Goal: Communication & Community: Answer question/provide support

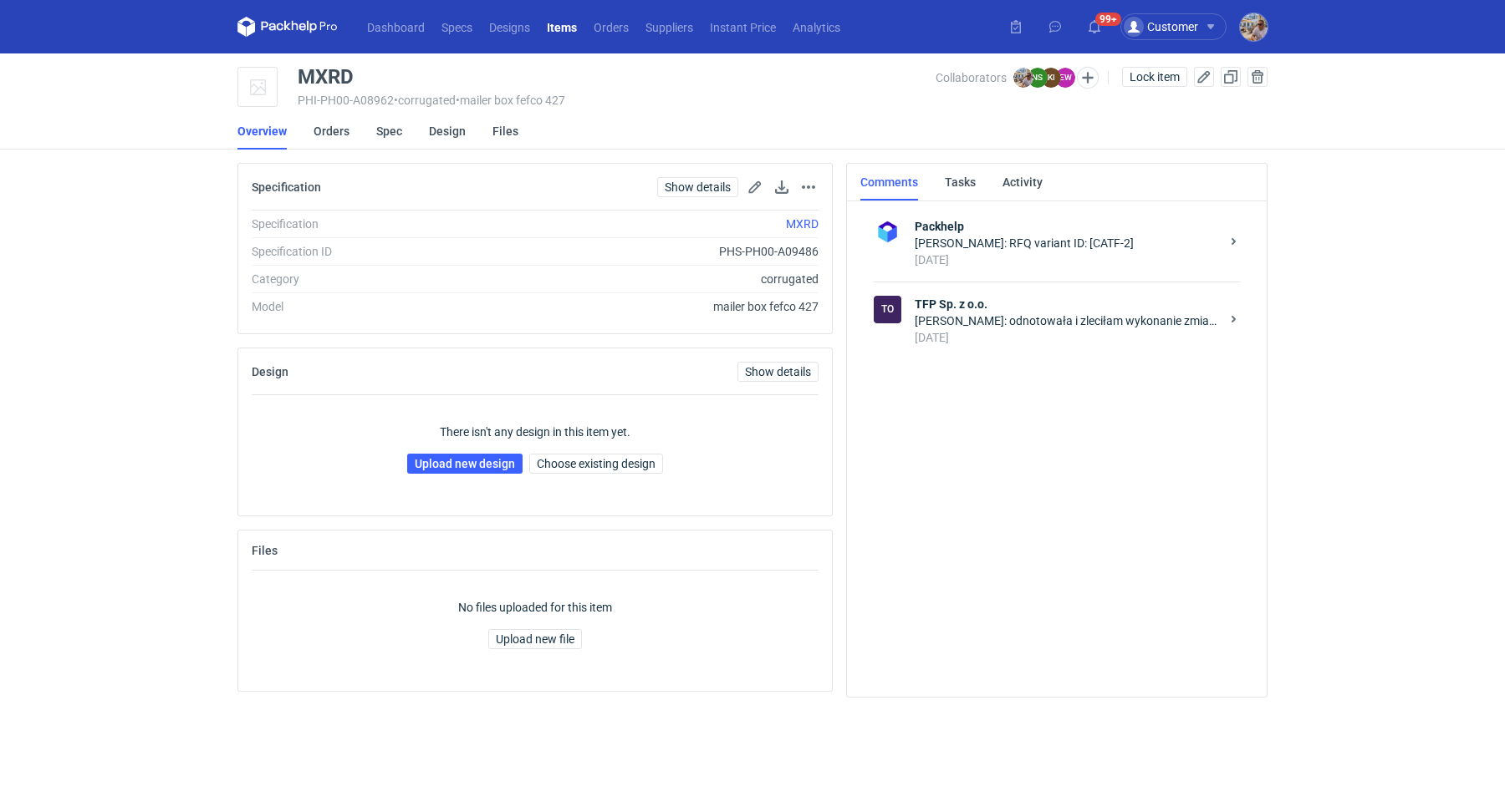
click at [1017, 333] on div "4 days ago" at bounding box center [1067, 337] width 305 height 16
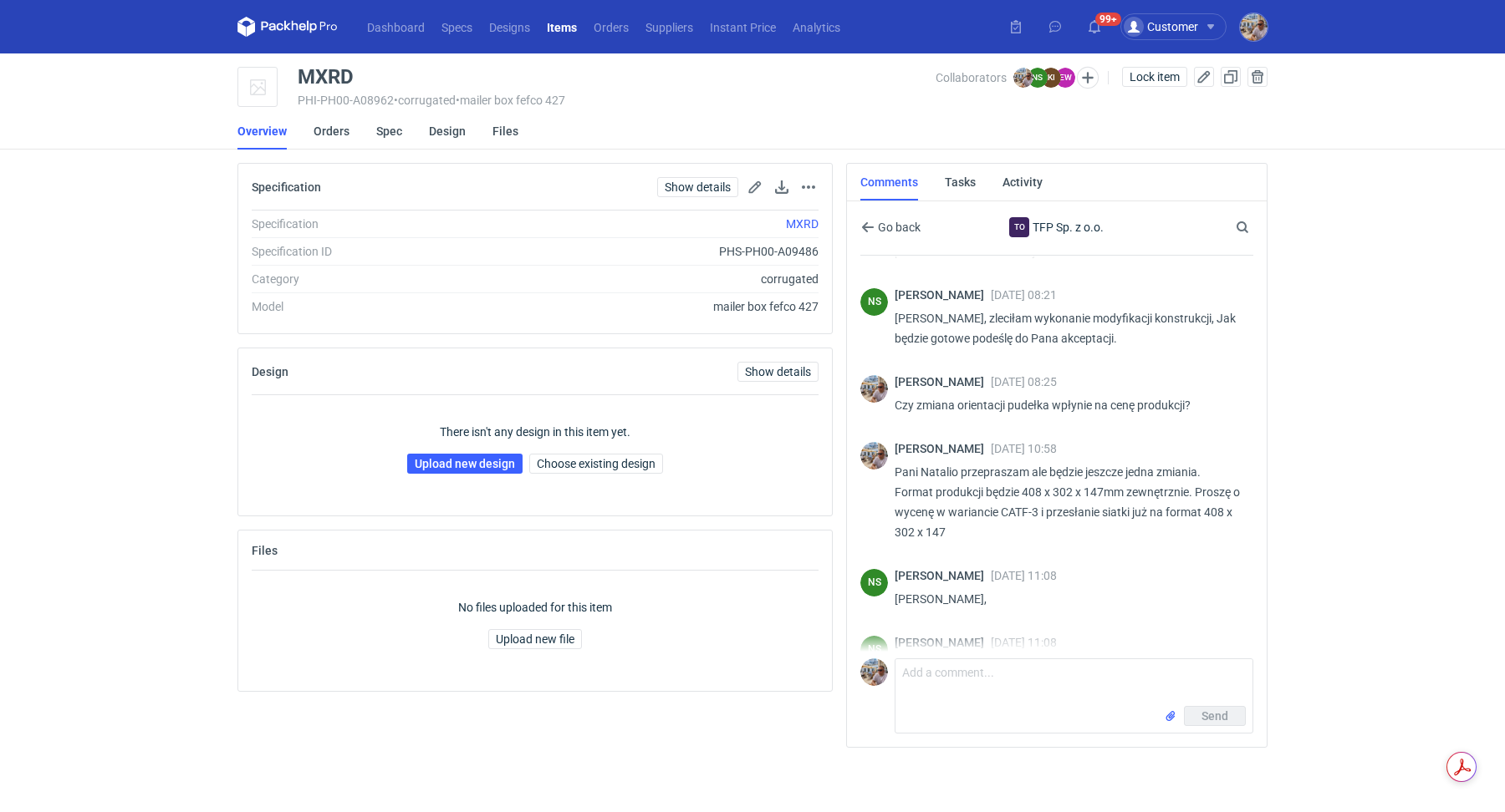
scroll to position [1458, 0]
click at [962, 684] on textarea "Comment message" at bounding box center [1073, 683] width 357 height 47
type textarea "Dzień dobry. Pani Natalio czy mamy już może siatkę?"
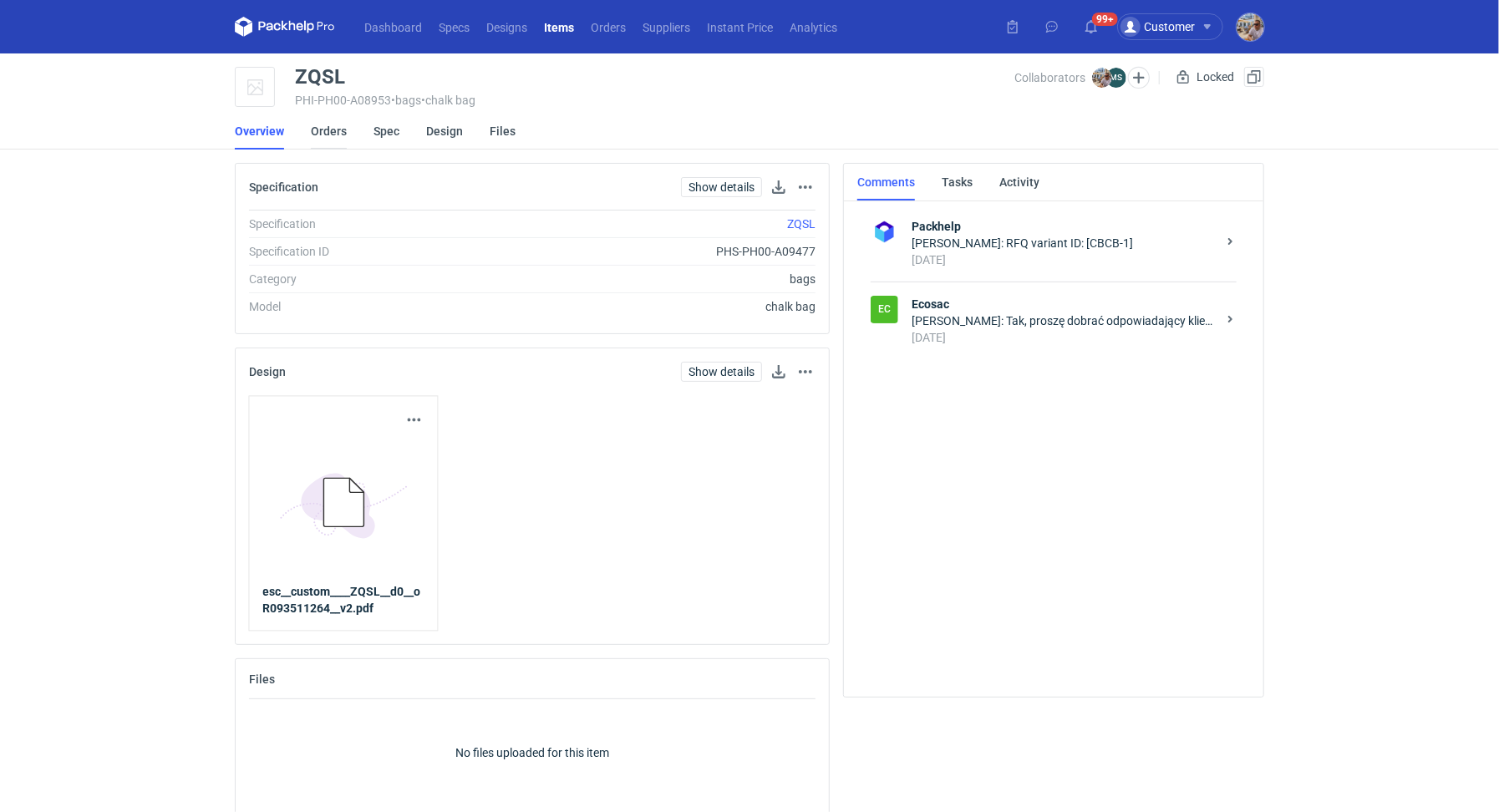
click at [336, 128] on link "Orders" at bounding box center [329, 131] width 36 height 36
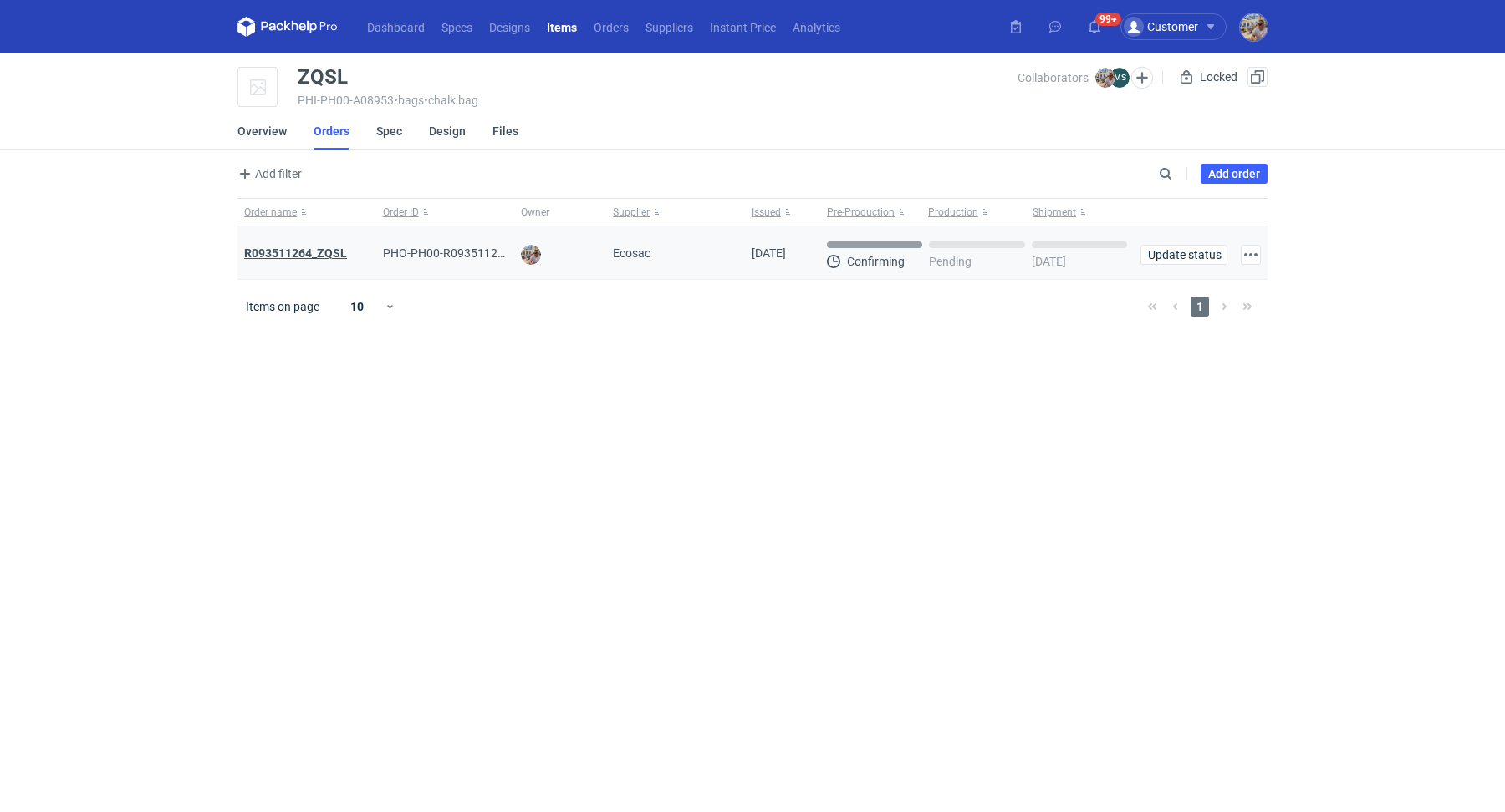
click at [311, 255] on strong "R093511264_ZQSL" at bounding box center [295, 253] width 103 height 14
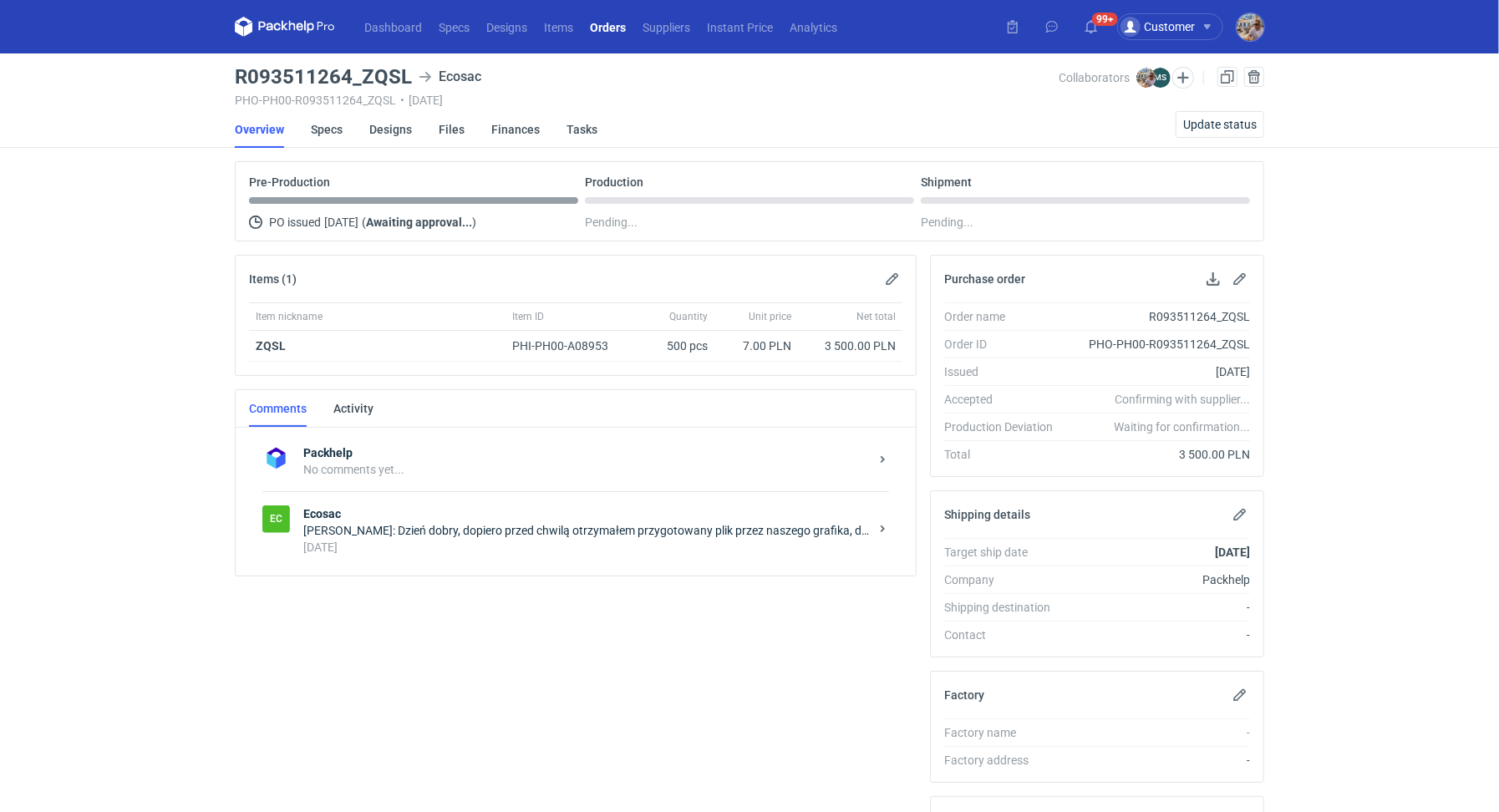
click at [445, 541] on div "3 days ago" at bounding box center [586, 547] width 566 height 16
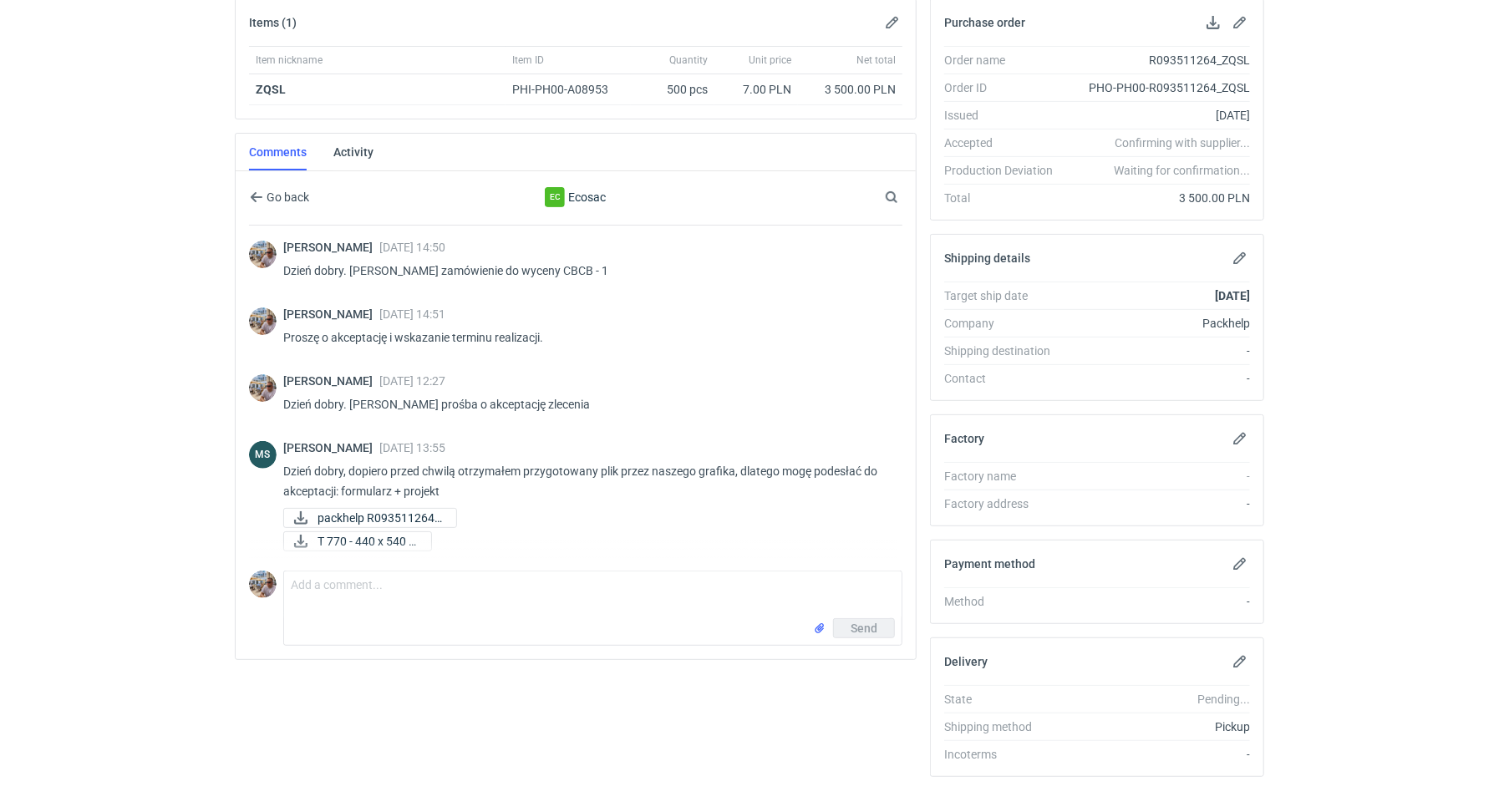
scroll to position [278, 0]
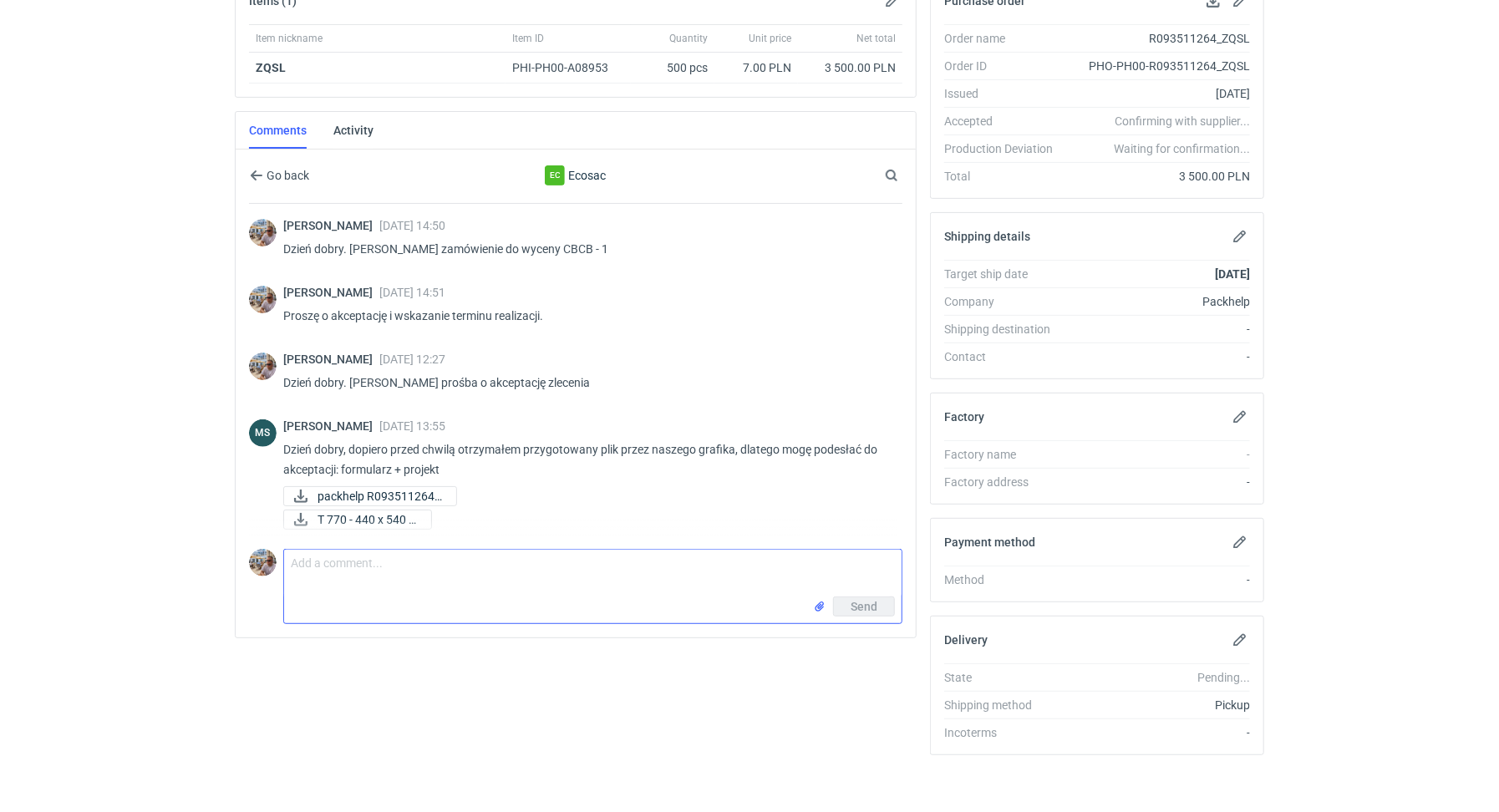
click at [366, 556] on textarea "Comment message" at bounding box center [593, 573] width 618 height 47
paste textarea "Tylko wstążka wchodzi w gre czy też bawełnainy sznurek? mamy może kolory do pod…"
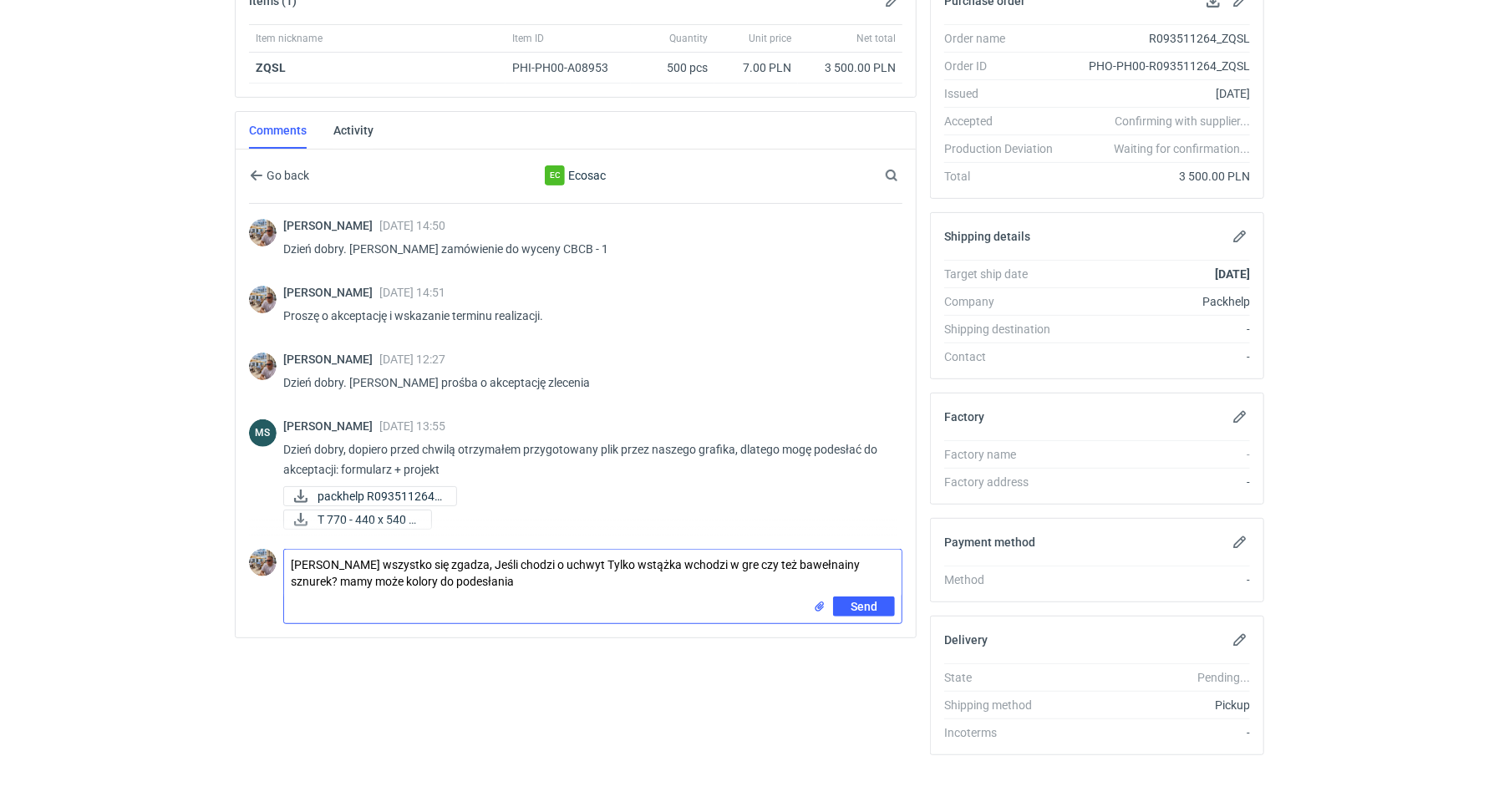
click at [596, 559] on textarea "Panie Michale wszystko się zgadza, Jeśli chodzi o uchwyt Tylko wstążka wchodzi …" at bounding box center [593, 573] width 618 height 47
type textarea "Panie Michale wszystko się zgadza, Jeśli chodzi o uchwyt tylko wstążka wchodzi …"
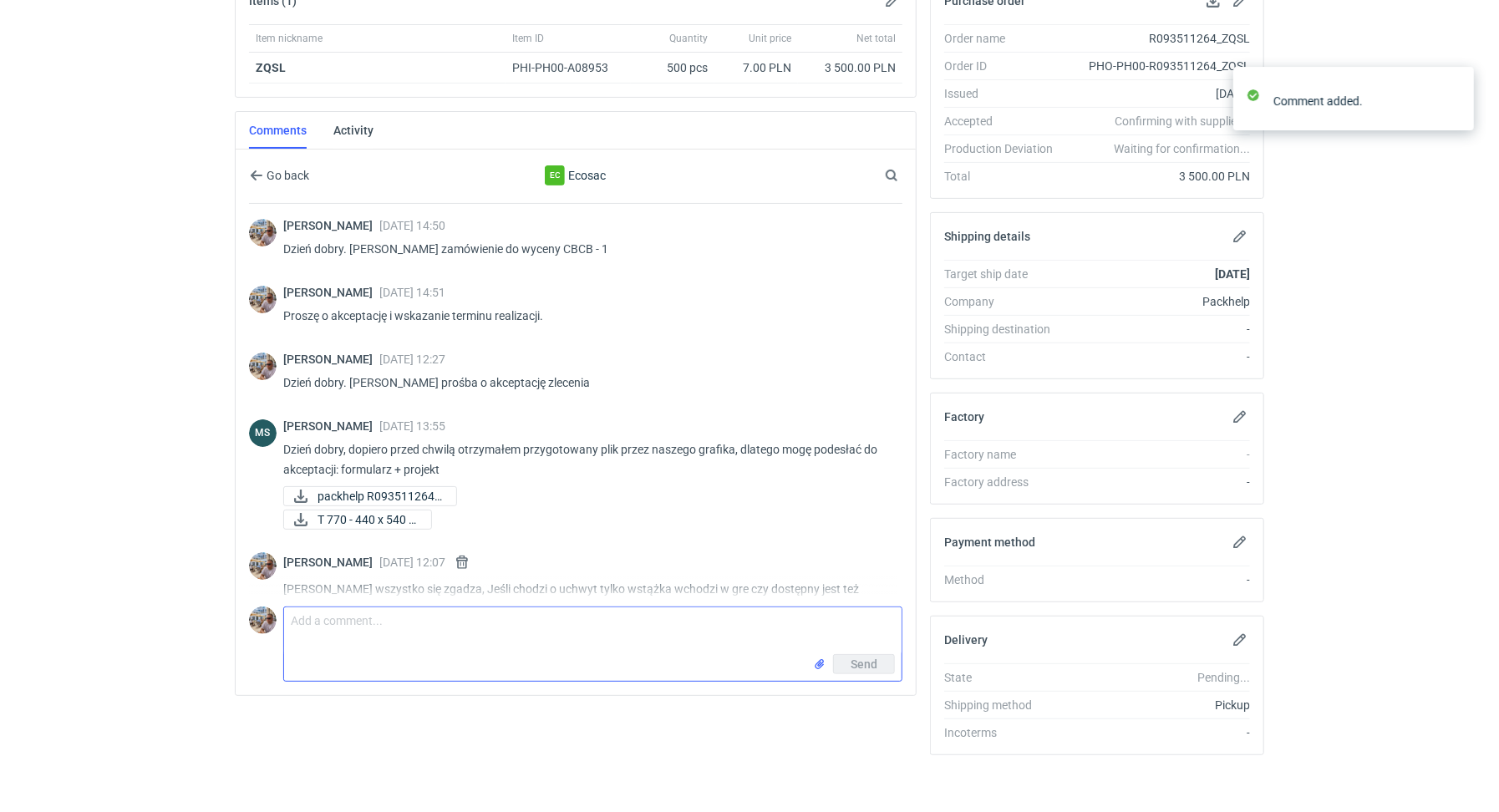
scroll to position [35, 0]
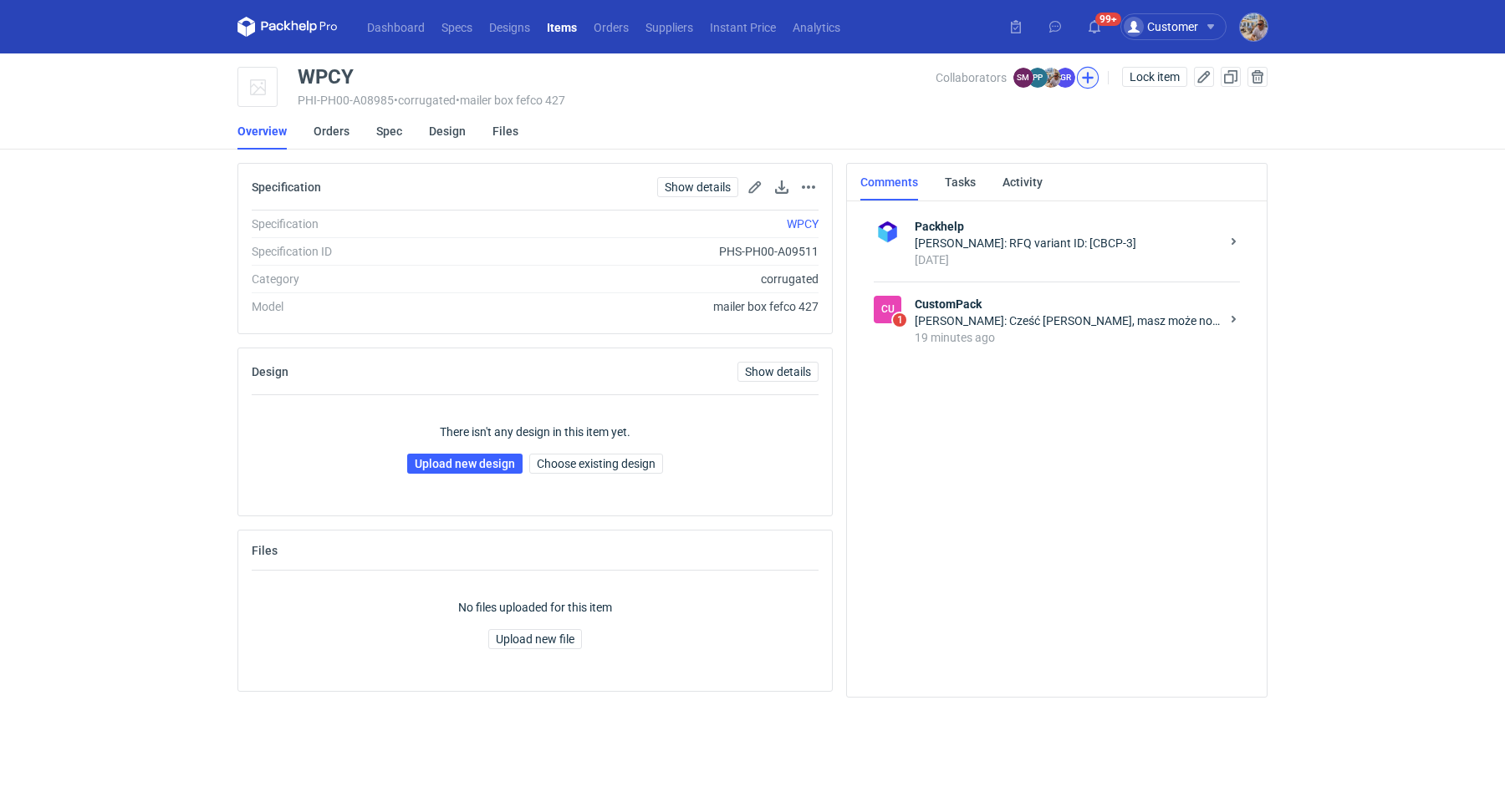
click at [1093, 78] on button "button" at bounding box center [1088, 78] width 22 height 22
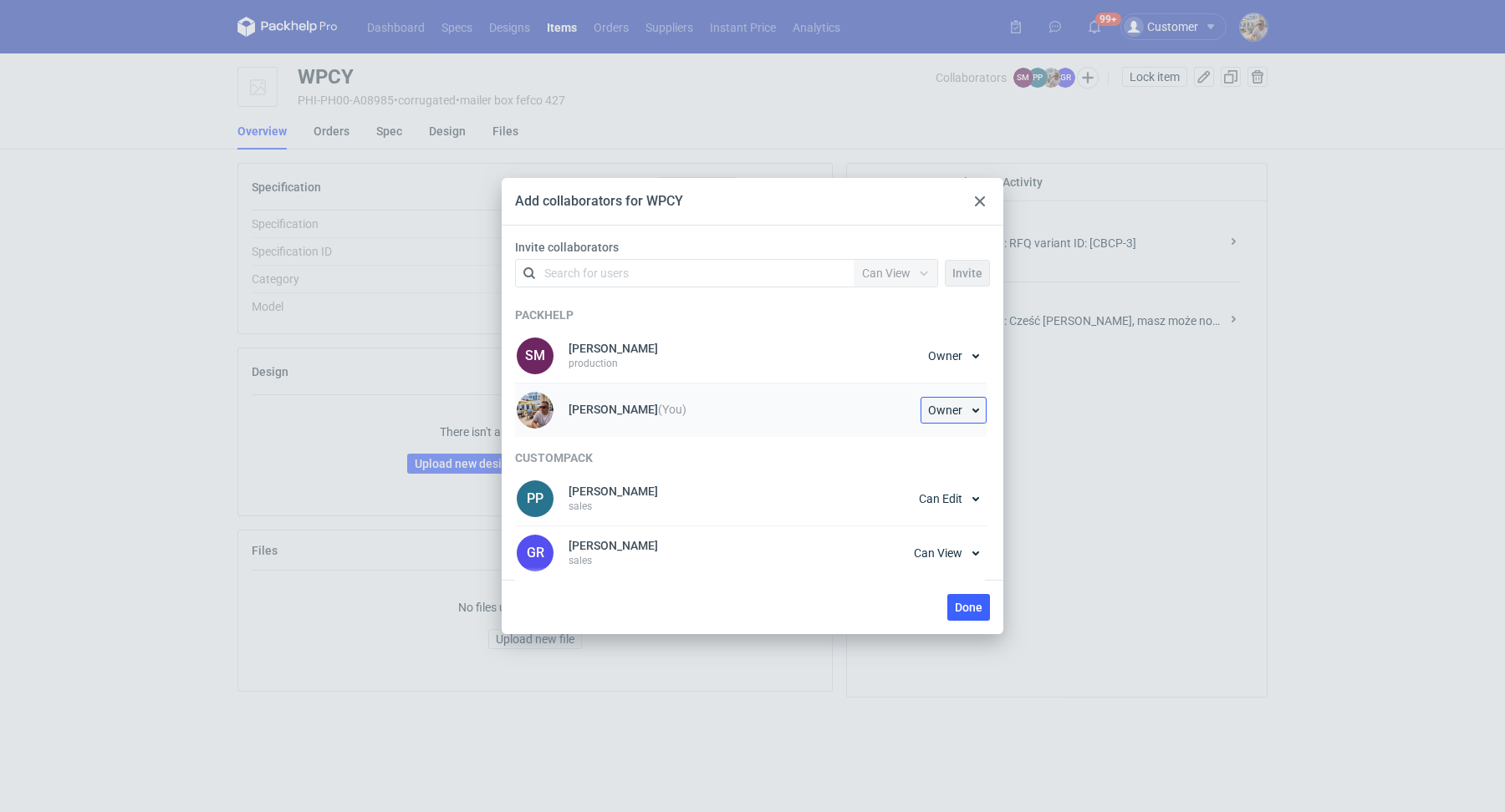
click at [979, 405] on button "Owner" at bounding box center [953, 410] width 66 height 26
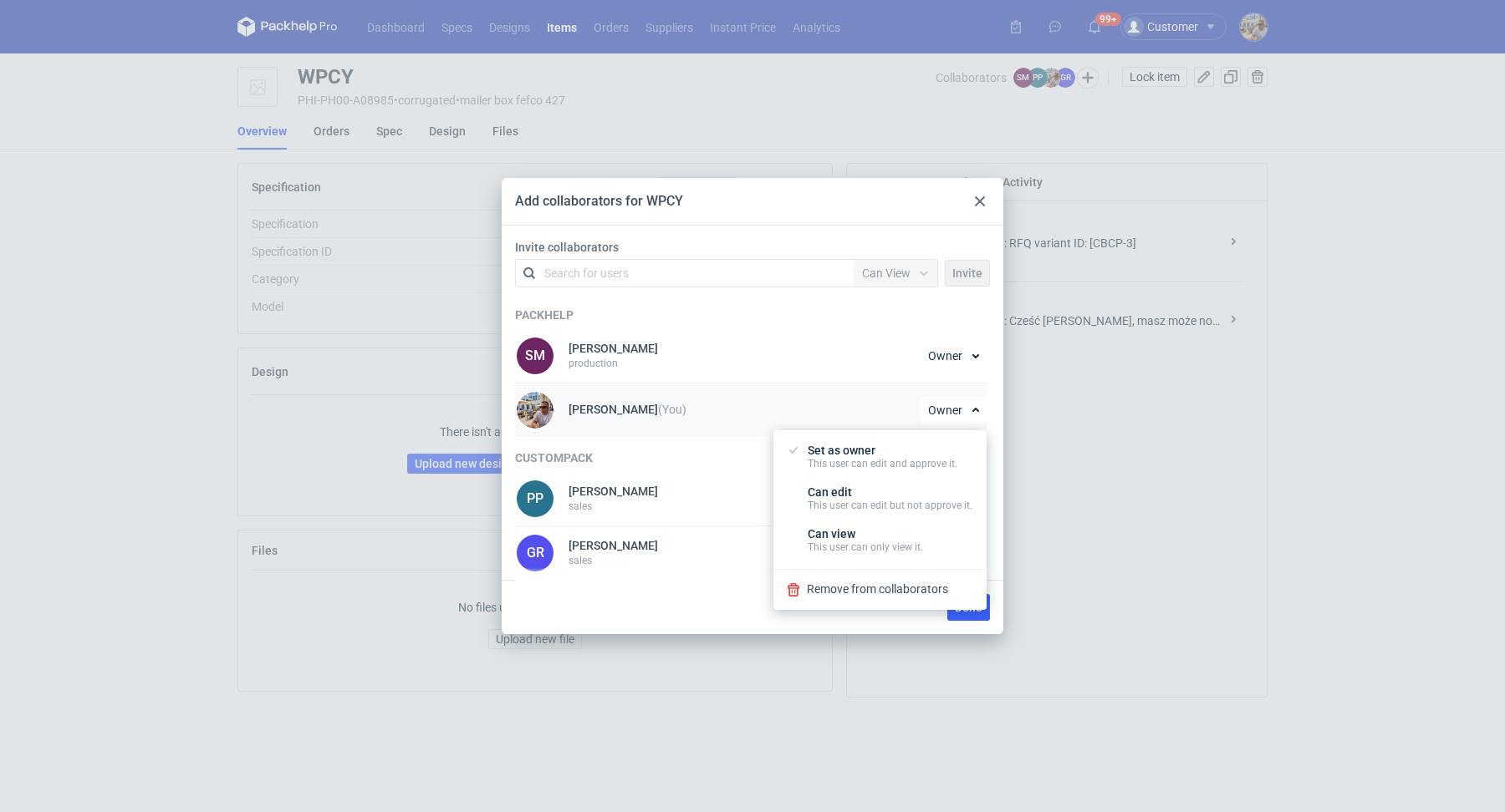
click at [876, 570] on div "Set as owner This user can edit and approve it. Can edit This user can edit but…" at bounding box center [880, 520] width 214 height 180
click at [872, 588] on button "Remove from collaborators" at bounding box center [880, 589] width 200 height 26
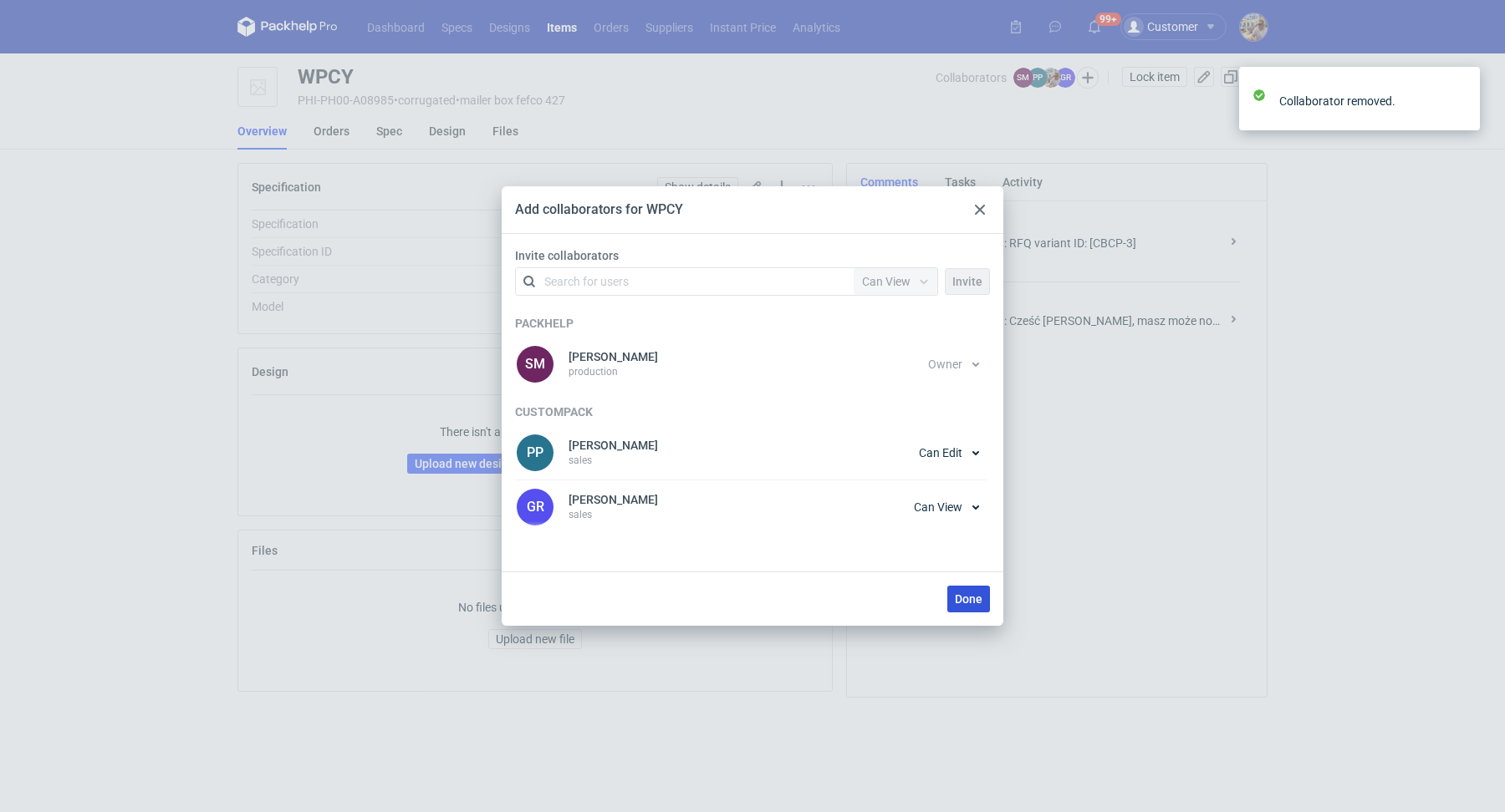
click at [950, 594] on button "Done" at bounding box center [968, 599] width 43 height 26
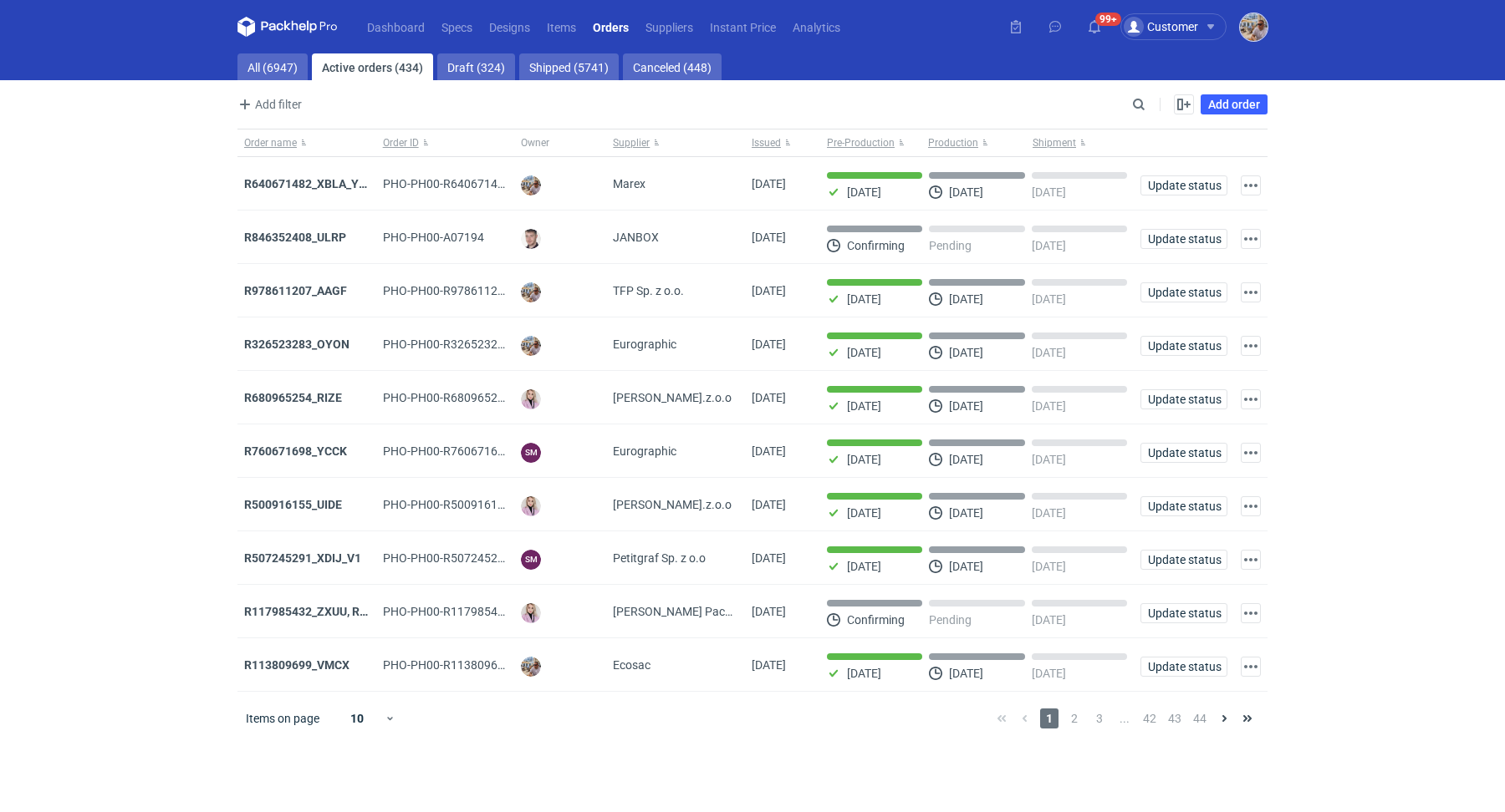
click at [1241, 27] on img "button" at bounding box center [1253, 27] width 27 height 27
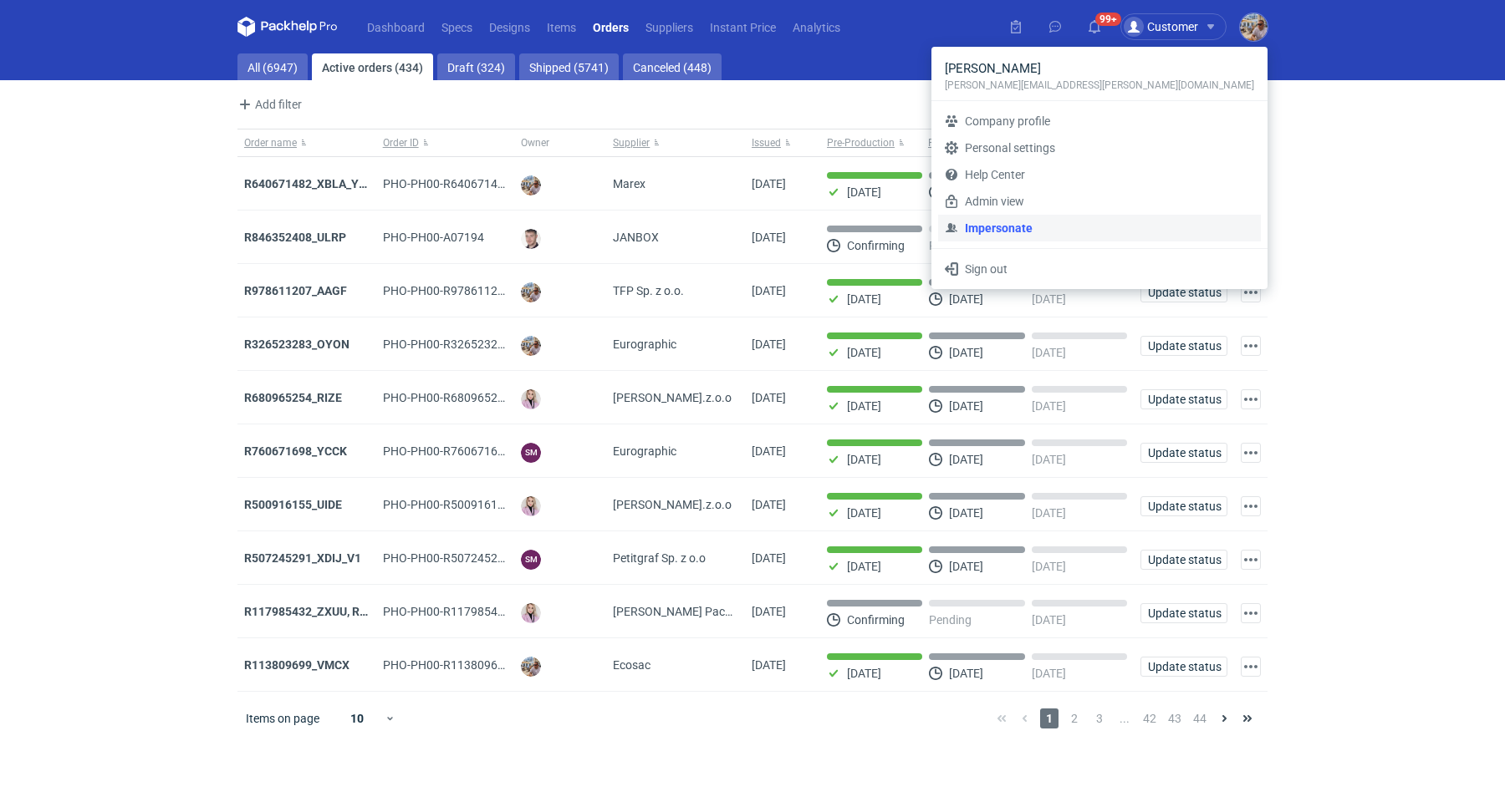
click at [1126, 226] on link "Impersonate" at bounding box center [1099, 227] width 323 height 26
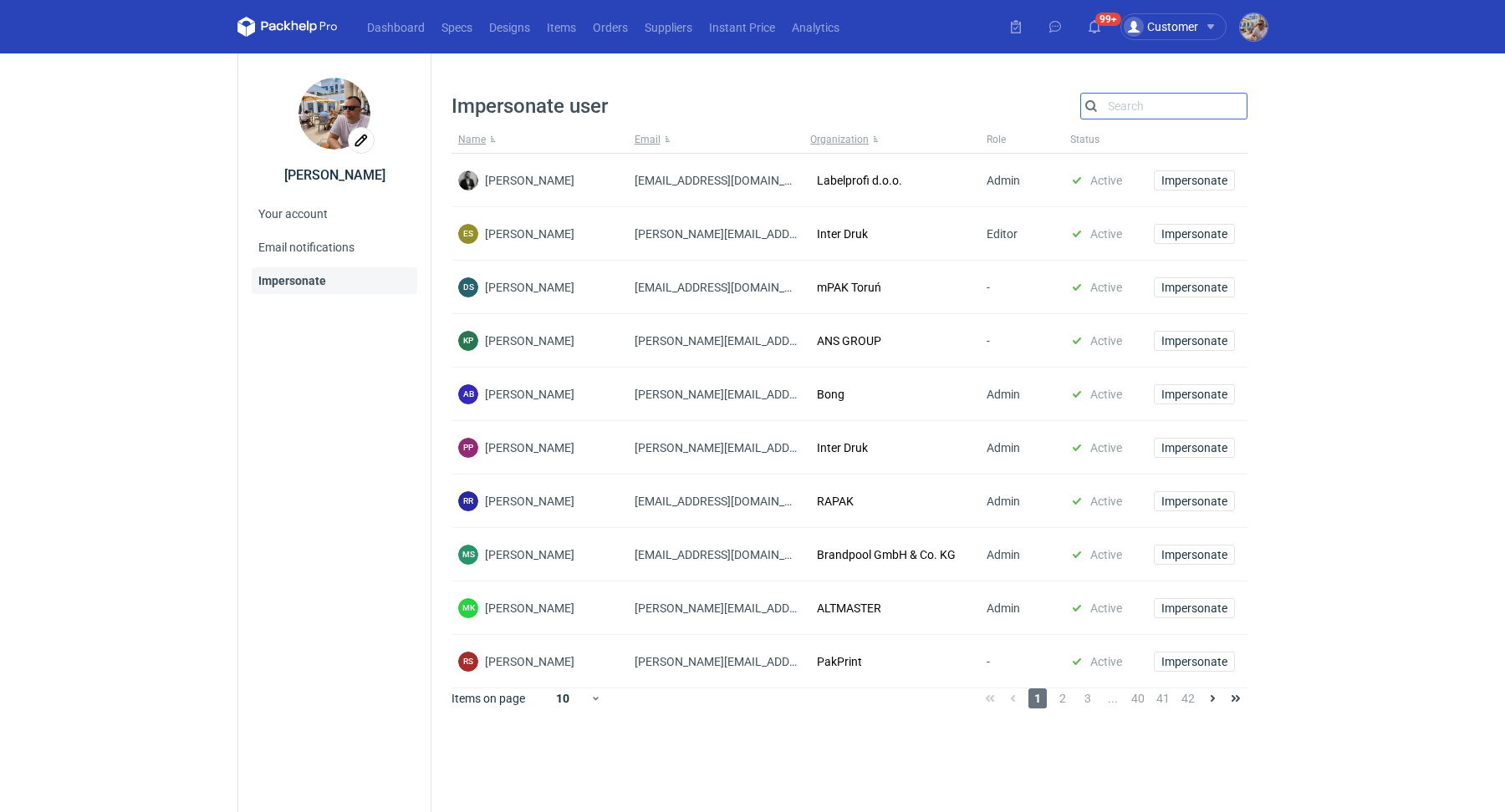
click at [1158, 113] on input "Search" at bounding box center [1163, 106] width 165 height 20
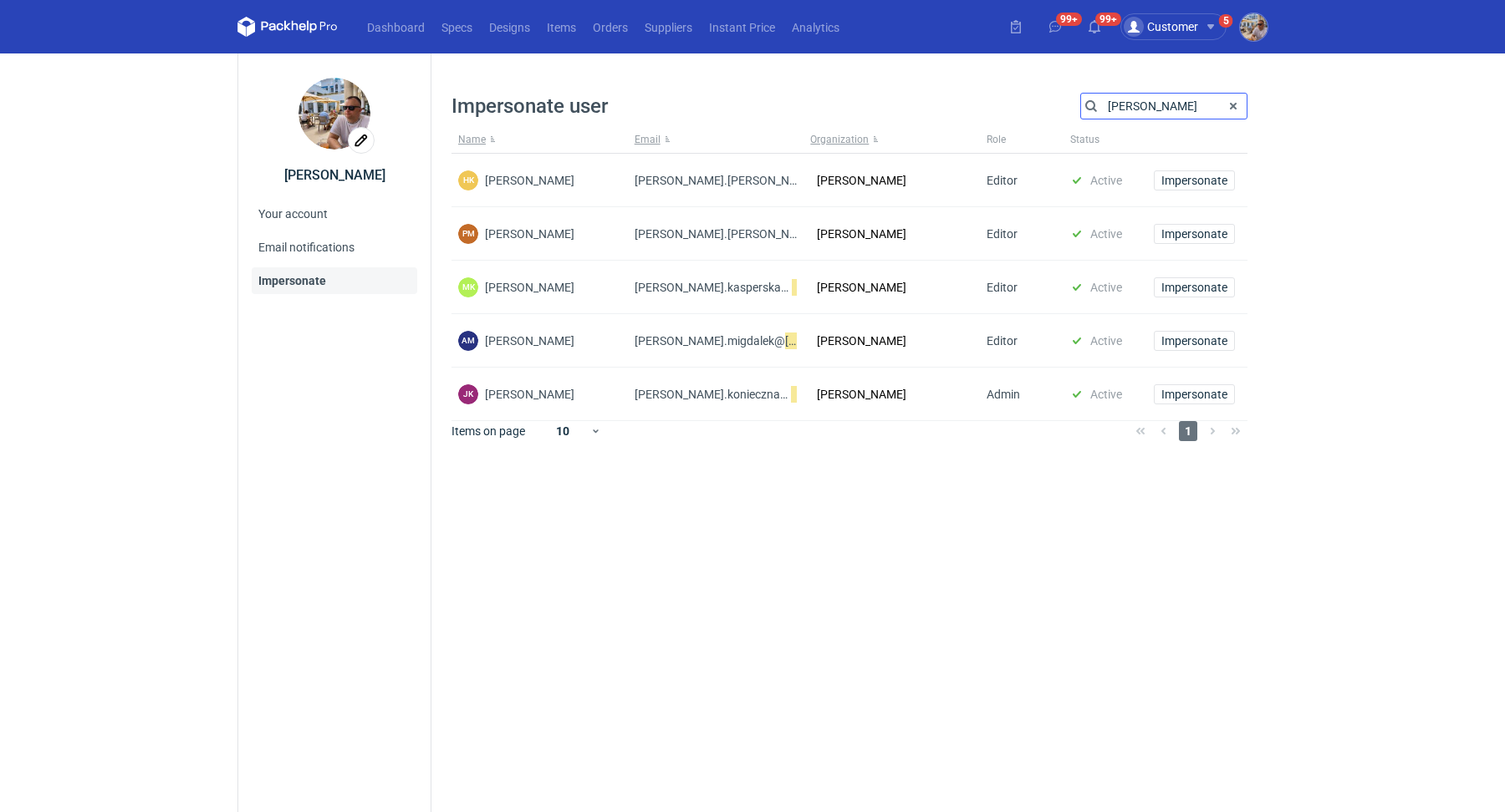
type input "werner"
click at [1211, 283] on span "Impersonate" at bounding box center [1194, 287] width 66 height 12
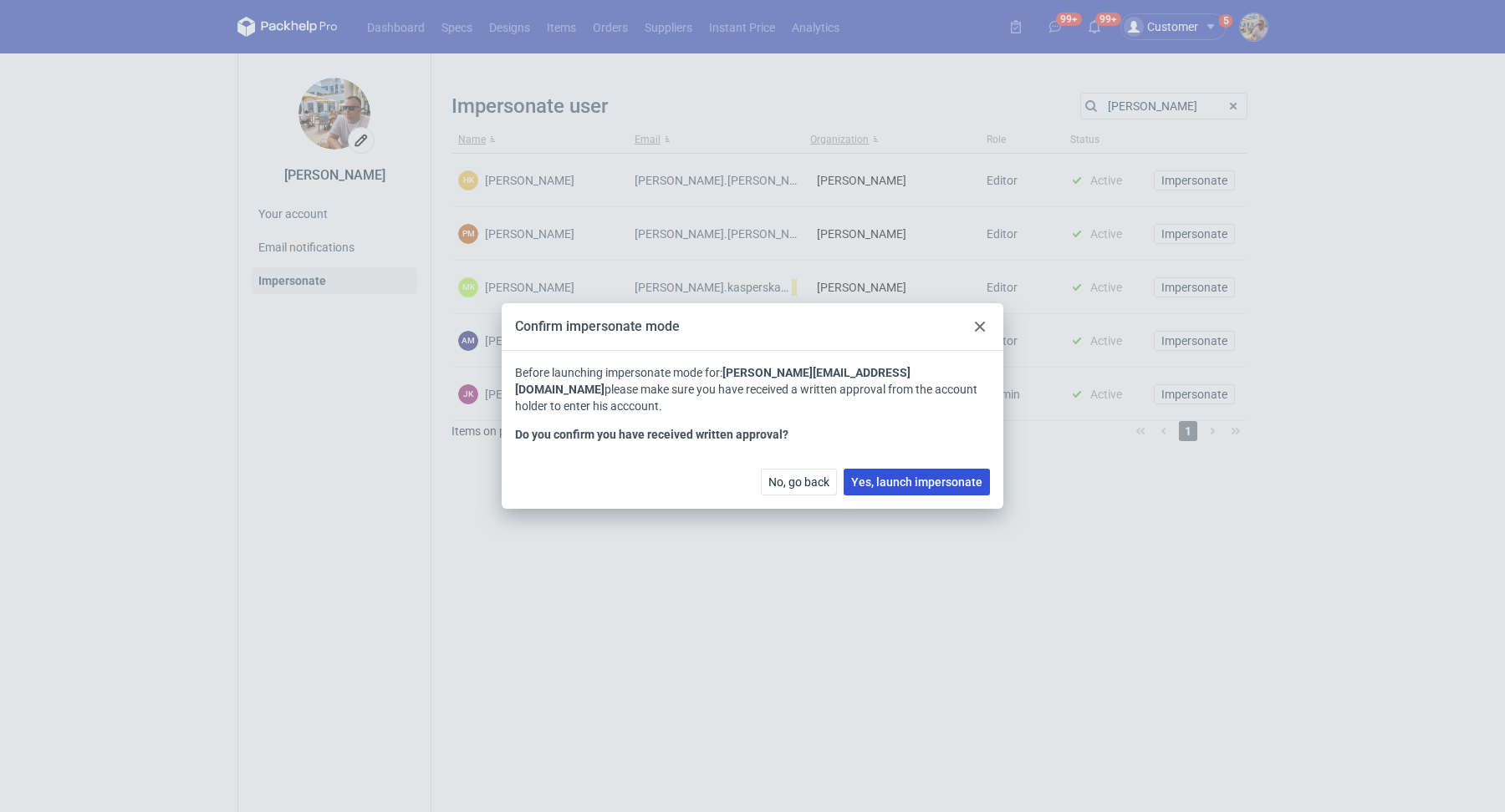
click at [912, 489] on button "Yes, launch impersonate" at bounding box center [916, 481] width 146 height 26
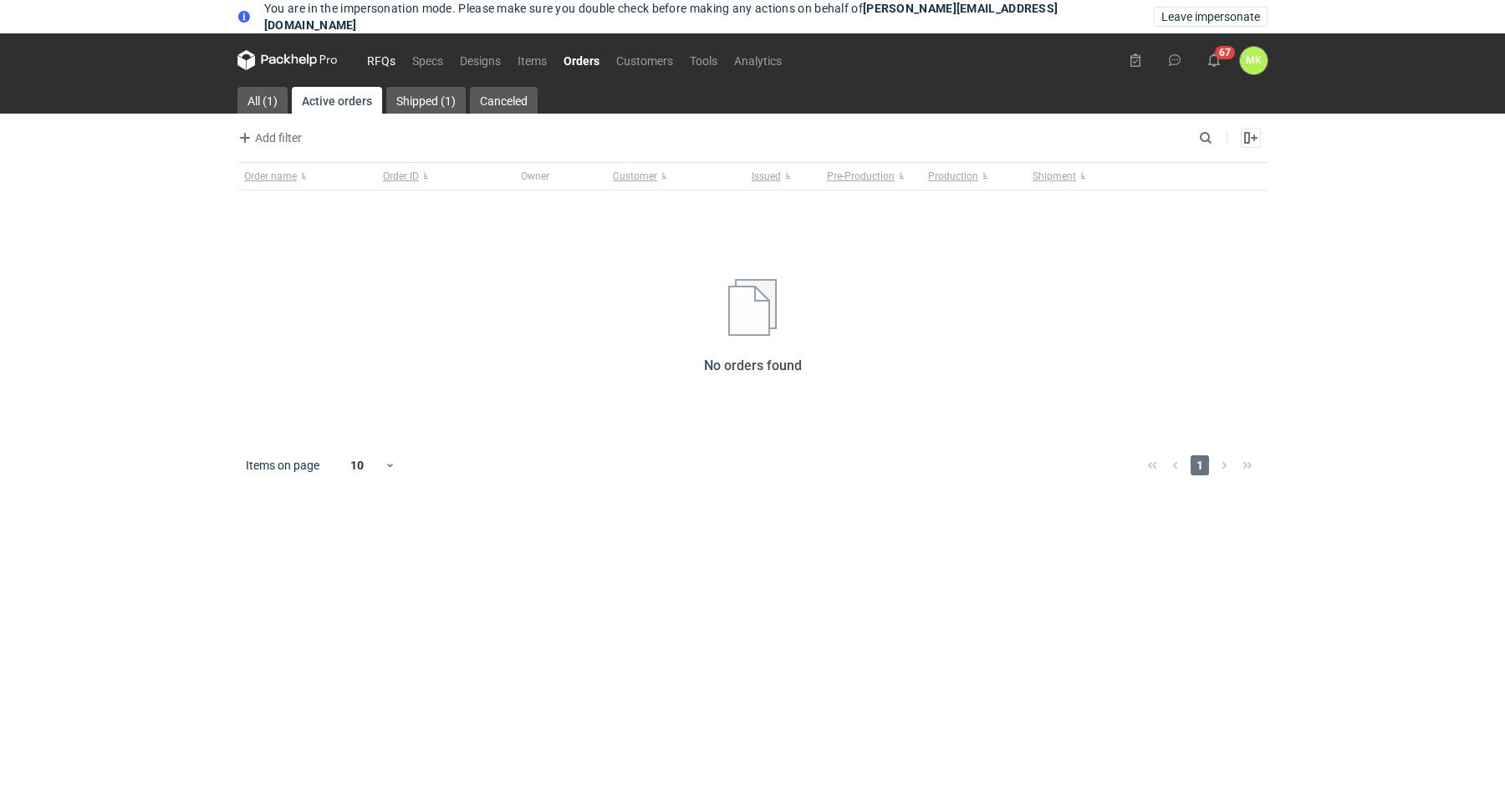
click at [389, 68] on link "RFQs" at bounding box center [382, 60] width 45 height 20
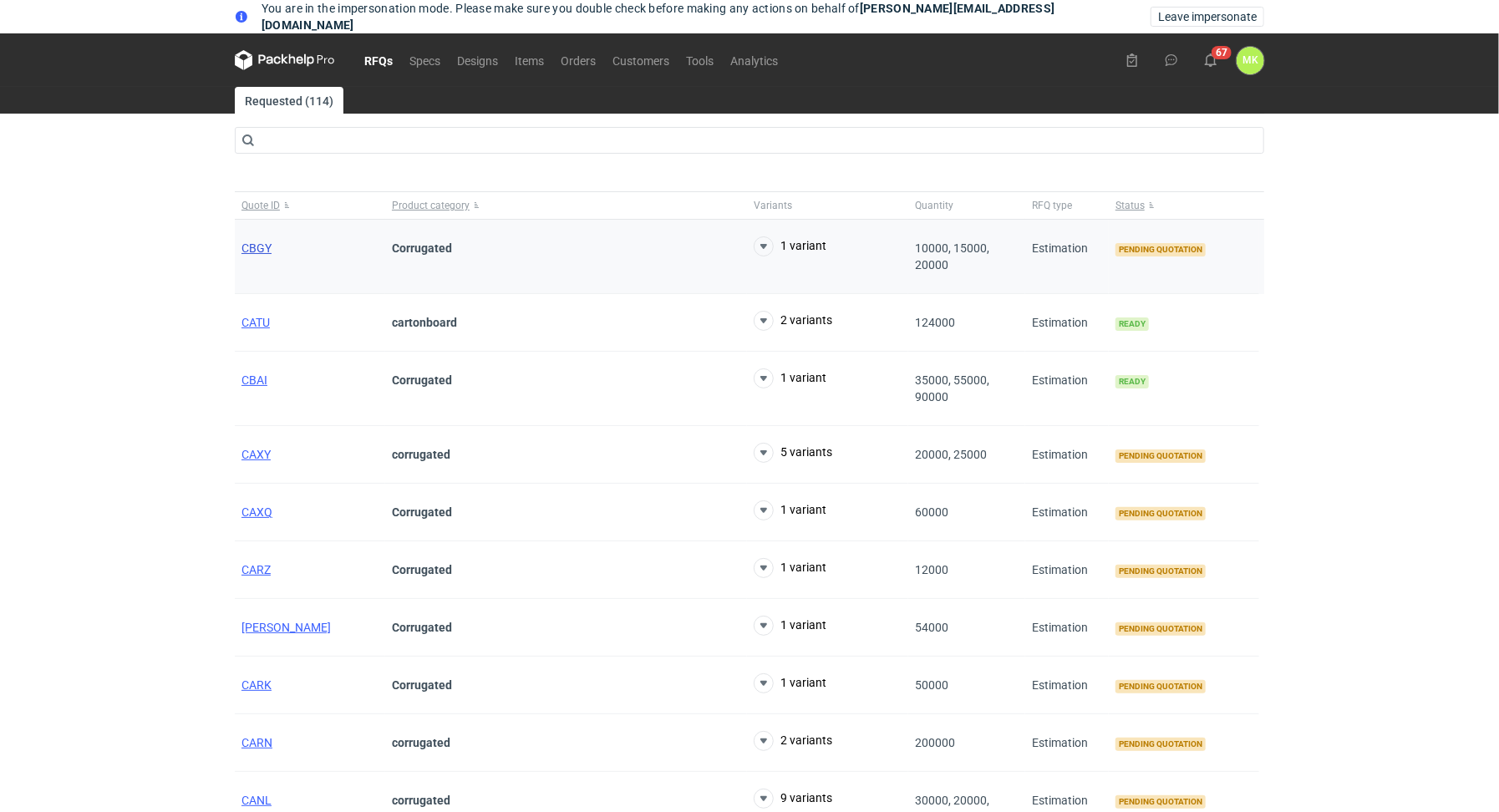
click at [266, 249] on span "CBGY" at bounding box center [256, 248] width 30 height 14
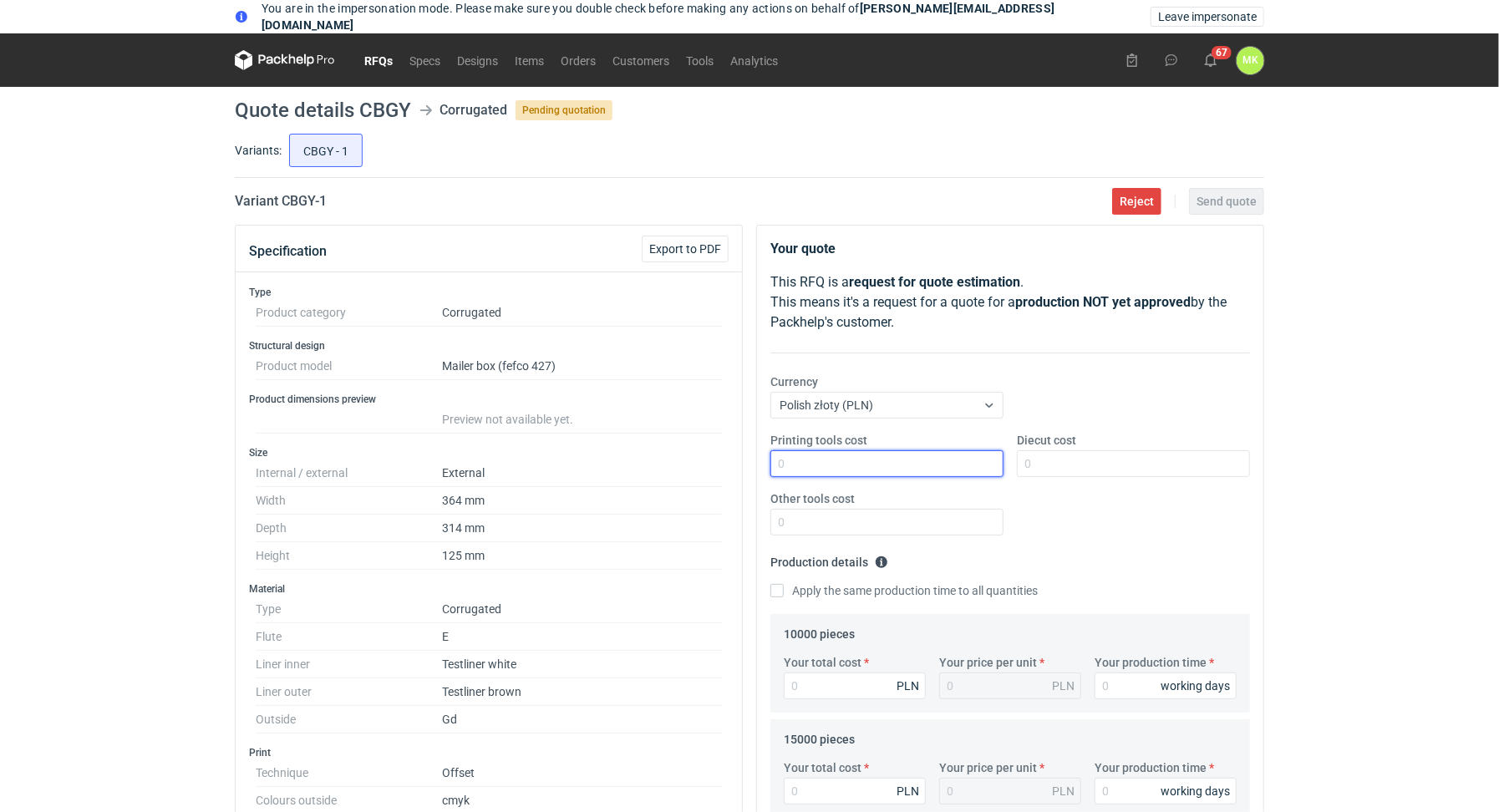
click at [835, 451] on input "Printing tools cost" at bounding box center [887, 463] width 233 height 26
paste input "1400"
type input "1400"
click at [1090, 458] on input "Diecut cost" at bounding box center [1134, 463] width 233 height 26
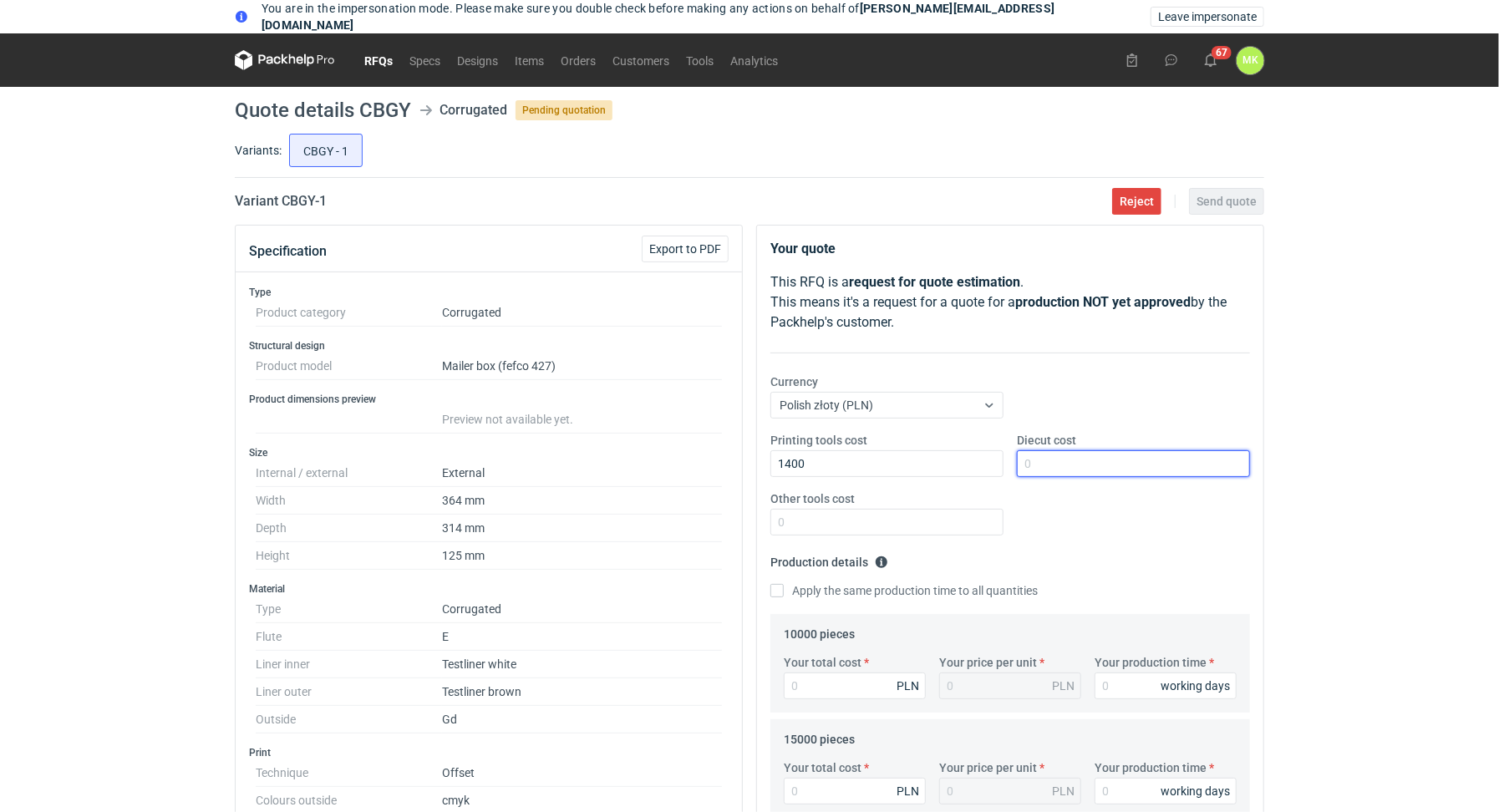
paste input "1500"
type input "1500"
click at [1046, 540] on div "Printing tools cost 1400 Diecut cost 1500 Other tools cost" at bounding box center [1010, 490] width 493 height 117
click at [867, 520] on input "Other tools cost" at bounding box center [887, 521] width 233 height 26
type input "0"
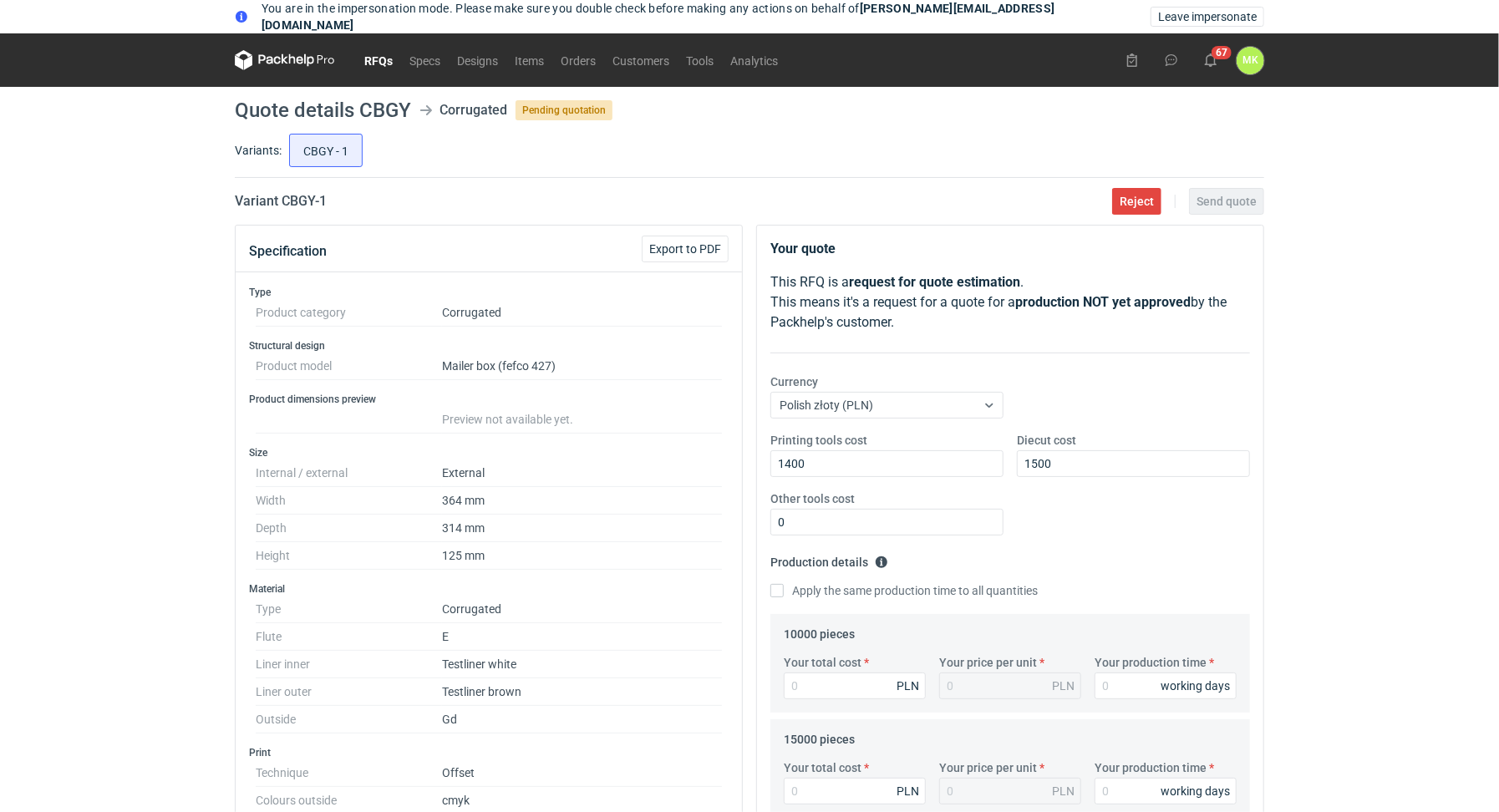
click at [1138, 528] on div "Printing tools cost 1400 Diecut cost 1500 Other tools cost 0" at bounding box center [1010, 490] width 493 height 117
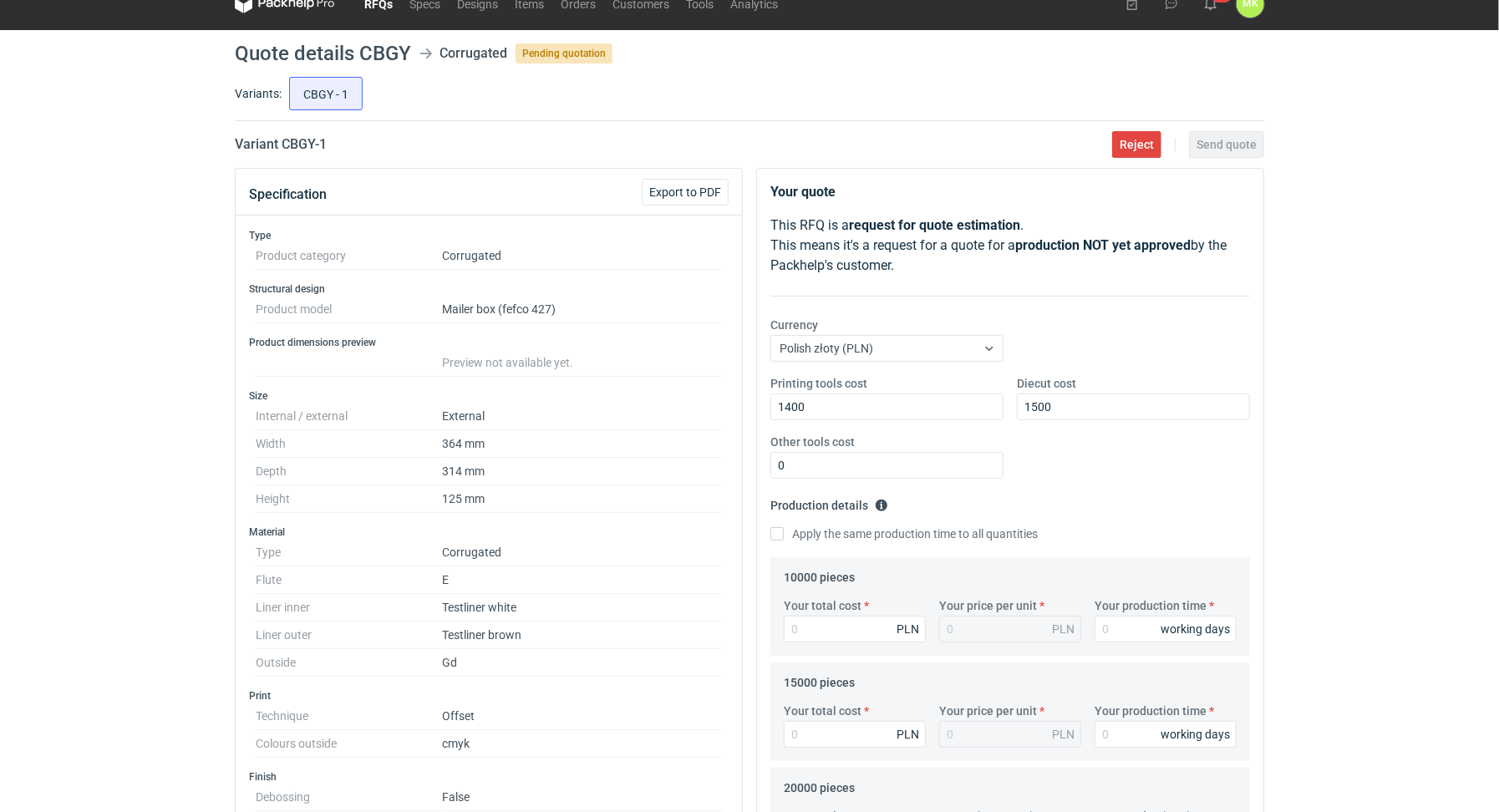
scroll to position [151, 0]
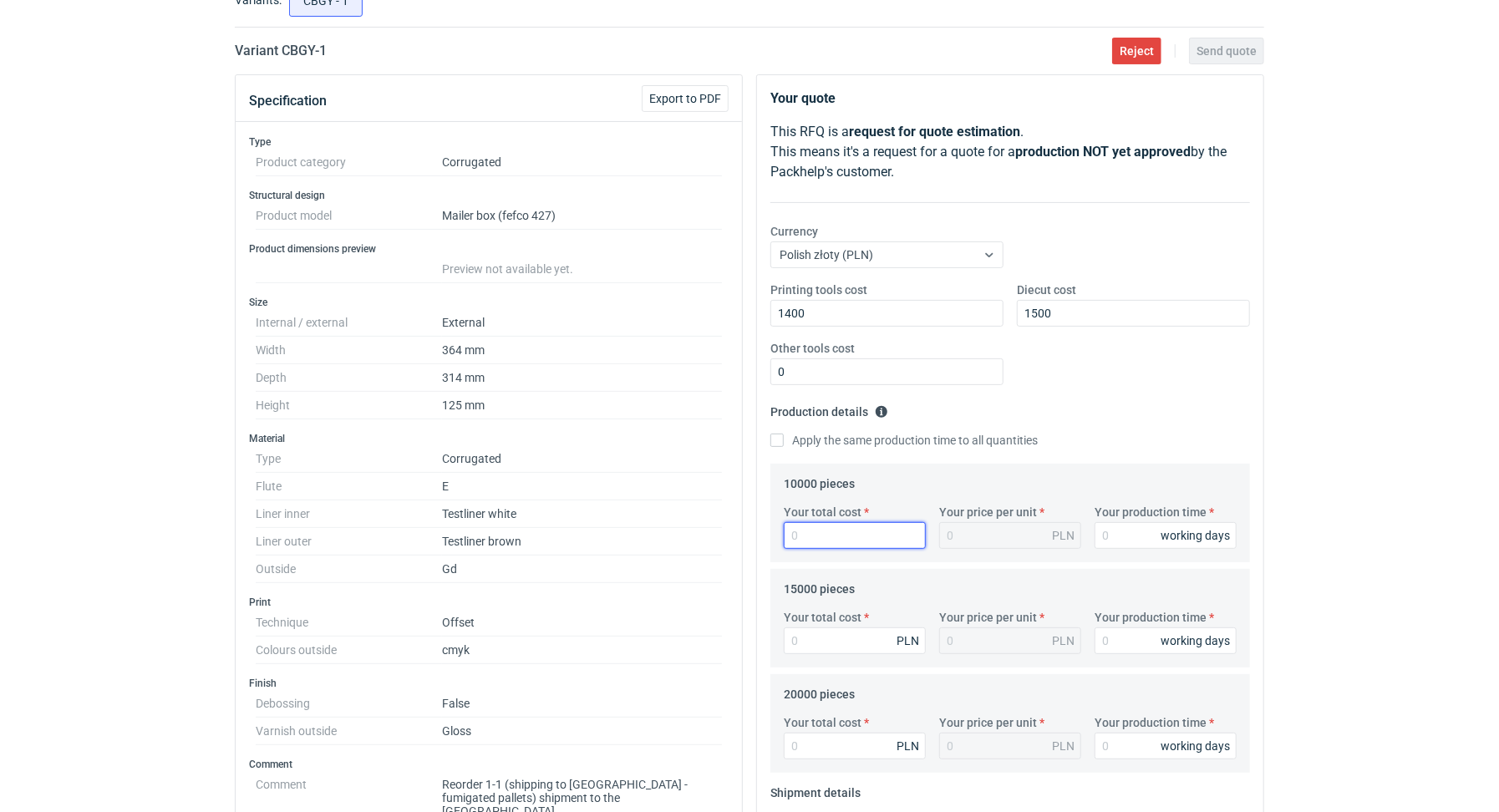
click at [830, 534] on input "Your total cost" at bounding box center [855, 535] width 142 height 26
type input "2439"
type input "0.24"
type input "24390"
type input "2.44"
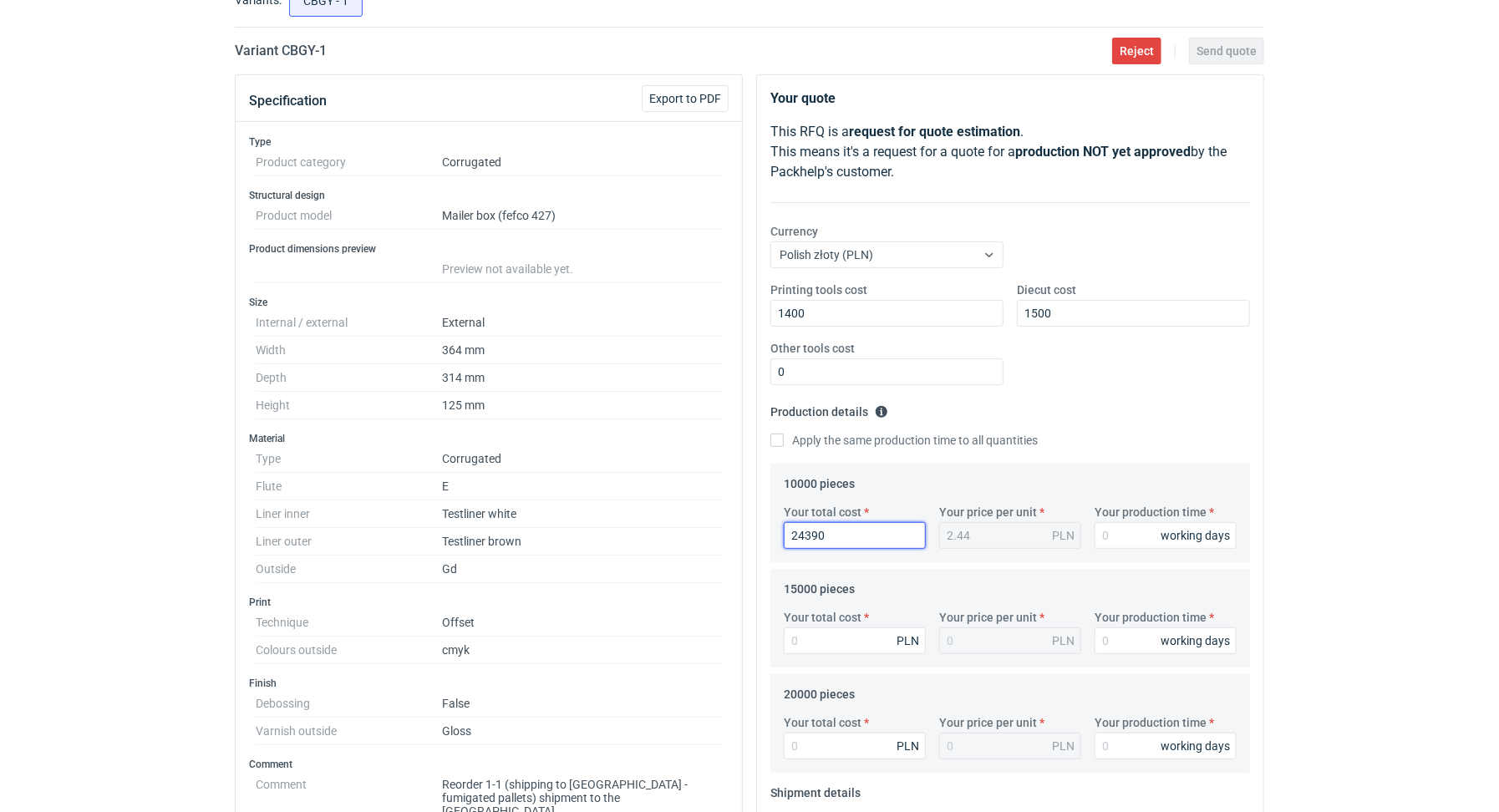
type input "24390"
click at [1119, 550] on div "Your total cost 24390 PLN Your price per unit 2.44 PLN Your production time wor…" at bounding box center [1010, 533] width 466 height 58
click at [1117, 541] on input "Your production time" at bounding box center [1166, 535] width 142 height 26
type input "15"
click at [1405, 481] on div "You are in the impersonation mode. Please make sure you double check before mak…" at bounding box center [750, 255] width 1499 height 812
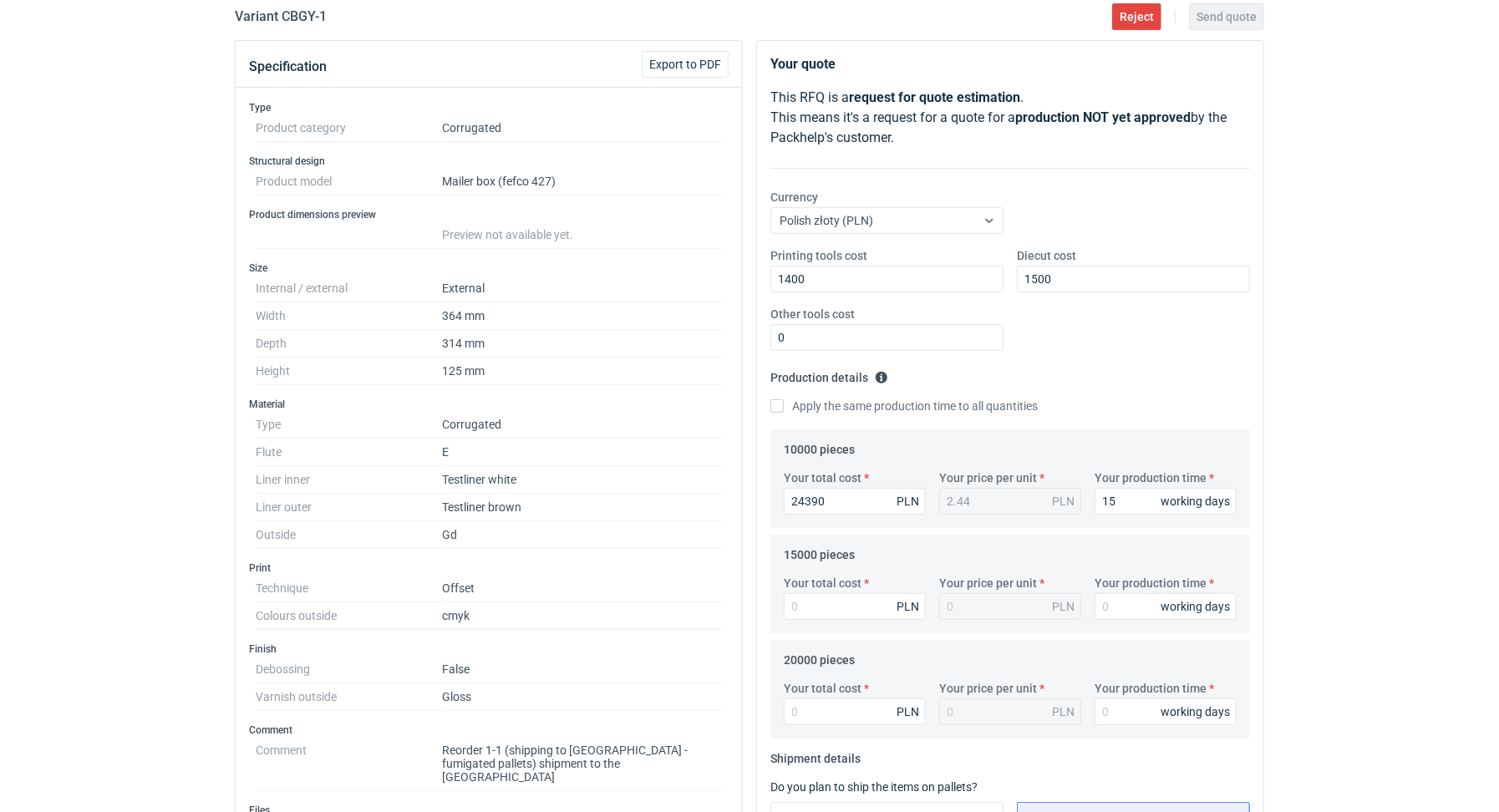
scroll to position [211, 0]
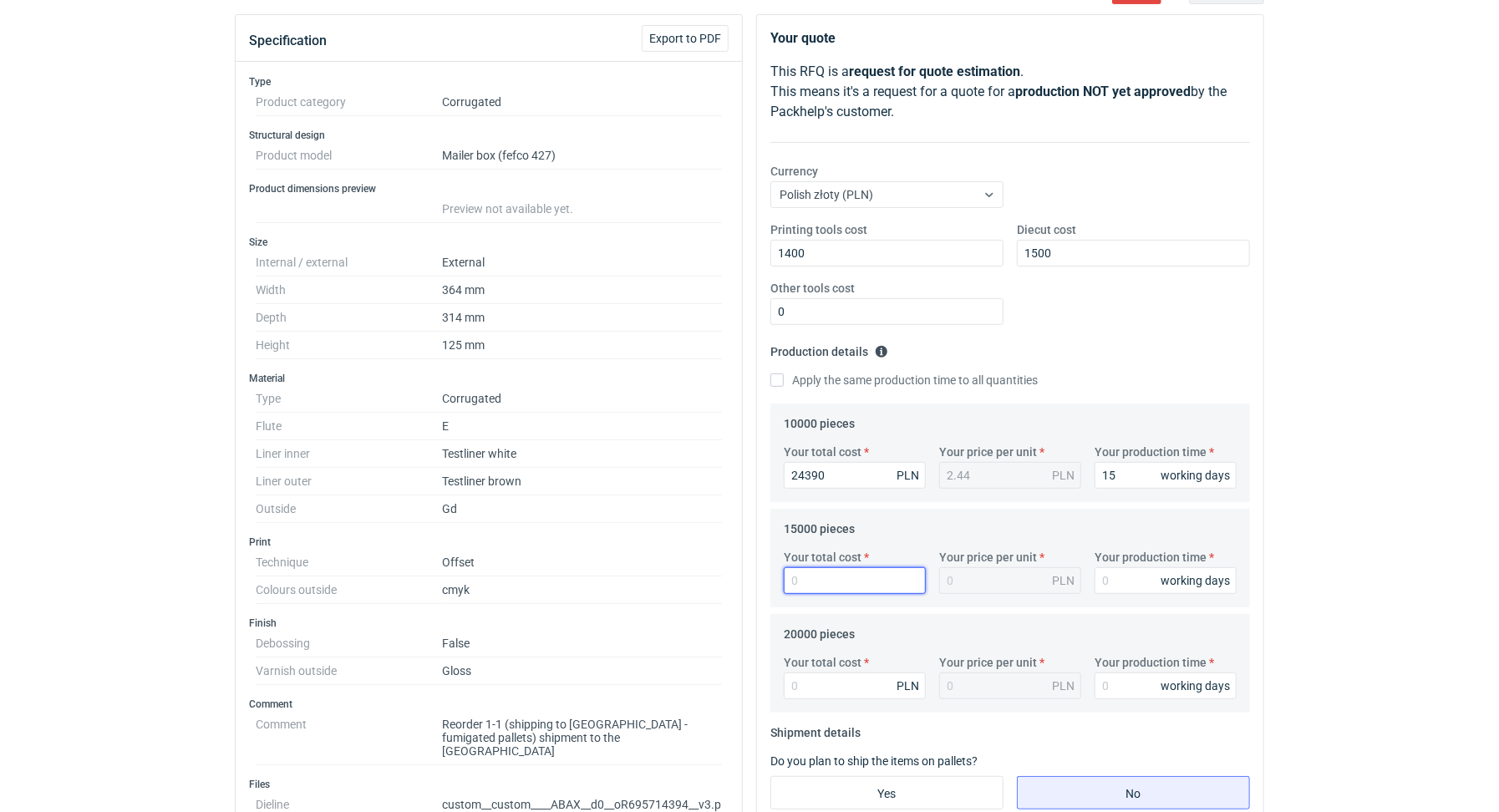
click at [827, 588] on input "Your total cost" at bounding box center [855, 580] width 142 height 26
type input "35430"
type input "2.36"
type input "35430"
click at [1137, 584] on input "Your production time" at bounding box center [1166, 580] width 142 height 26
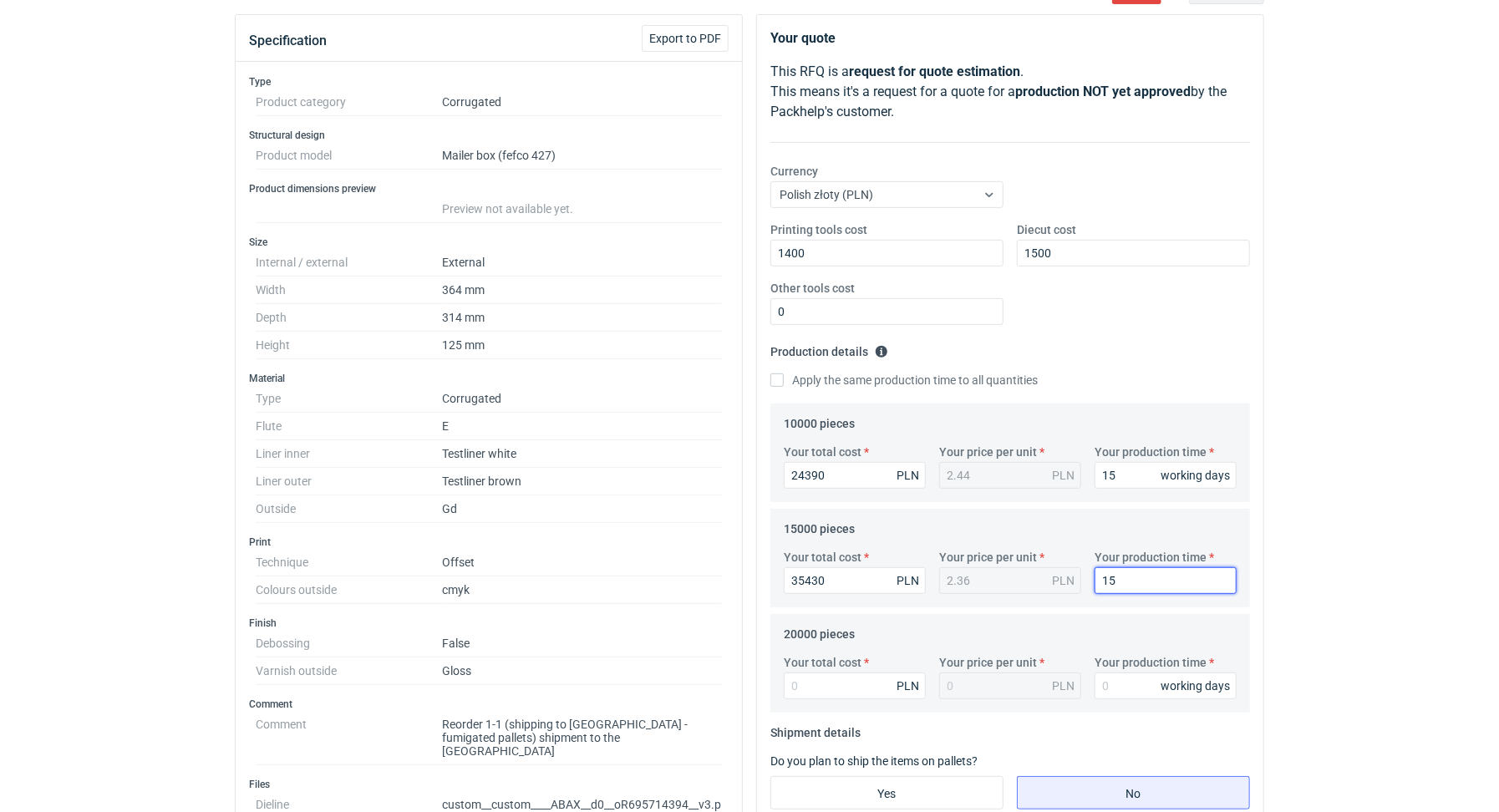
type input "15"
click at [1315, 513] on div "You are in the impersonation mode. Please make sure you double check before mak…" at bounding box center [750, 195] width 1499 height 812
click at [820, 693] on input "Your total cost" at bounding box center [855, 686] width 142 height 26
type input "46960"
type input "2.35"
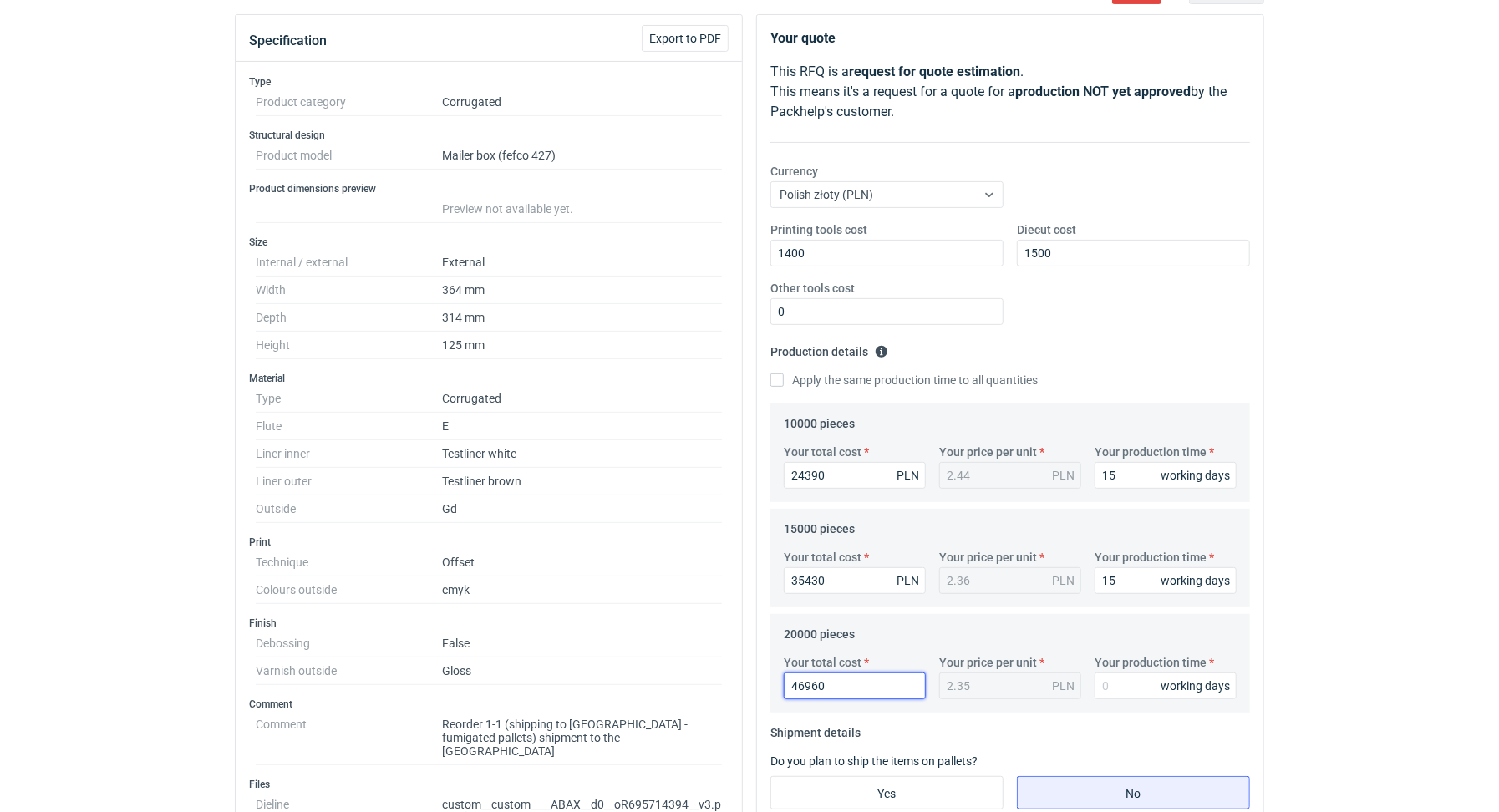
type input "46960"
click at [1391, 578] on div "You are in the impersonation mode. Please make sure you double check before mak…" at bounding box center [750, 195] width 1499 height 812
click at [1133, 681] on input "Your production time" at bounding box center [1166, 686] width 142 height 26
type input "15"
click at [1340, 598] on div "You are in the impersonation mode. Please make sure you double check before mak…" at bounding box center [750, 195] width 1499 height 812
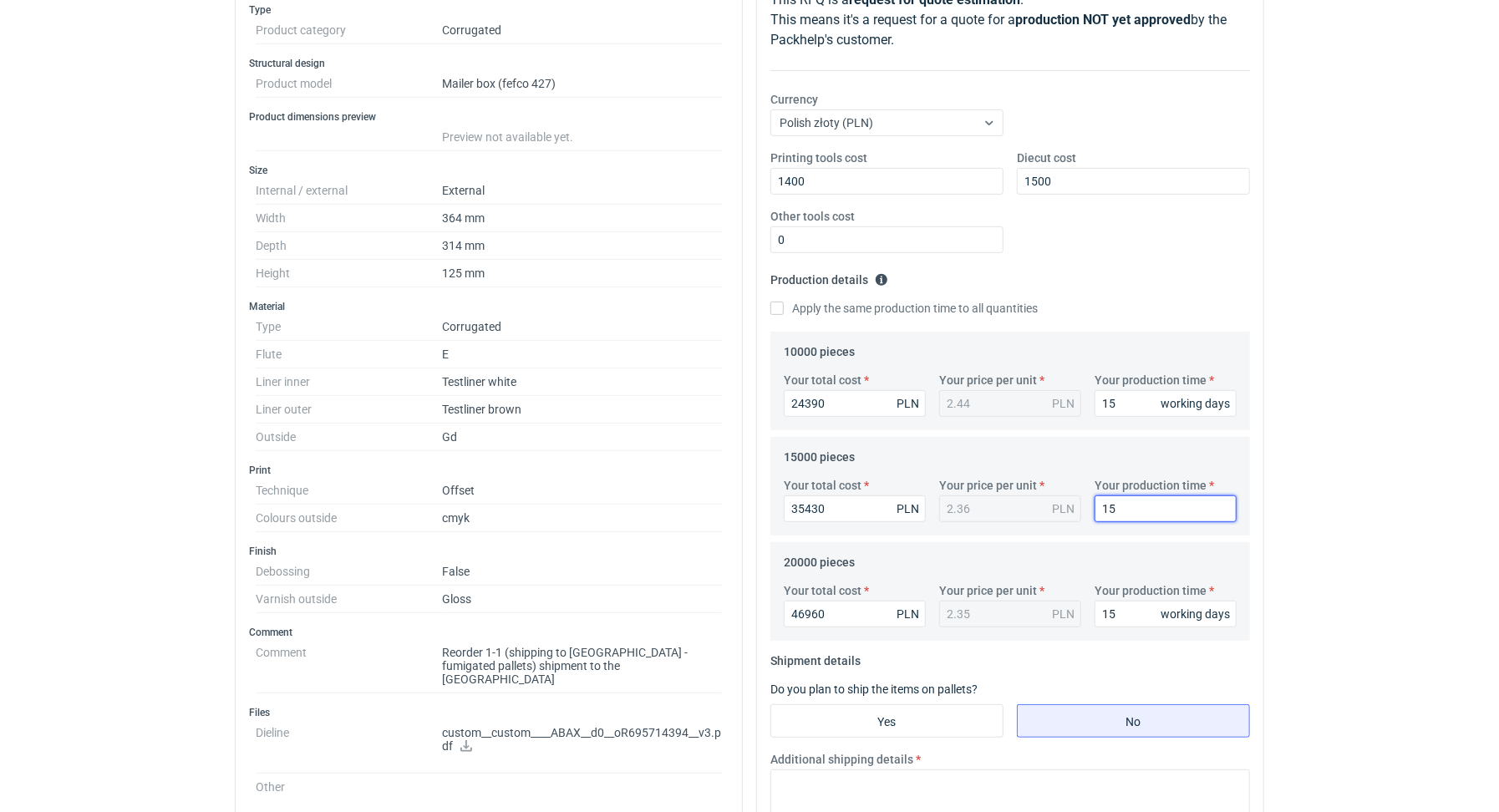
scroll to position [587, 0]
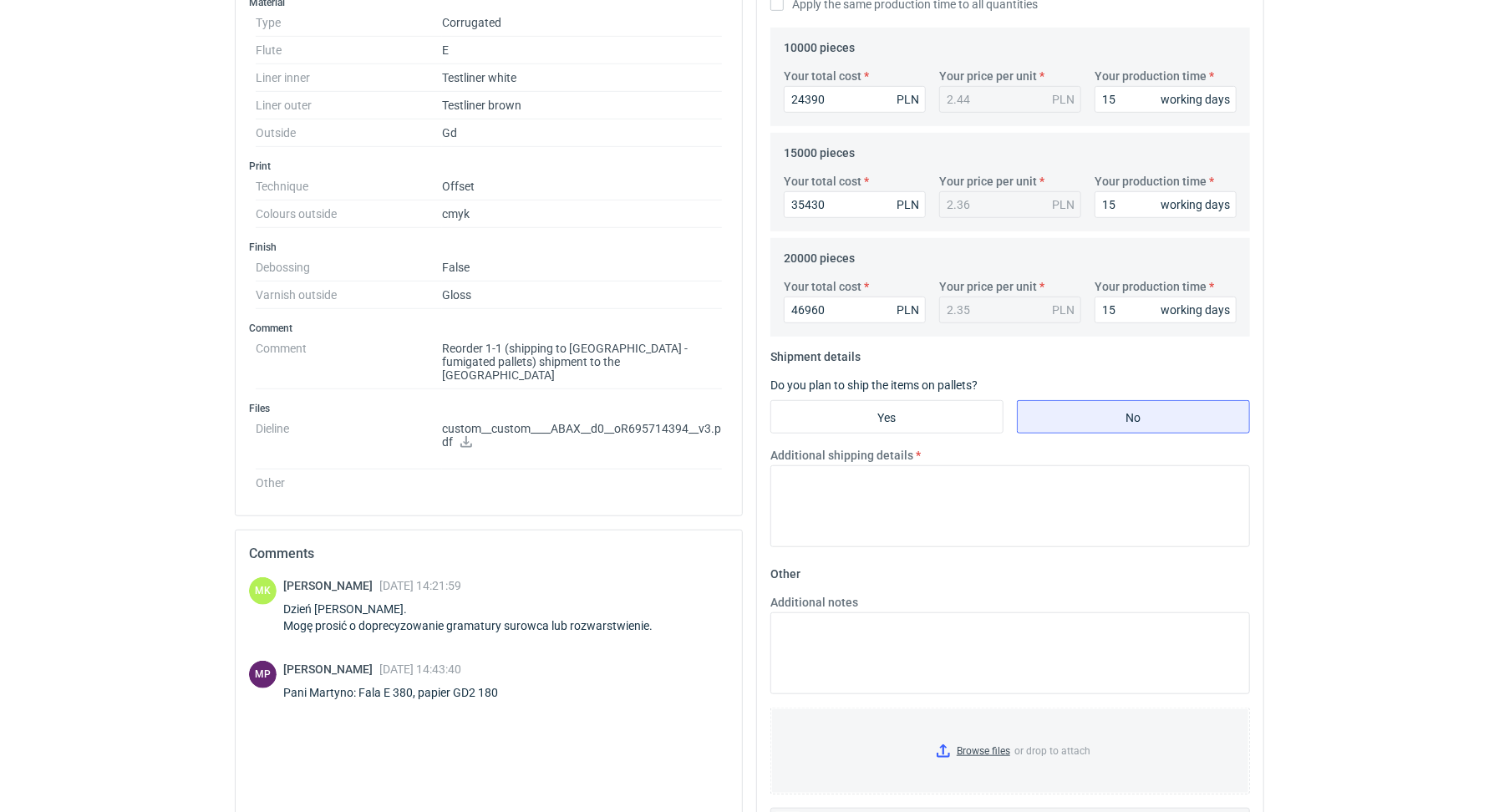
click at [985, 424] on input "Yes" at bounding box center [887, 417] width 232 height 32
radio input "true"
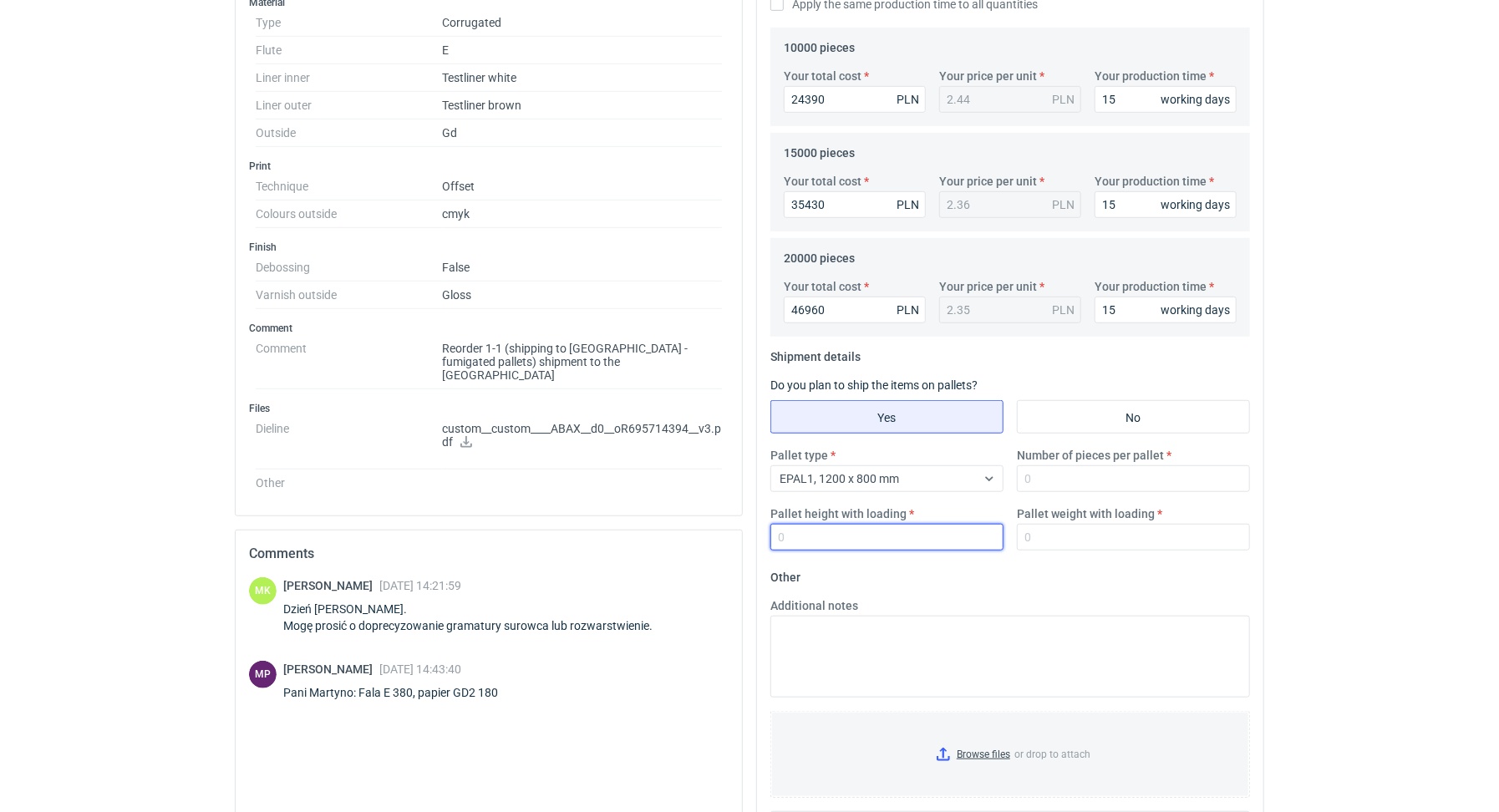
click at [879, 538] on input "Pallet height with loading" at bounding box center [887, 537] width 233 height 26
type input "1800"
click at [1075, 482] on input "Number of pieces per pallet" at bounding box center [1134, 478] width 233 height 26
type input "1000"
click at [1127, 520] on div "Pallet weight with loading" at bounding box center [1133, 529] width 246 height 45
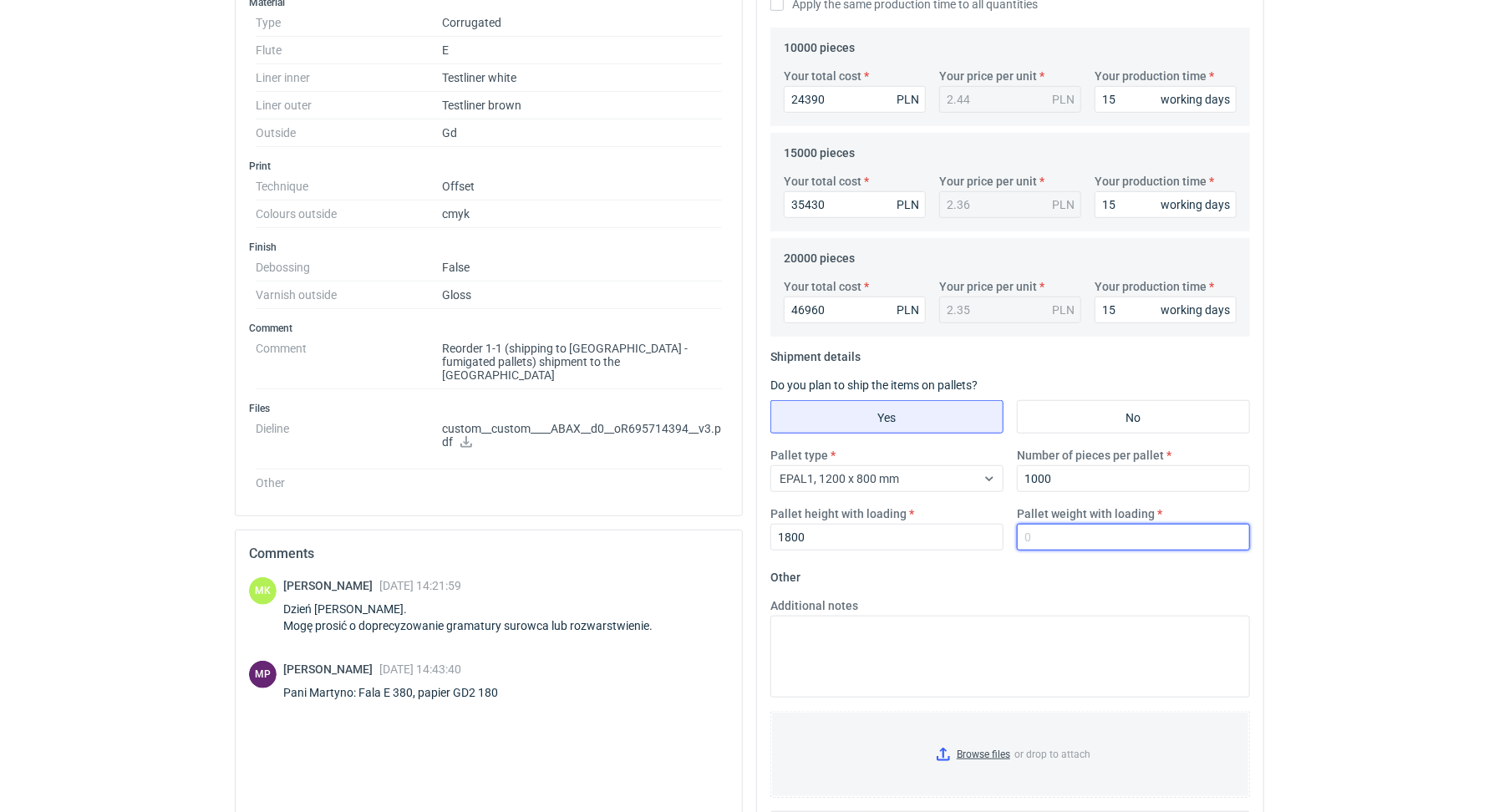
click at [1122, 531] on input "Pallet weight with loading" at bounding box center [1134, 537] width 233 height 26
type input "350"
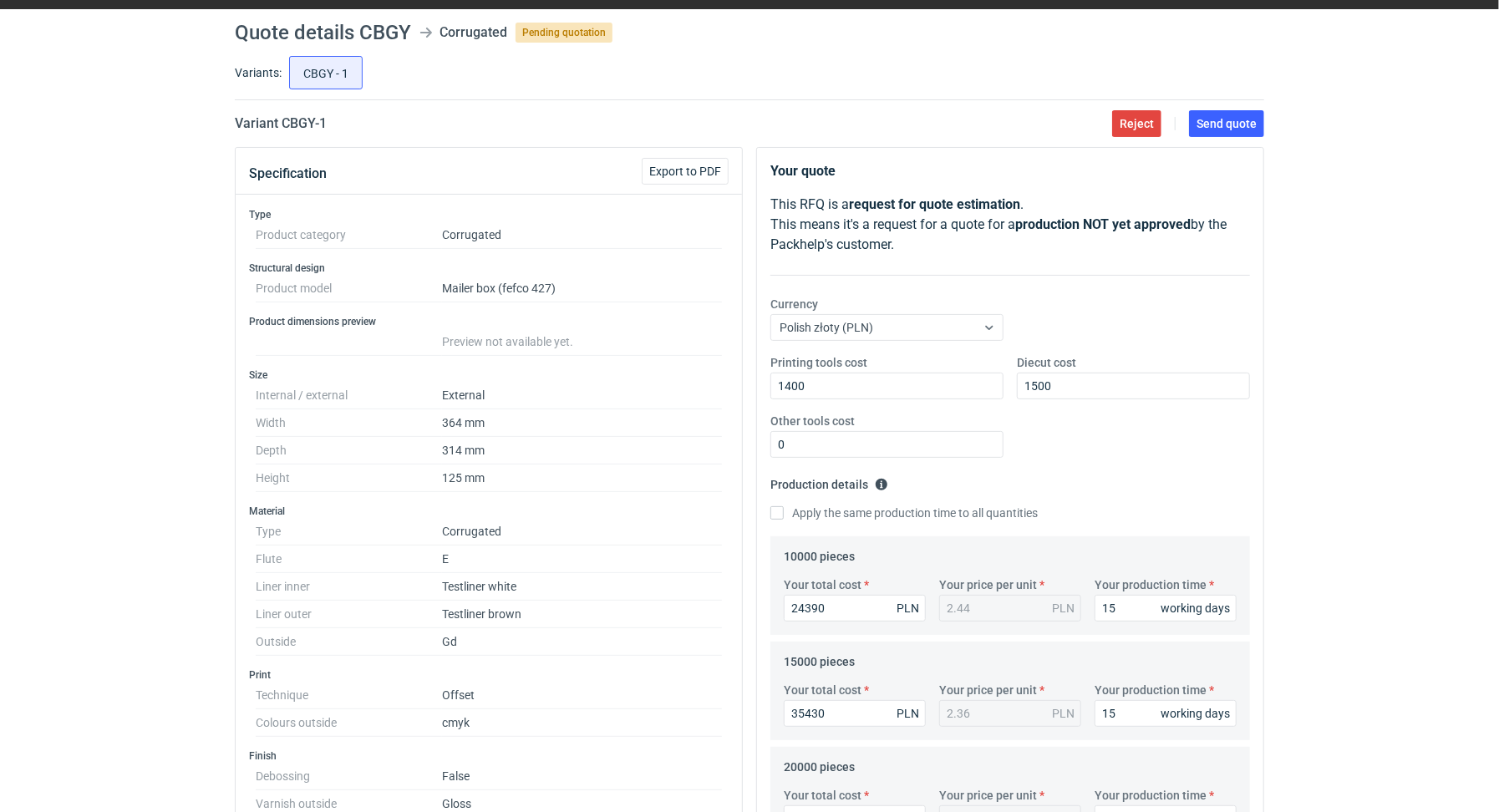
scroll to position [28, 0]
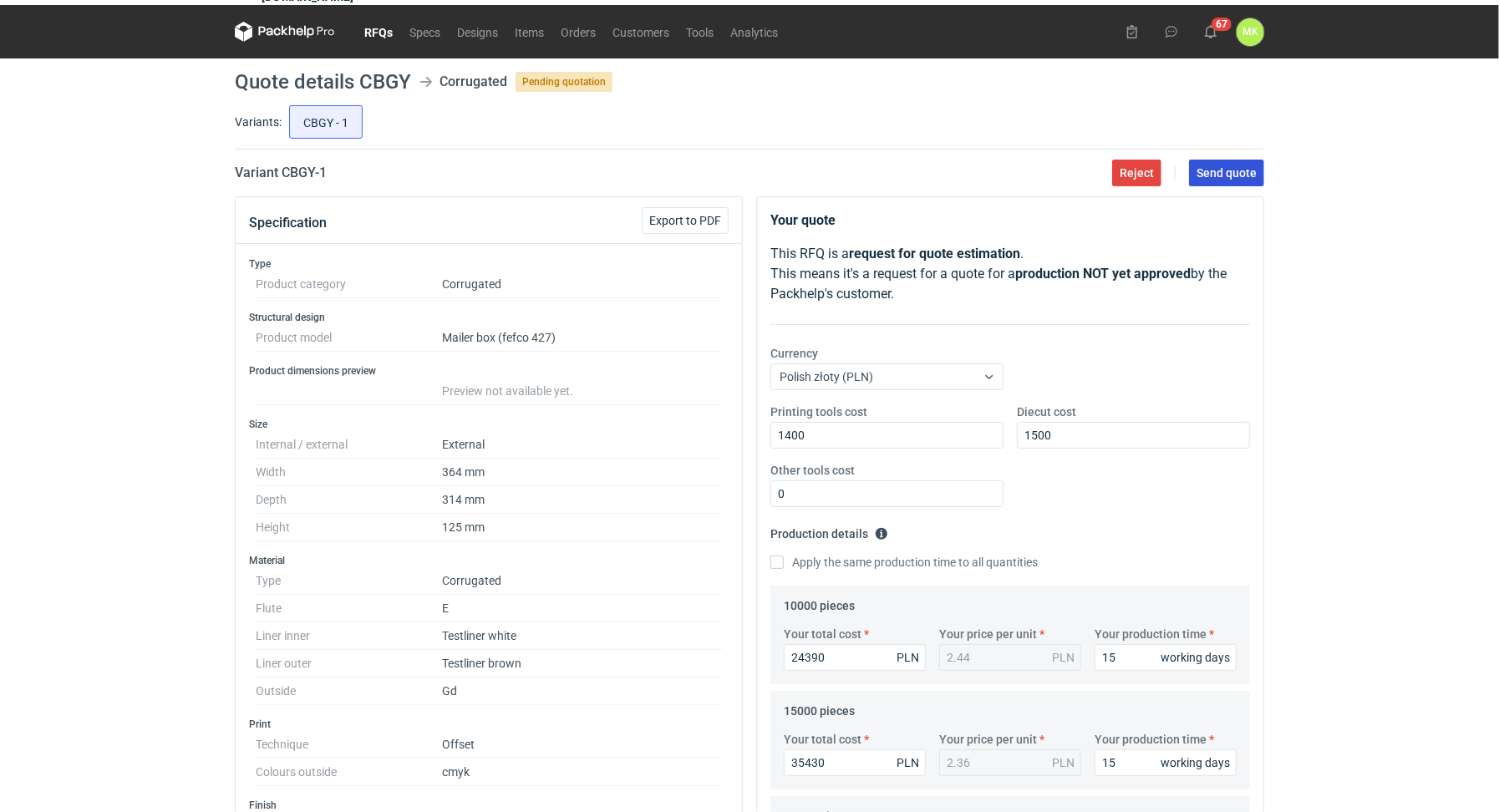
click at [1232, 176] on span "Send quote" at bounding box center [1226, 173] width 60 height 12
click at [1255, 29] on figcaption "MK" at bounding box center [1251, 32] width 27 height 27
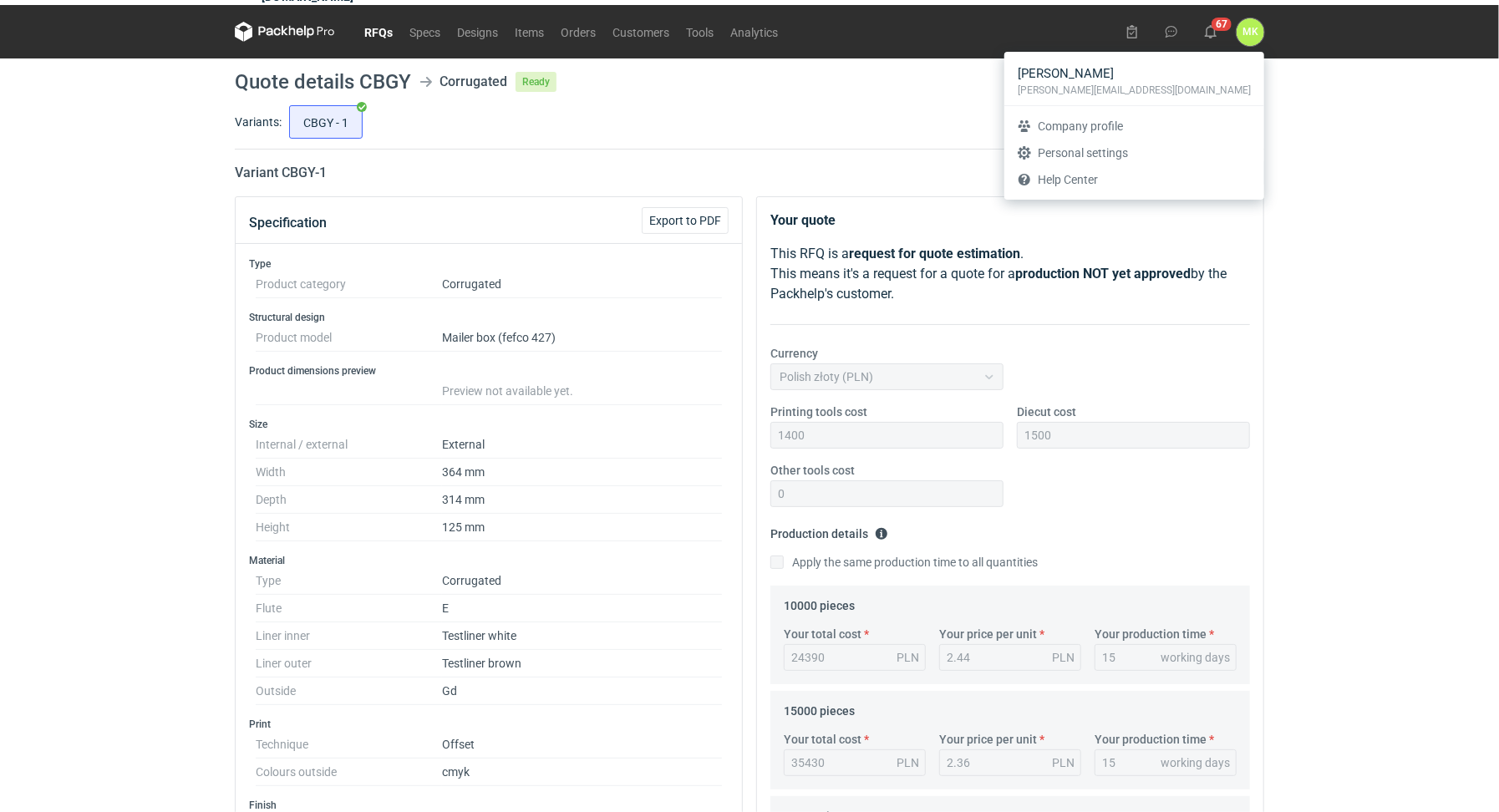
click at [1395, 130] on div "You are in the impersonation mode. Please make sure you double check before mak…" at bounding box center [750, 378] width 1499 height 812
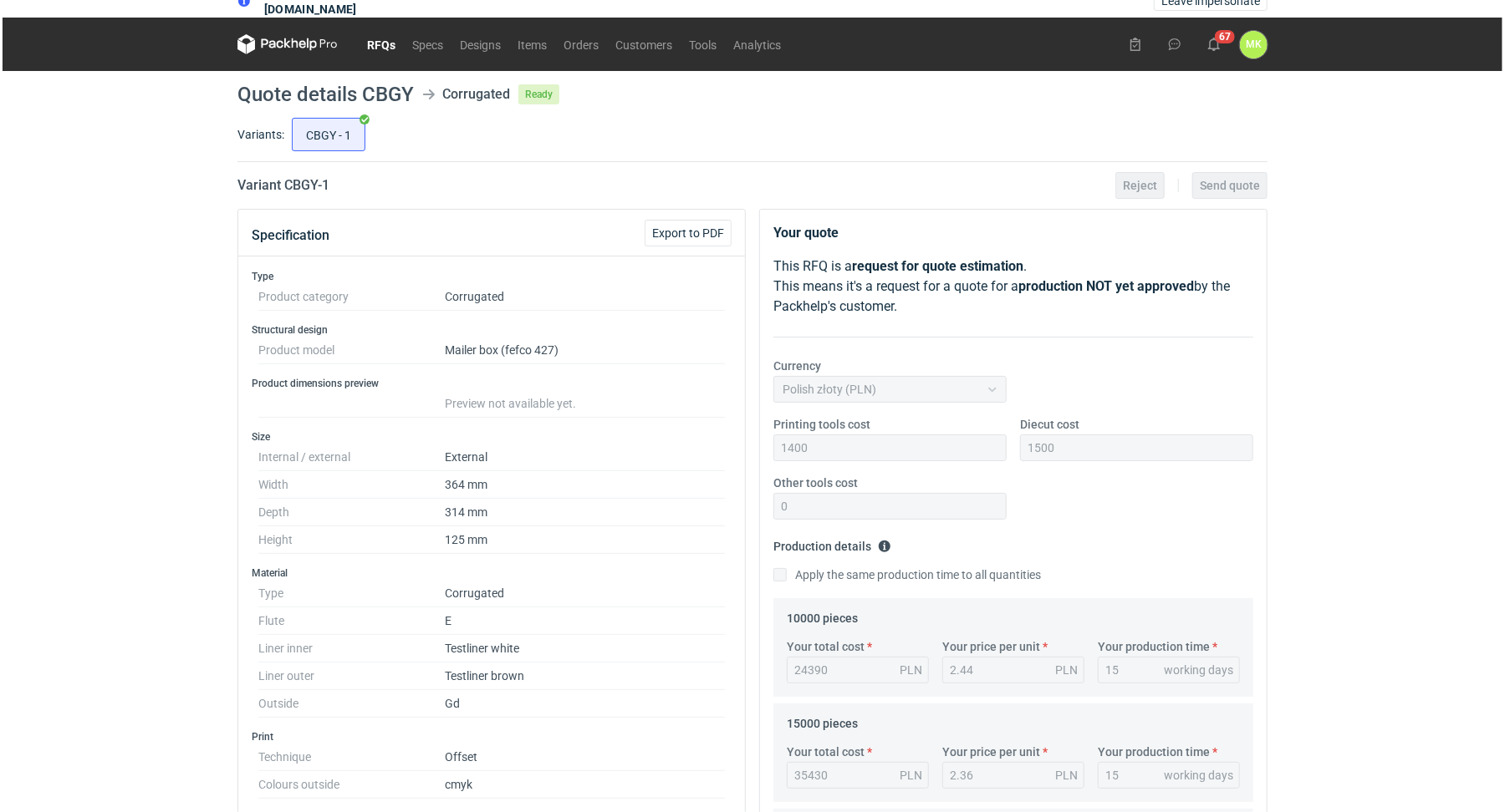
scroll to position [0, 0]
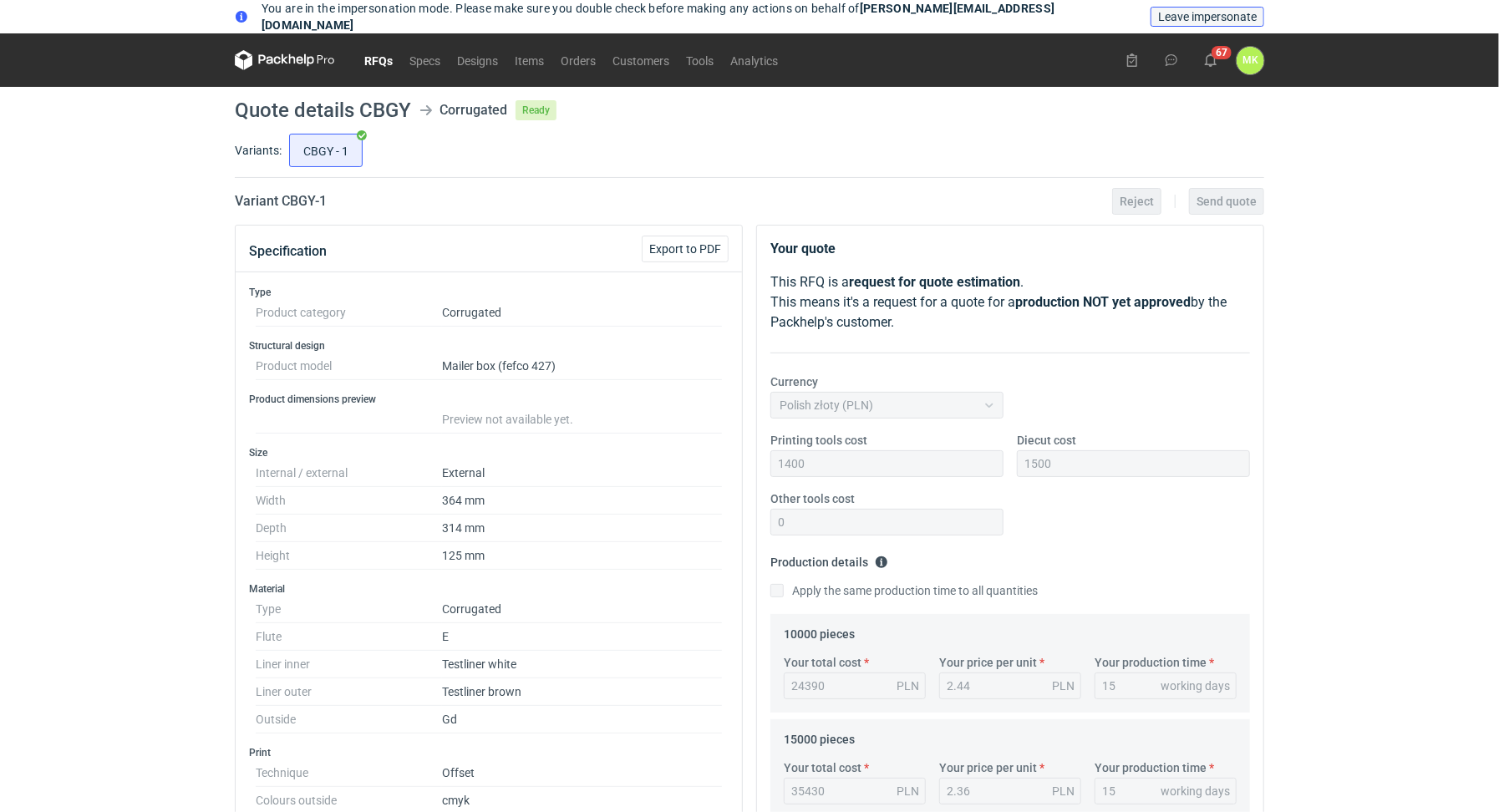
click at [1212, 15] on span "Leave impersonate" at bounding box center [1207, 16] width 99 height 12
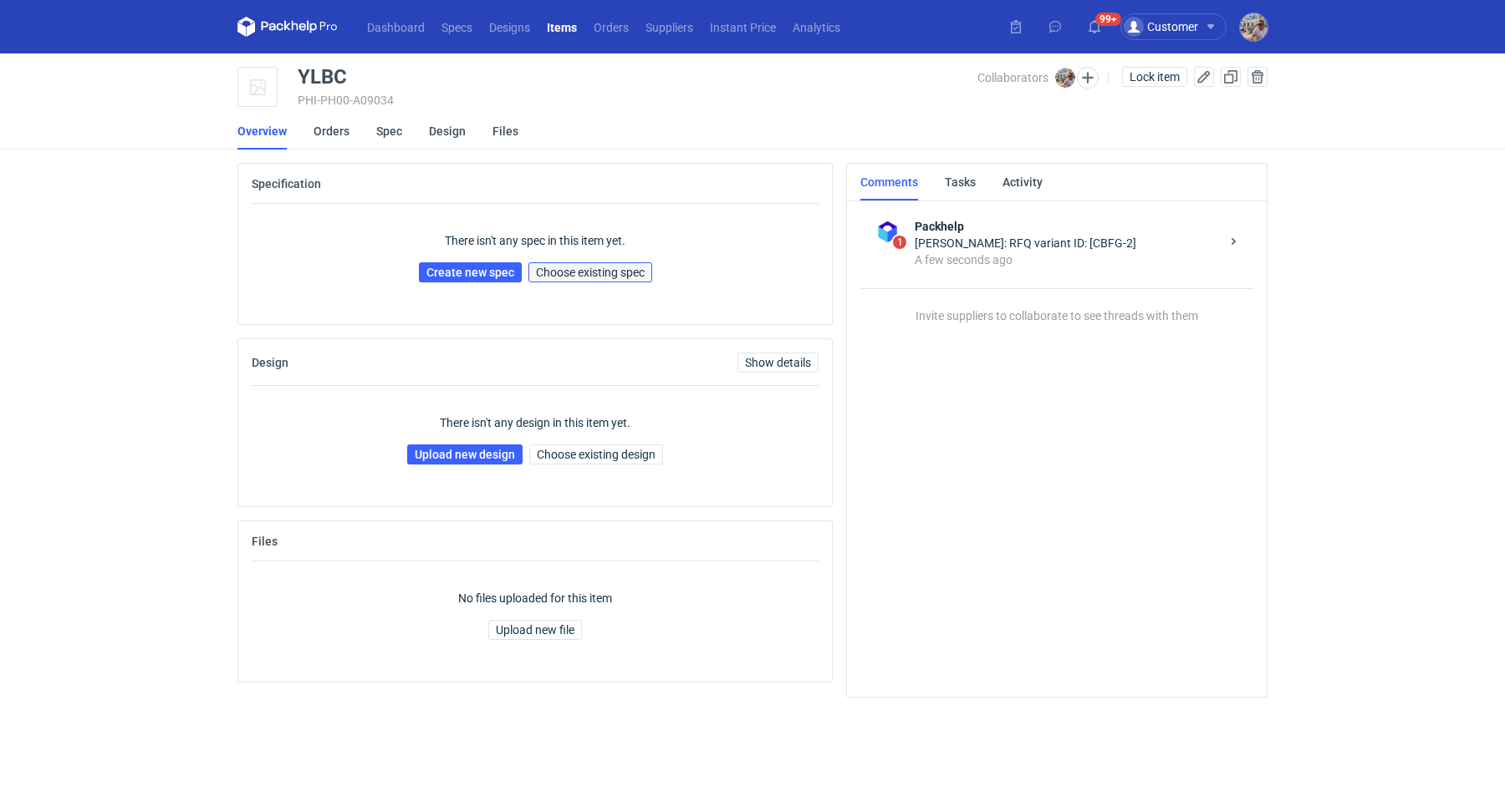
click at [620, 269] on span "Choose existing spec" at bounding box center [591, 272] width 109 height 12
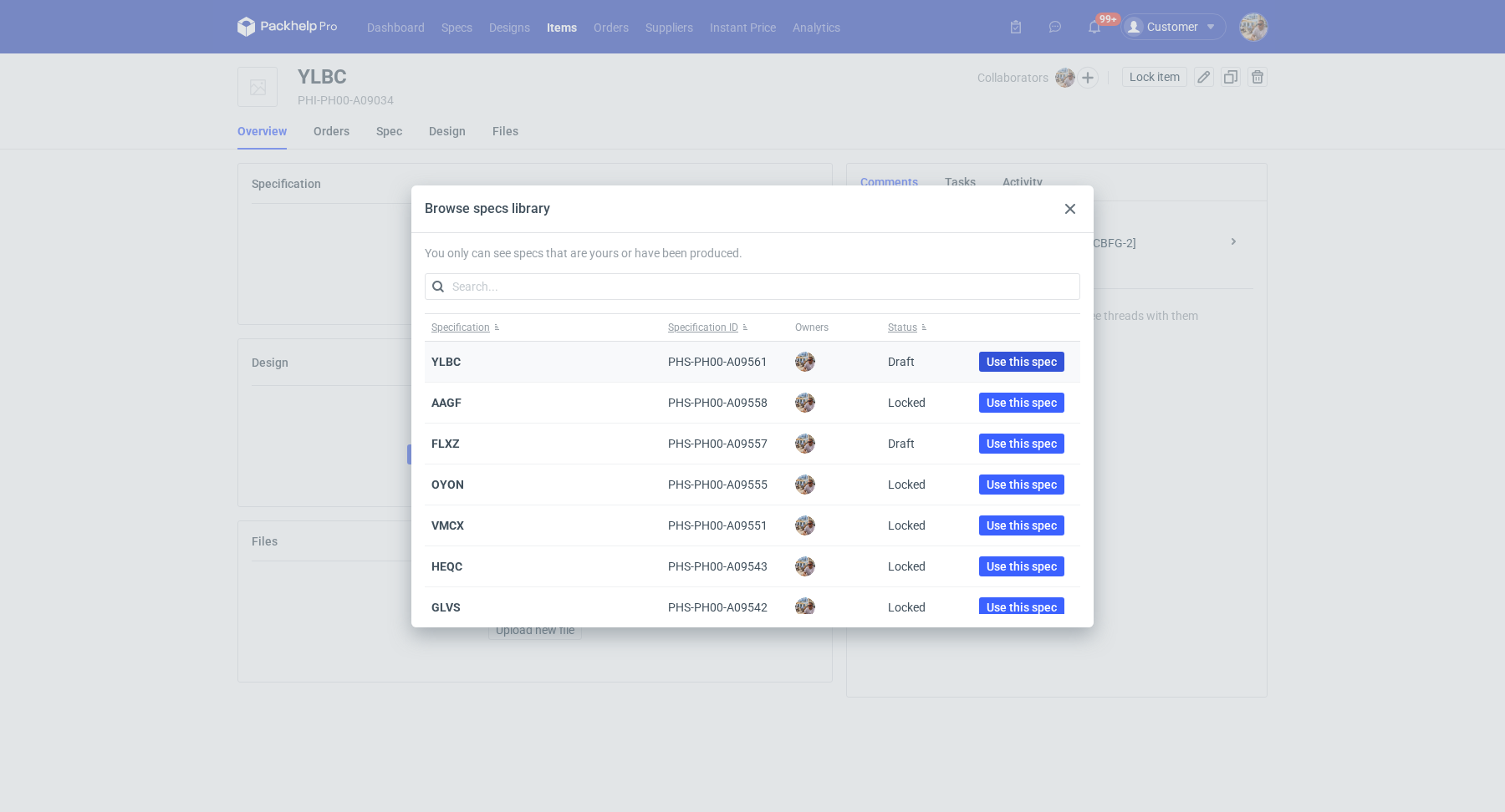
click at [990, 360] on span "Use this spec" at bounding box center [1022, 361] width 70 height 12
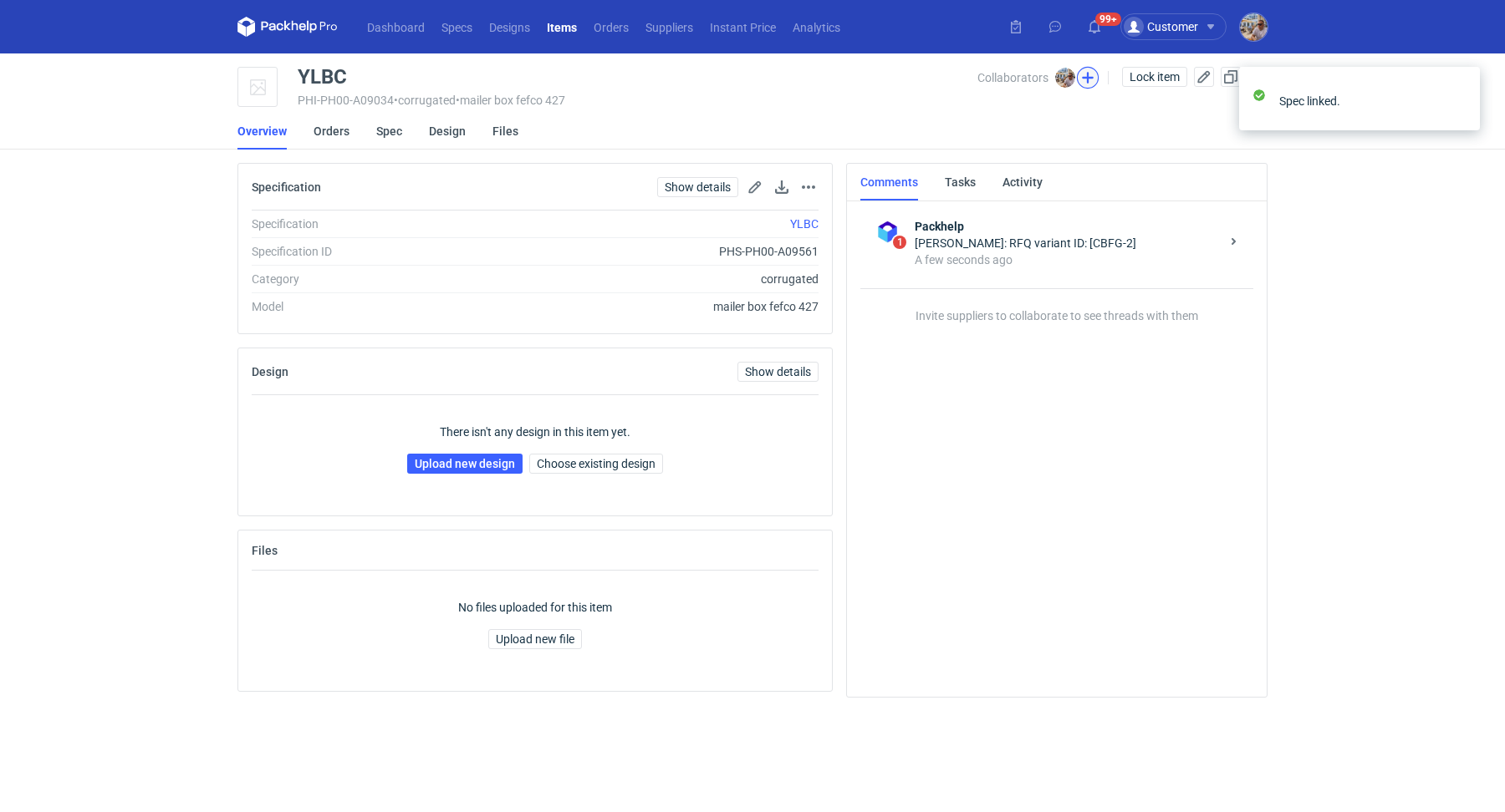
click at [1088, 78] on button "button" at bounding box center [1088, 78] width 22 height 22
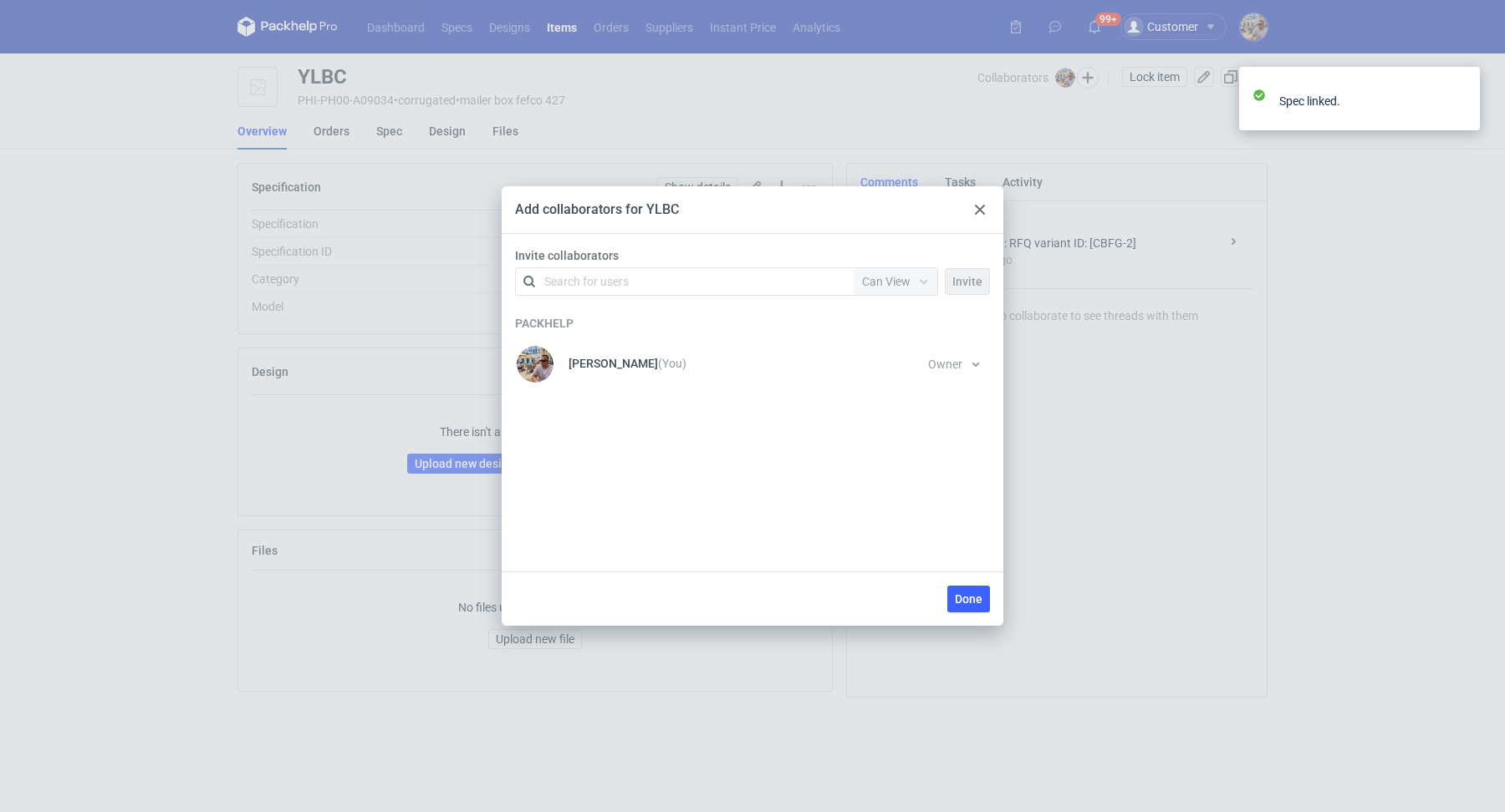
click at [590, 285] on div "Search for users" at bounding box center [586, 282] width 85 height 16
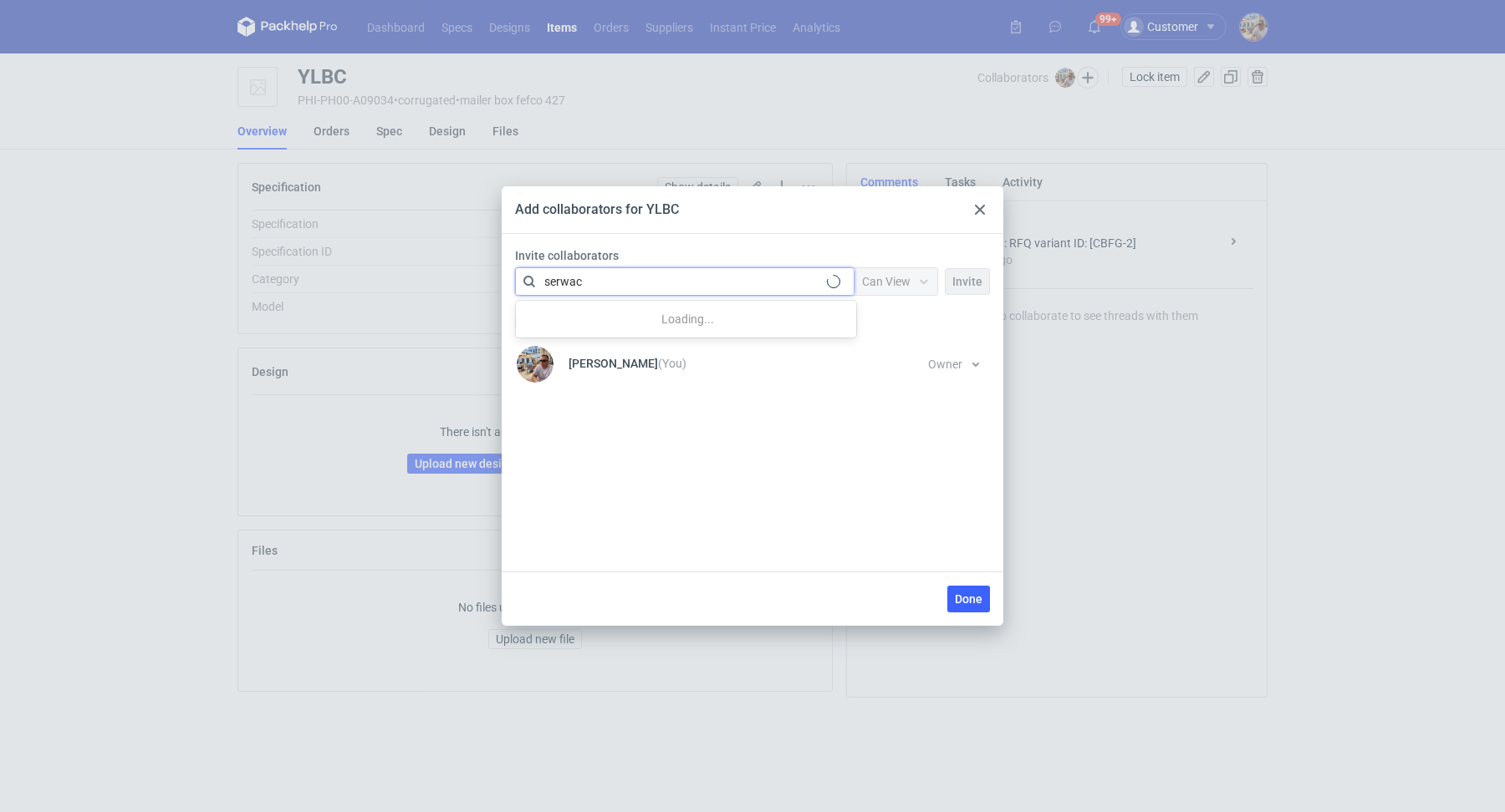
type input "serwach"
click at [614, 321] on div "Łukasz Postawa • Serwach Sp.z.o.o" at bounding box center [649, 322] width 186 height 16
click at [901, 292] on div "Can View" at bounding box center [895, 281] width 84 height 26
click at [902, 342] on span "Can Edit" at bounding box center [892, 346] width 44 height 16
click at [982, 270] on button "Invite" at bounding box center [968, 281] width 45 height 26
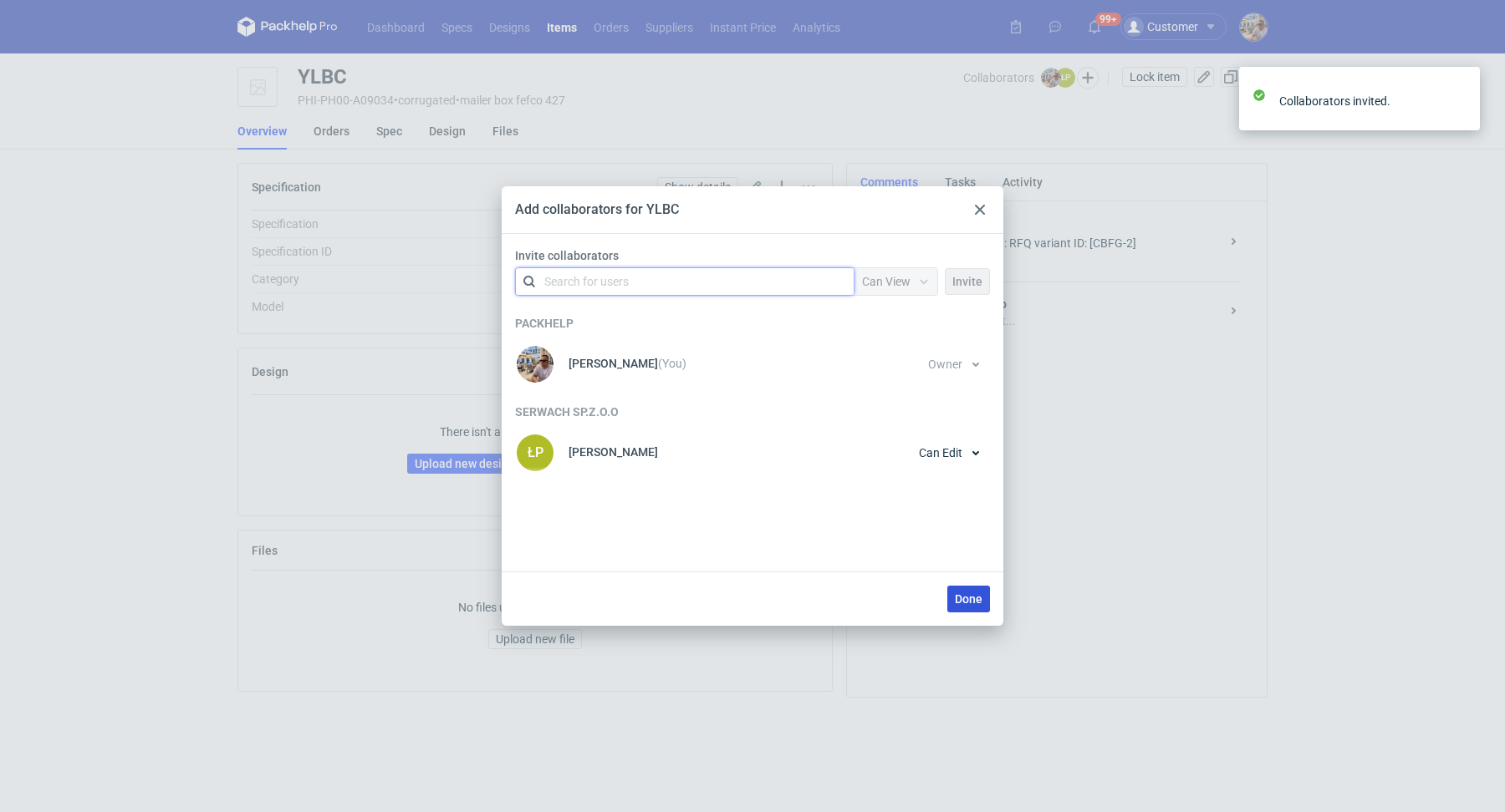
click at [965, 598] on span "Done" at bounding box center [969, 599] width 27 height 12
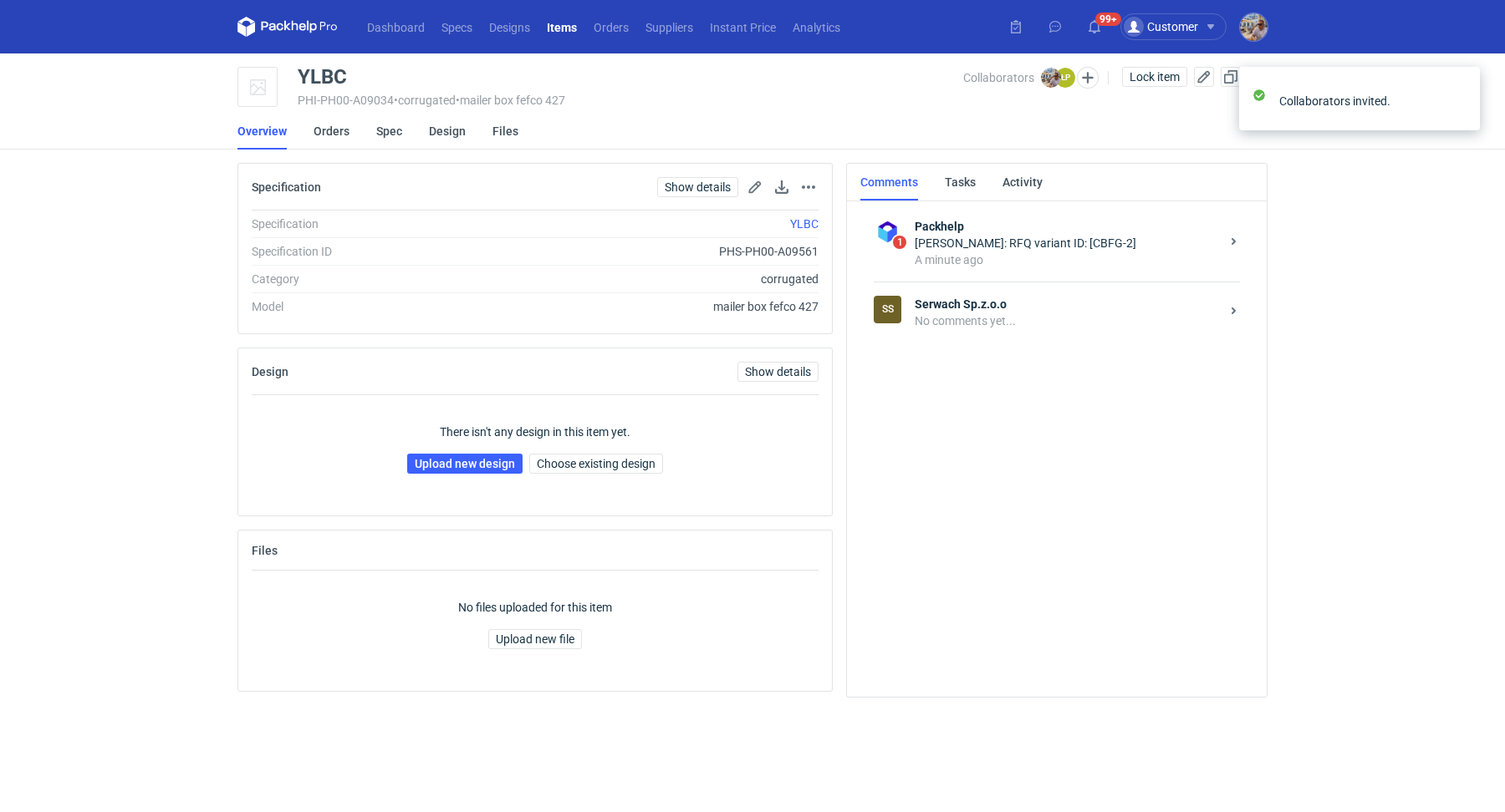
click at [952, 312] on div "No comments yet..." at bounding box center [1067, 321] width 305 height 16
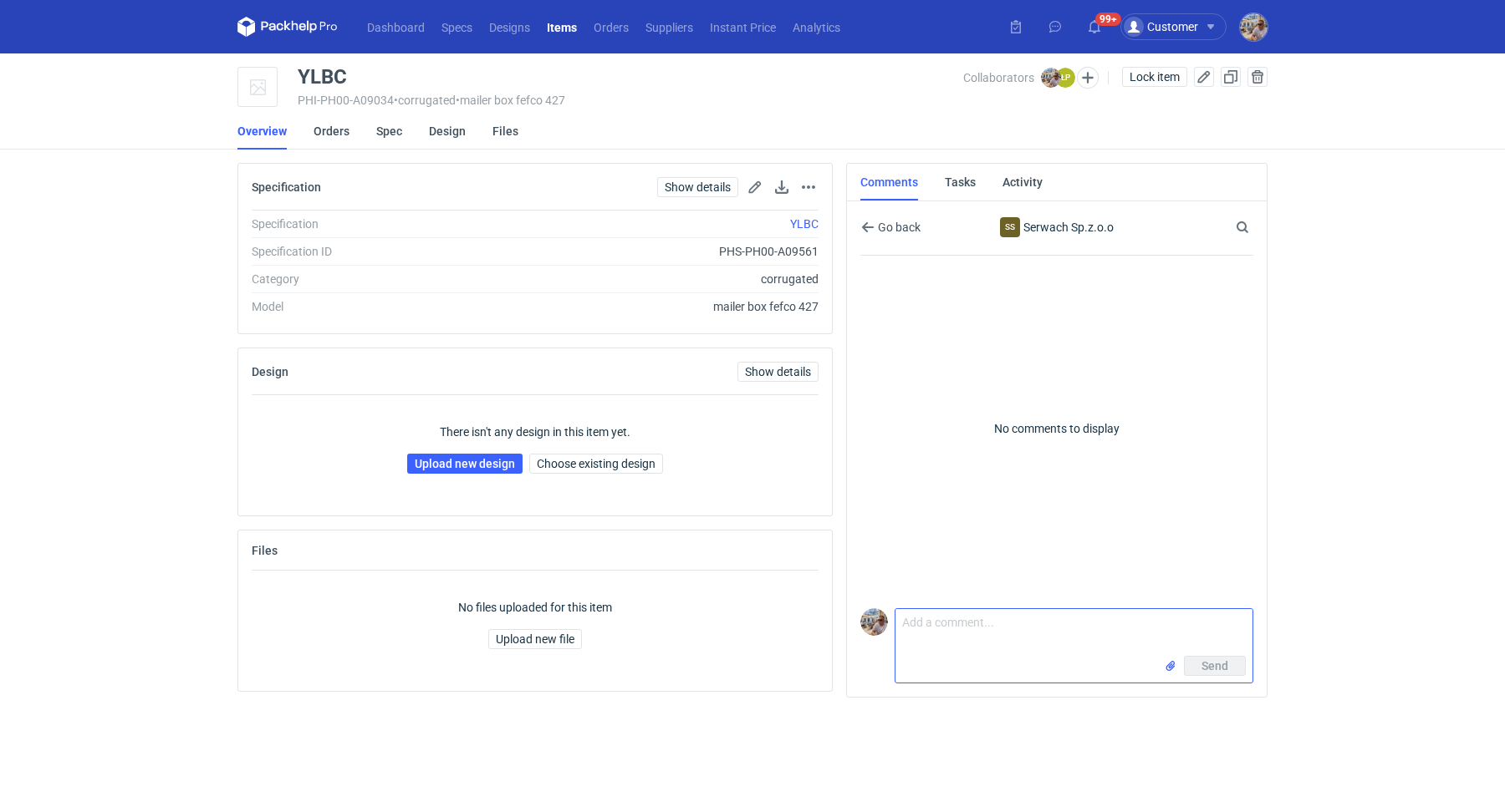
click at [944, 631] on textarea "Comment message" at bounding box center [1073, 633] width 357 height 47
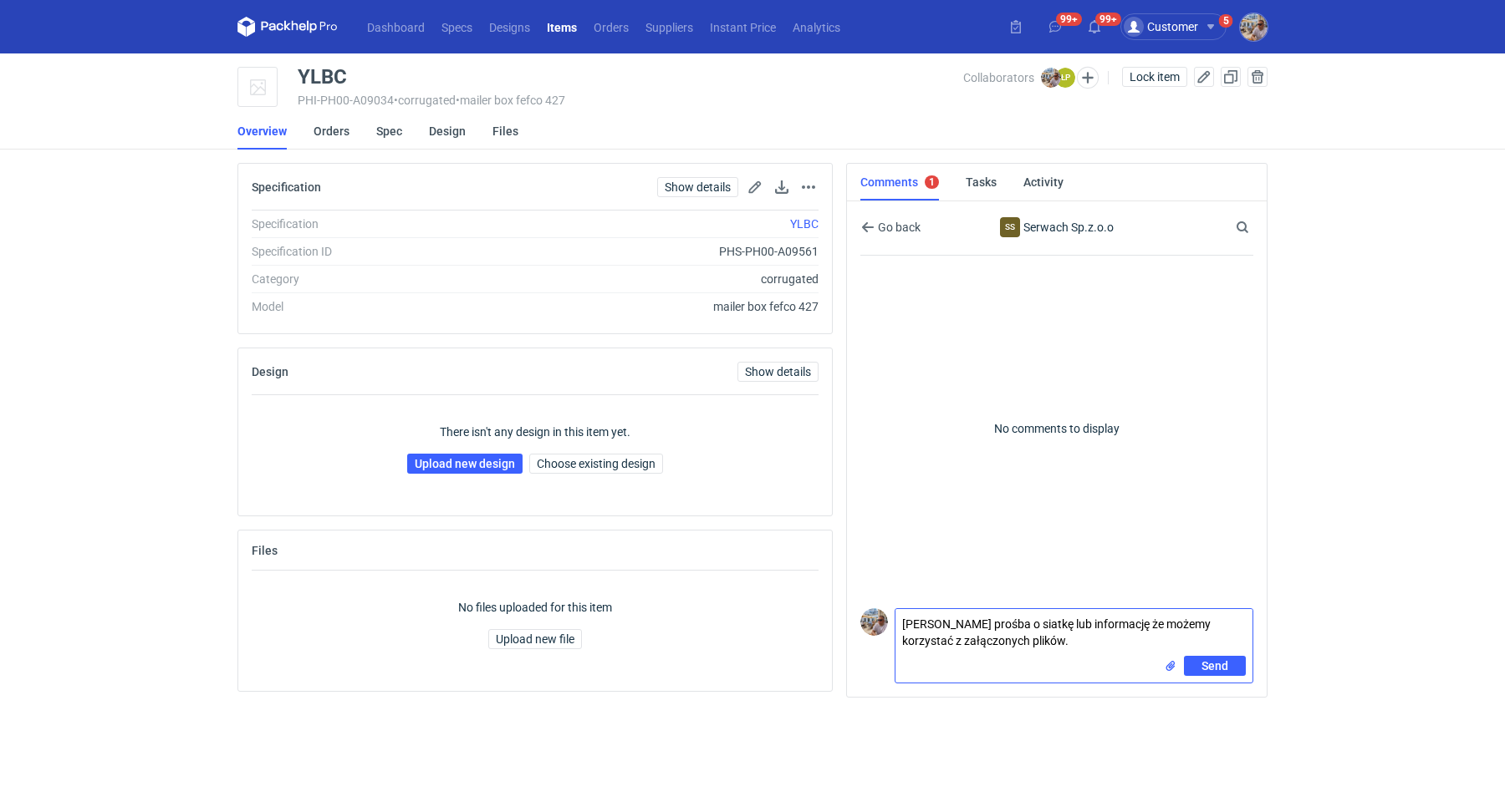
type textarea "Panie Łukaszu prośba o siatkę lub informację że możemy korzystać z załączonych …"
click at [1166, 668] on input "file" at bounding box center [1171, 666] width 14 height 17
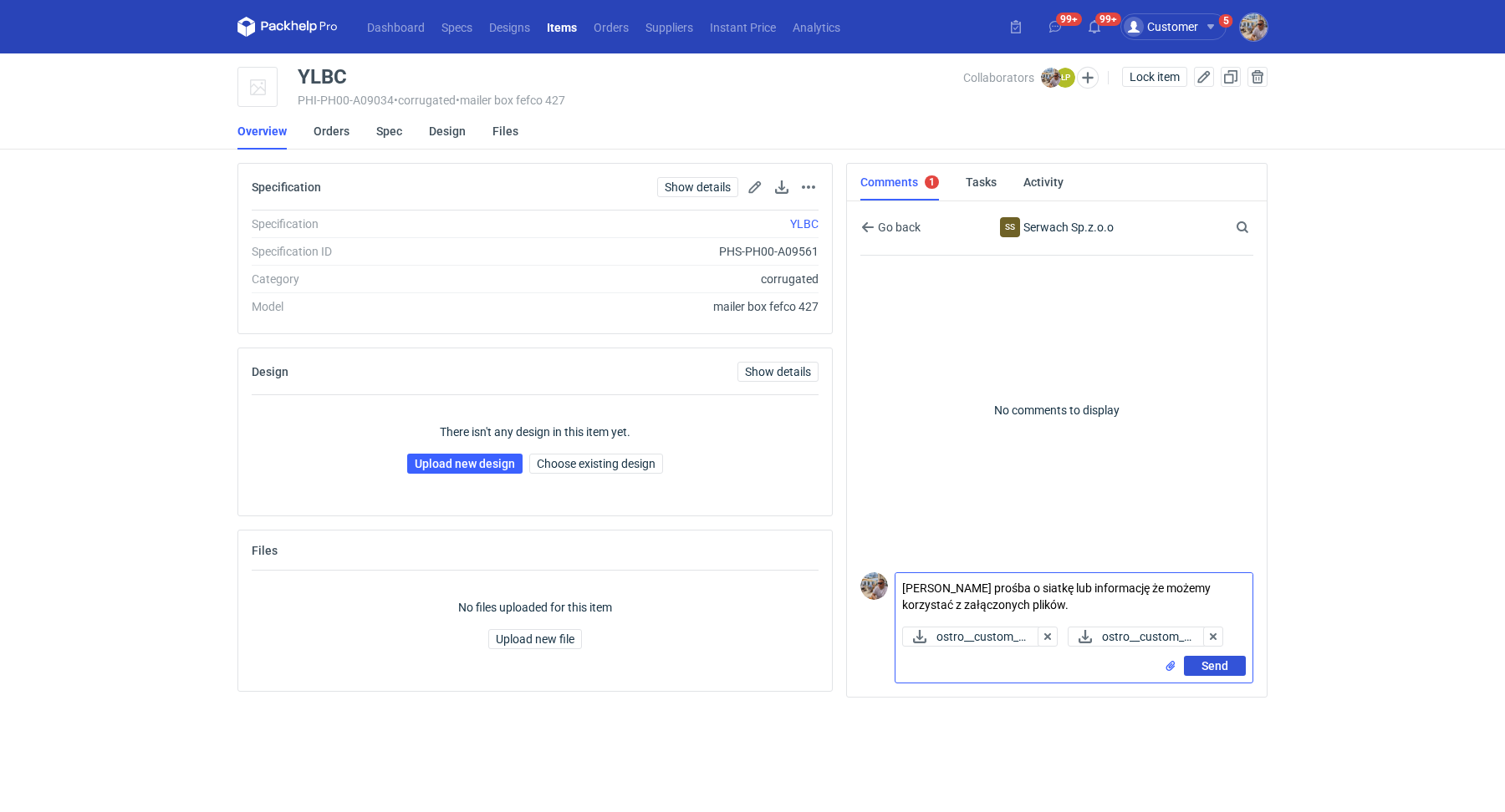
click at [1230, 670] on button "Send" at bounding box center [1215, 666] width 62 height 20
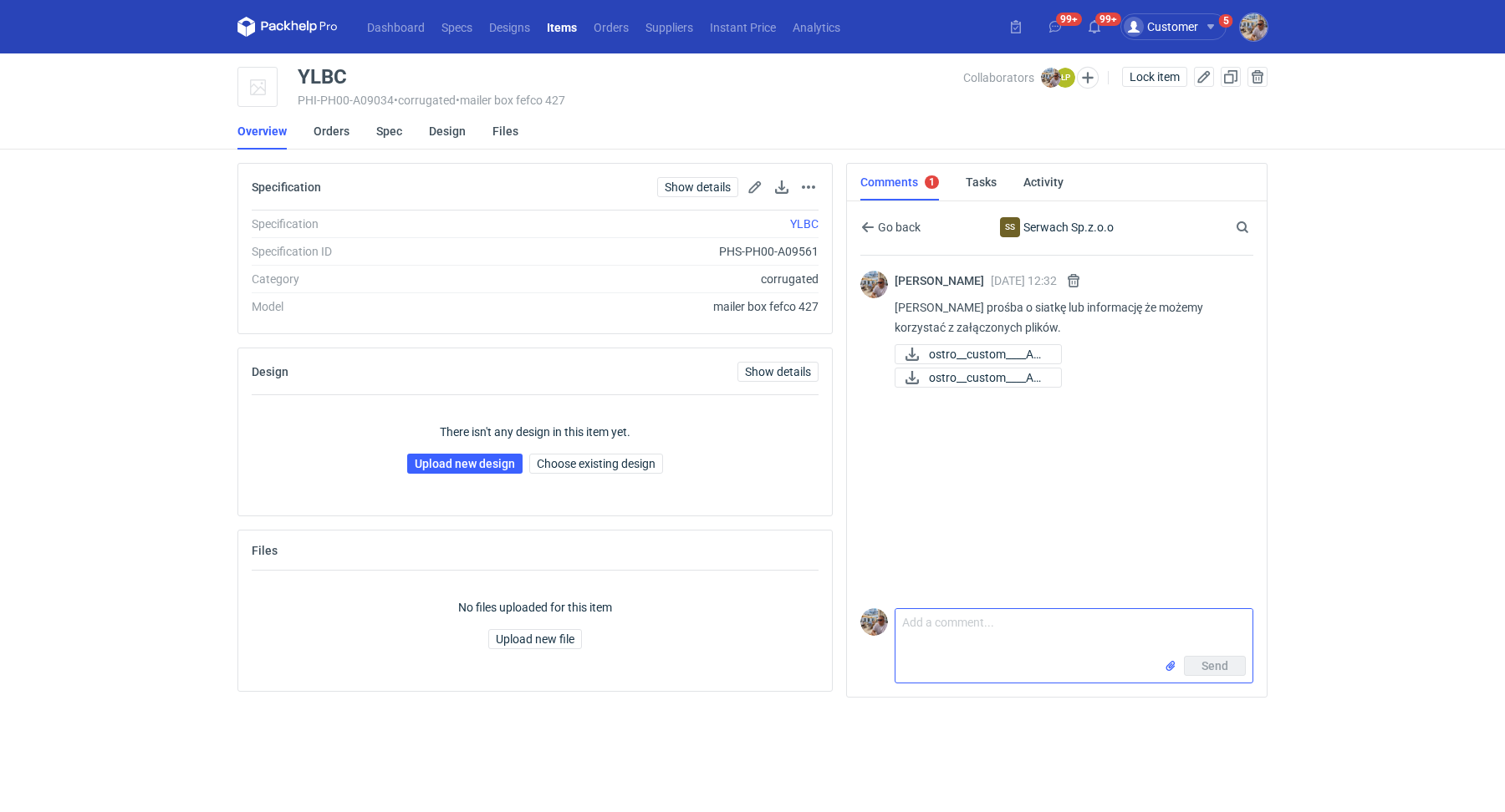
click at [976, 611] on textarea "Comment message" at bounding box center [1073, 633] width 357 height 47
paste textarea "CBFG - 2"
type textarea "Wycena CBFG - 2"
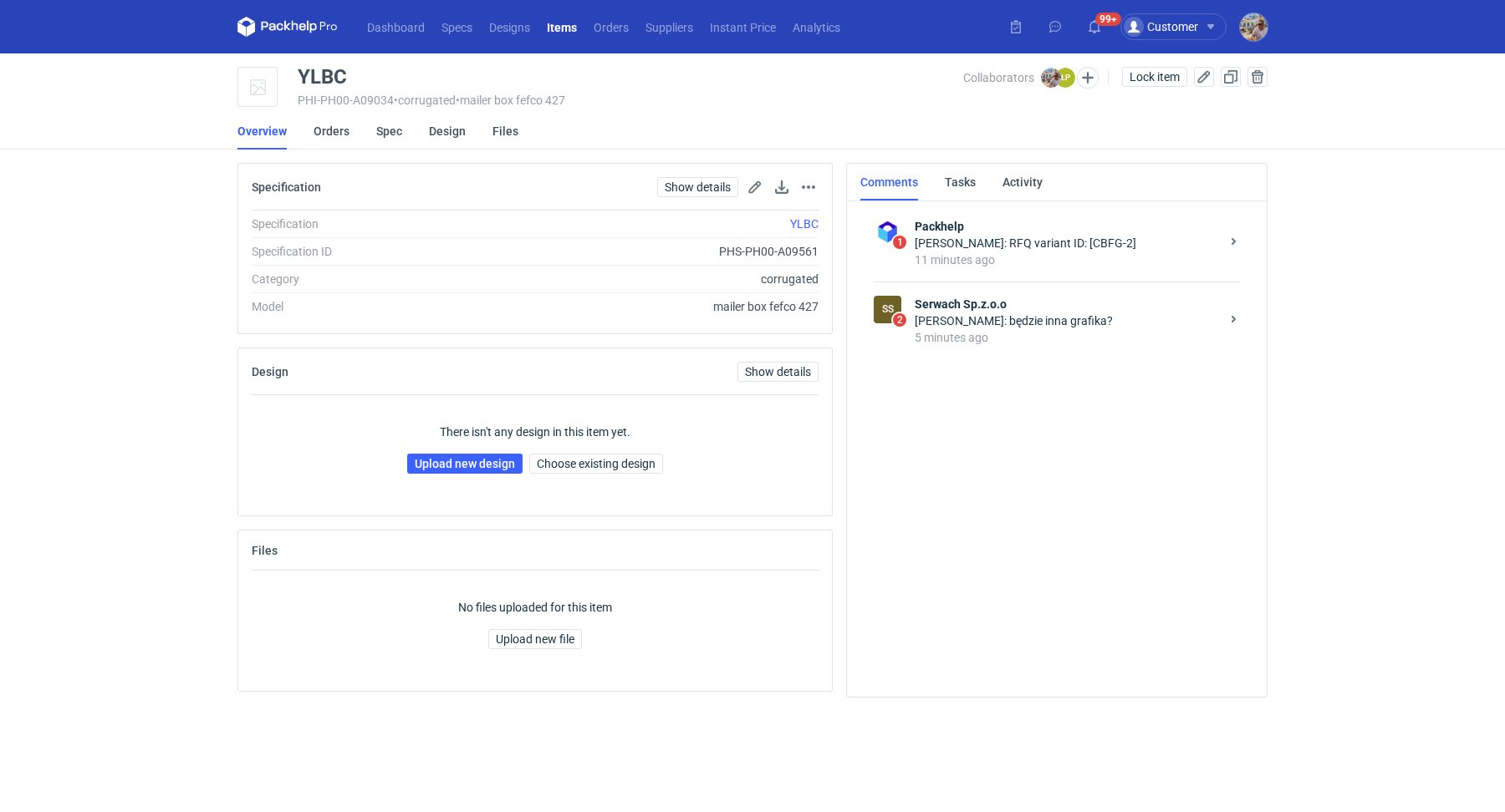
click at [968, 329] on div "5 minutes ago" at bounding box center [1067, 337] width 305 height 16
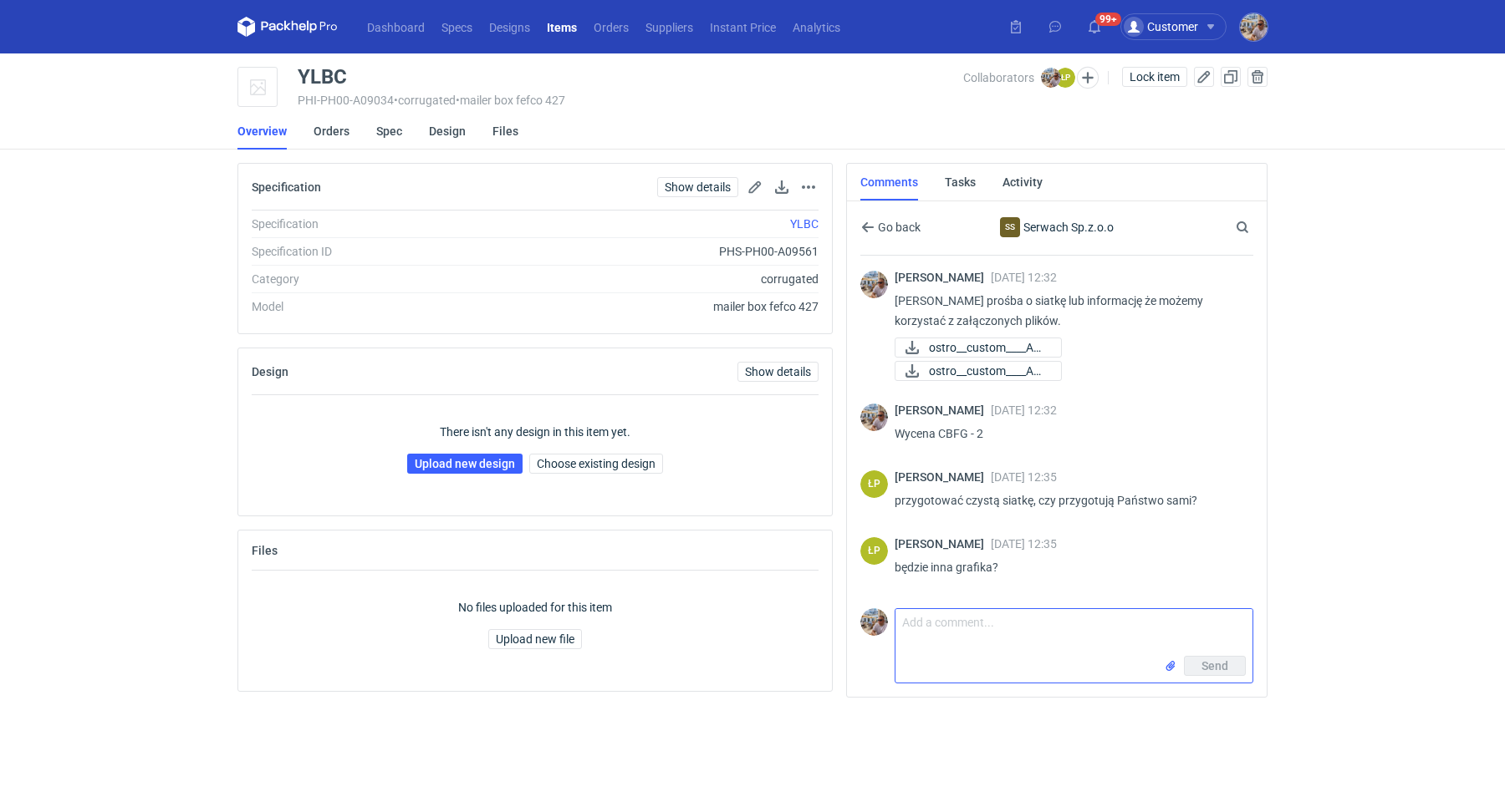
click at [976, 639] on textarea "Comment message" at bounding box center [1073, 633] width 357 height 47
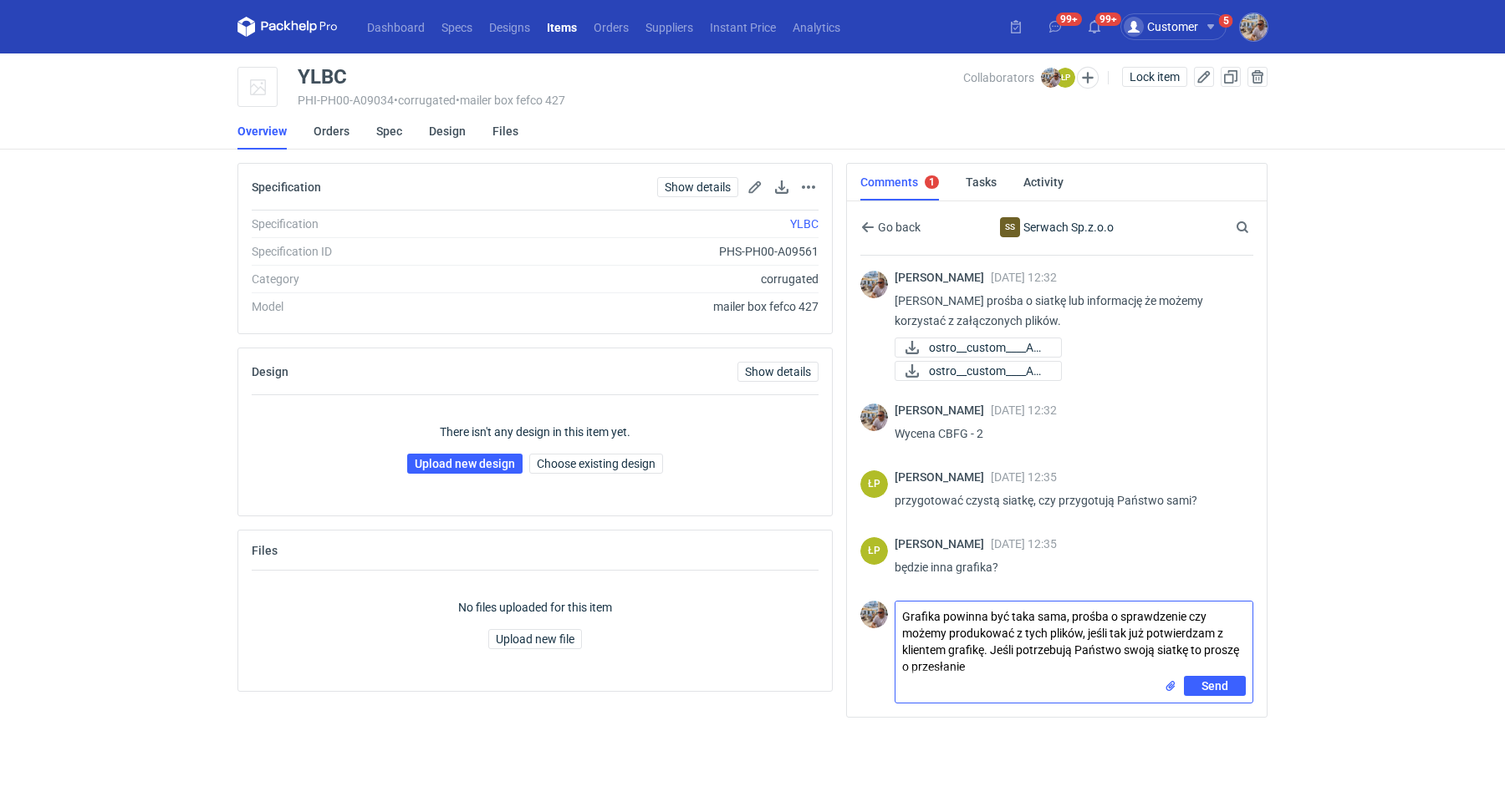
type textarea "Grafika powinna być taka sama, prośba o sprawdzenie czy możemy produkować z tyc…"
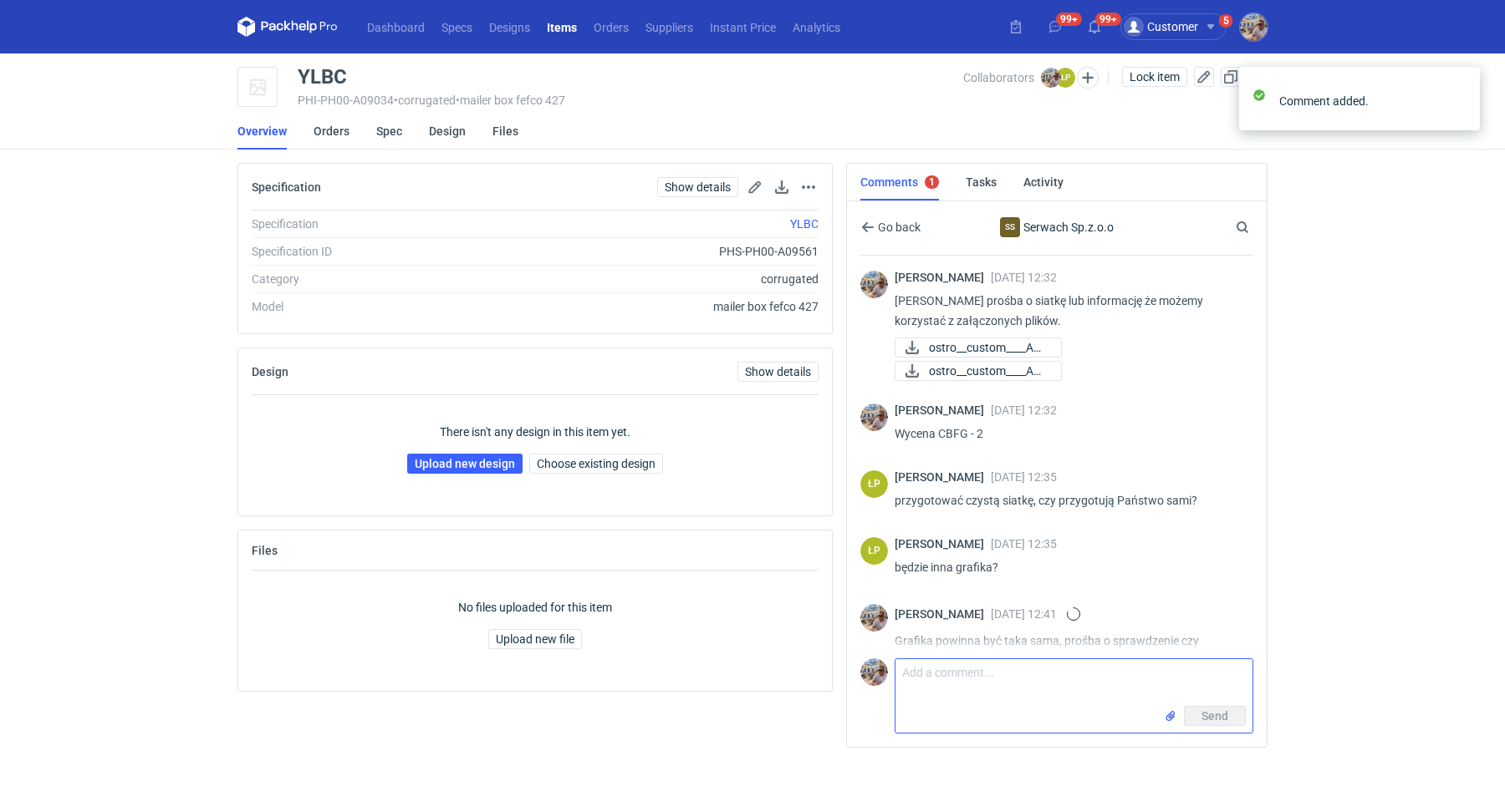
scroll to position [75, 0]
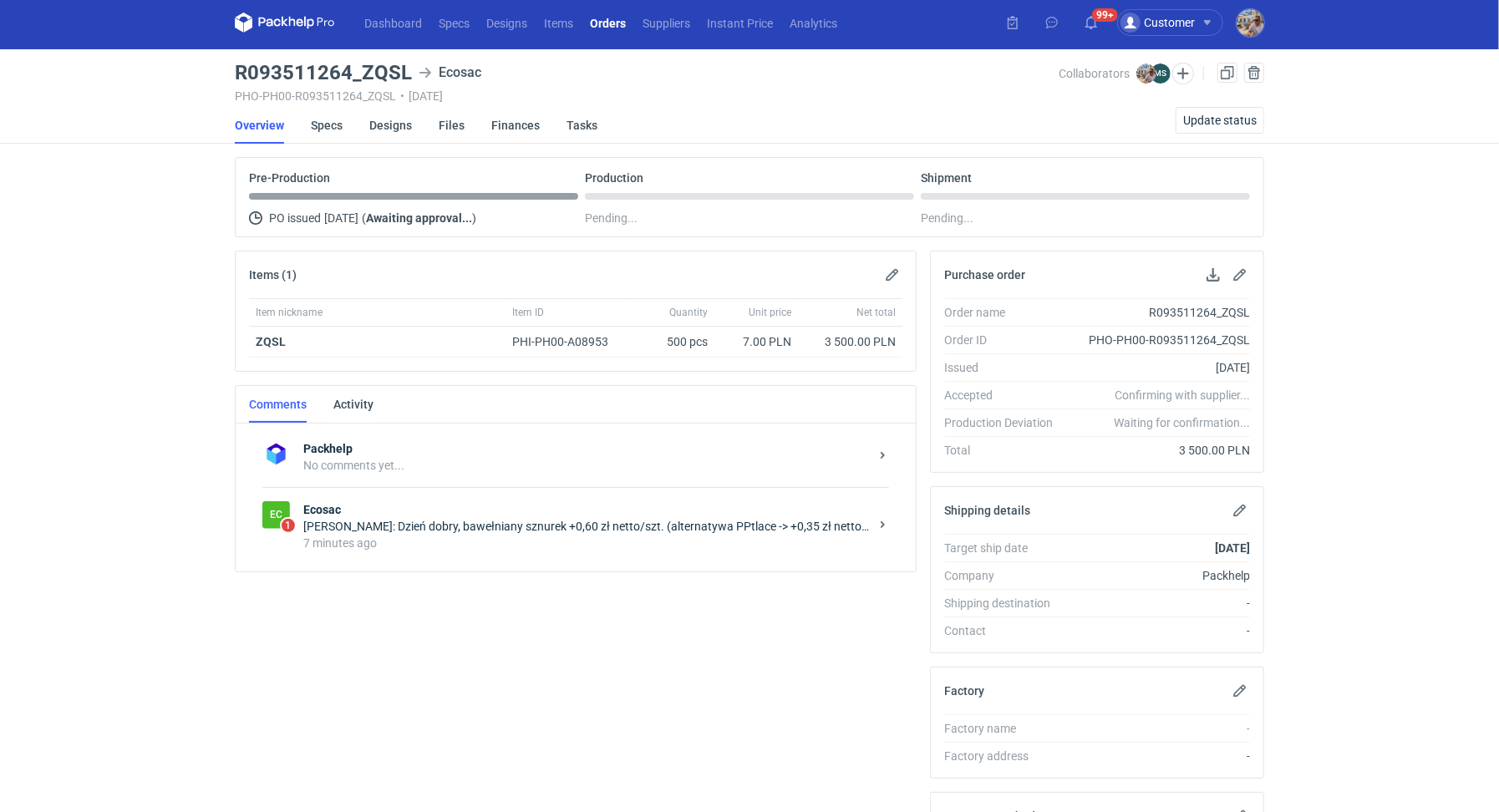
click at [542, 527] on div "[PERSON_NAME]: Dzień dobry, bawełniany sznurek +0,60 zł netto/szt. (alternatywa…" at bounding box center [586, 526] width 566 height 16
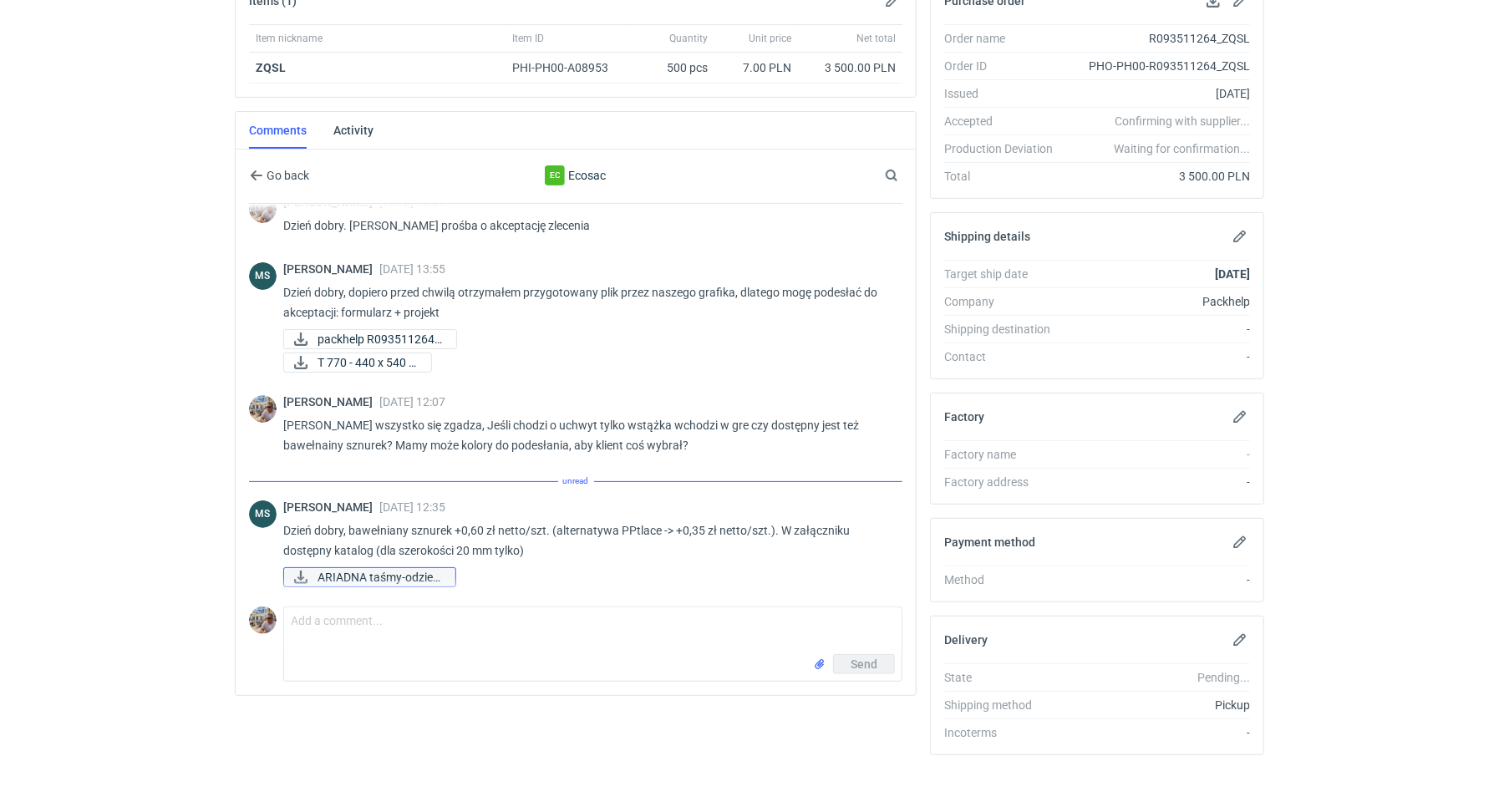
scroll to position [139, 0]
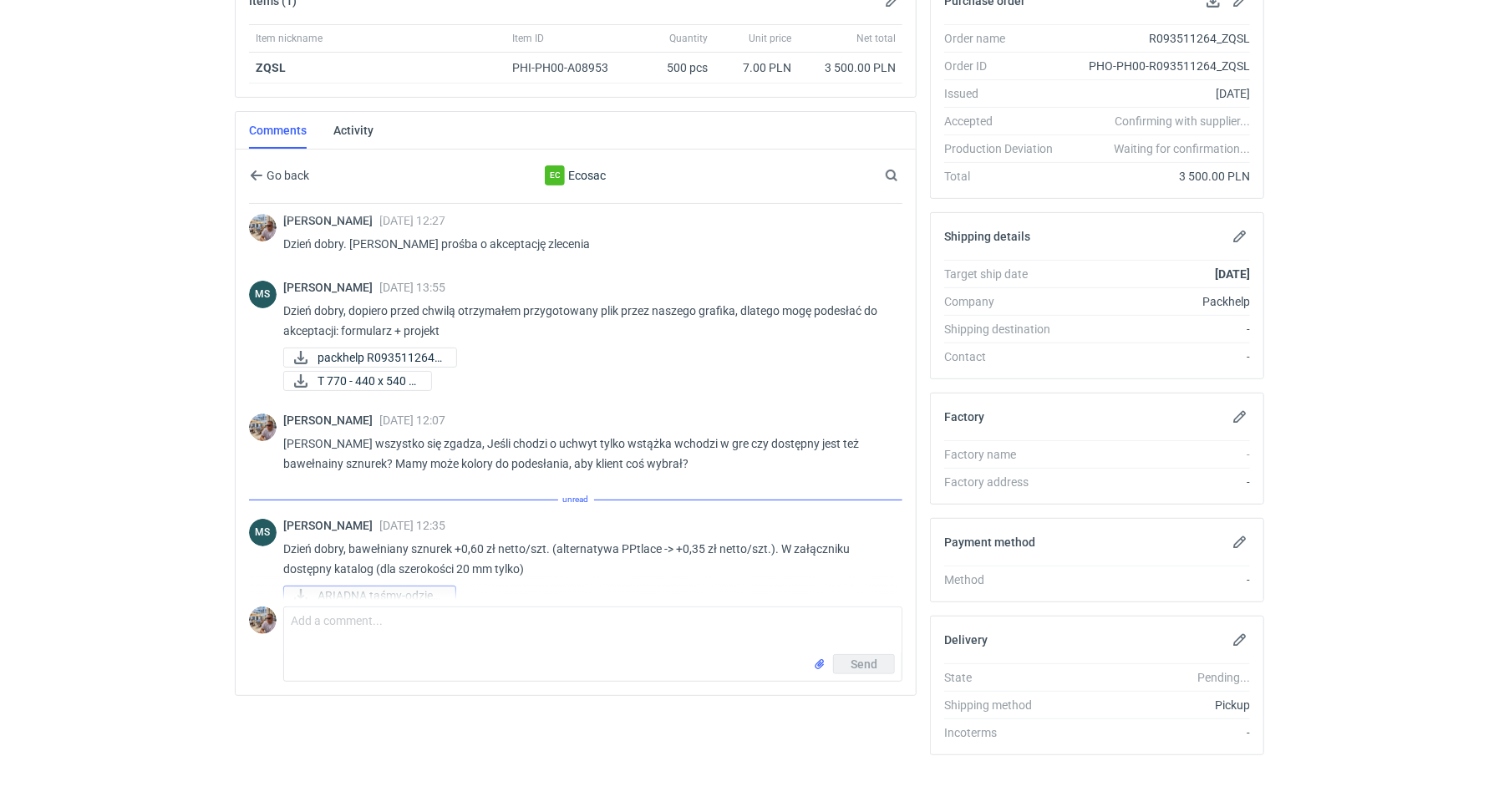
click at [391, 587] on span "ARIADNA taśmy-odzież..." at bounding box center [380, 596] width 124 height 18
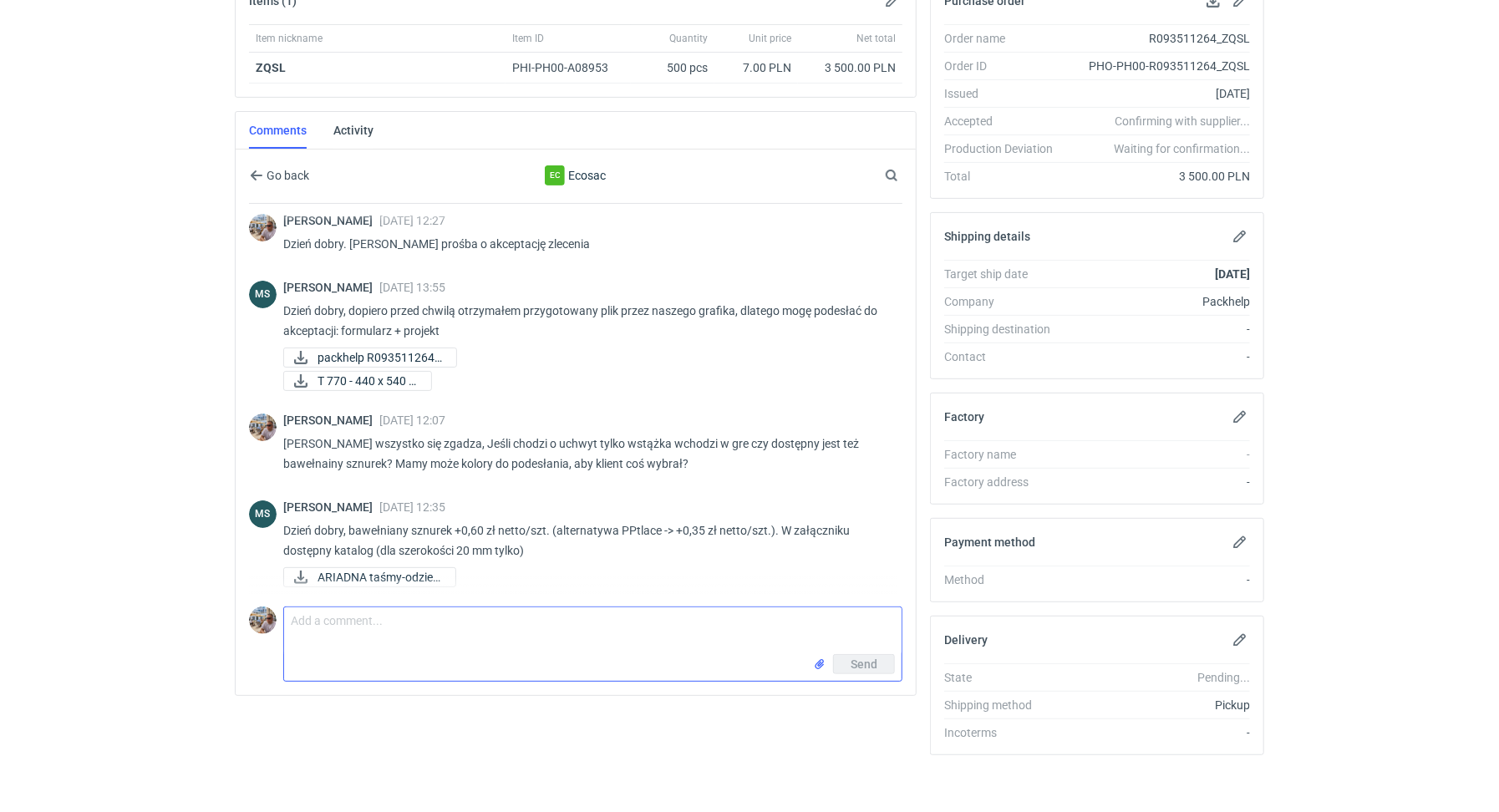
click at [382, 642] on textarea "Comment message" at bounding box center [593, 631] width 618 height 47
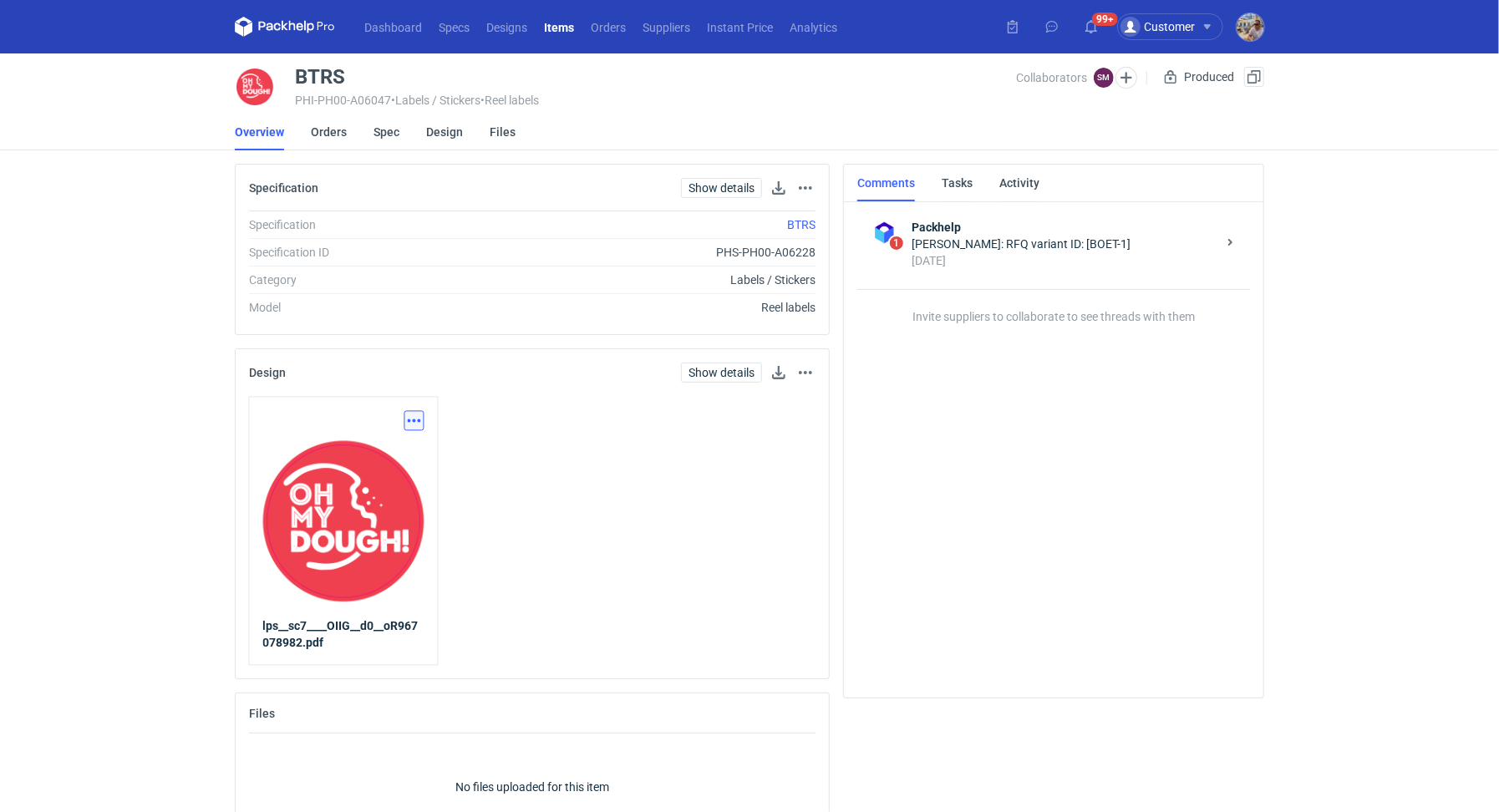
click at [418, 412] on button "button" at bounding box center [414, 421] width 20 height 20
